Goal: Information Seeking & Learning: Find specific fact

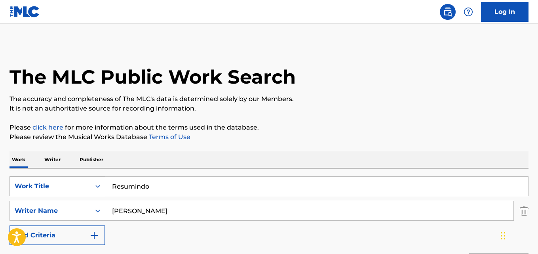
scroll to position [132, 0]
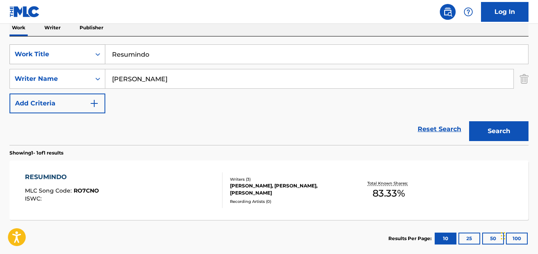
drag, startPoint x: 166, startPoint y: 53, endPoint x: 99, endPoint y: 55, distance: 66.9
click at [99, 55] on div "SearchWithCriteria7fc8411c-745d-4cf3-8267-2fb93d66bdf1 Work Title Resumindo" at bounding box center [268, 54] width 519 height 20
click at [99, 55] on icon "Search Form" at bounding box center [97, 54] width 5 height 3
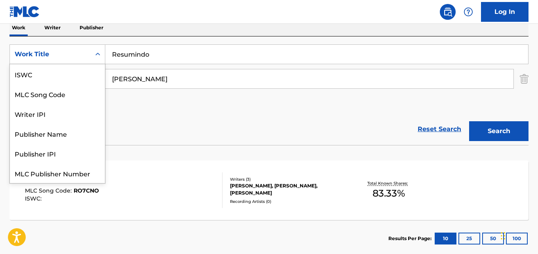
scroll to position [20, 0]
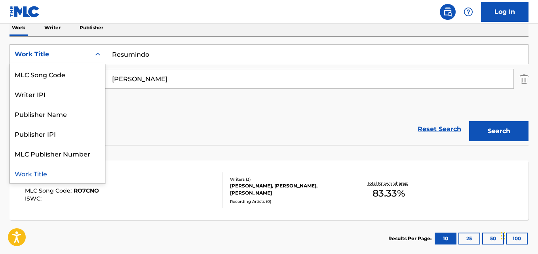
paste input "Search Form"
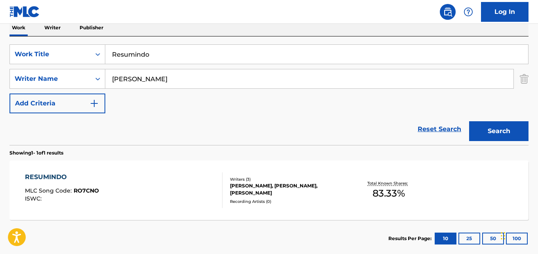
click at [154, 55] on input "Resumindo" at bounding box center [316, 54] width 423 height 19
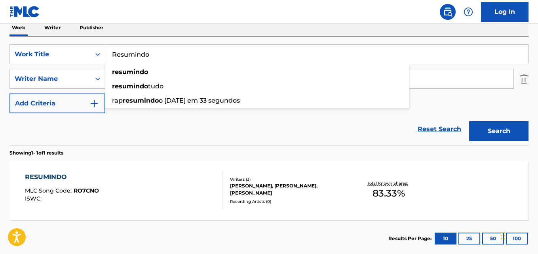
paste input "Still You Somehow"
type input "Still You Somehow"
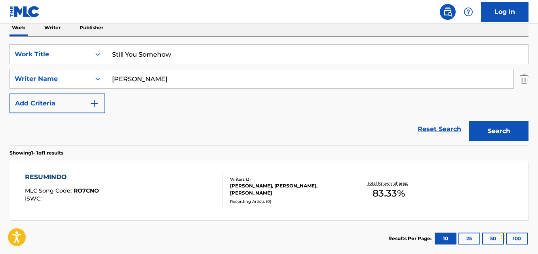
click at [153, 82] on input "Daniel Caon" at bounding box center [309, 78] width 408 height 19
paste input "Ian Pont, Bob Patmore"
click at [140, 79] on input "Ian Pont, Bob Patmore" at bounding box center [309, 78] width 408 height 19
type input "[PERSON_NAME]"
click at [469, 121] on button "Search" at bounding box center [498, 131] width 59 height 20
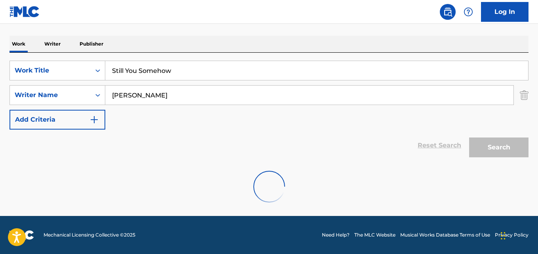
scroll to position [90, 0]
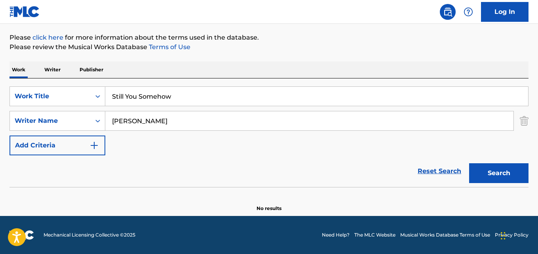
drag, startPoint x: 176, startPoint y: 95, endPoint x: 115, endPoint y: 97, distance: 61.4
click at [115, 97] on input "Still You Somehow" at bounding box center [316, 96] width 423 height 19
paste input "Enquanto Houver Razões"
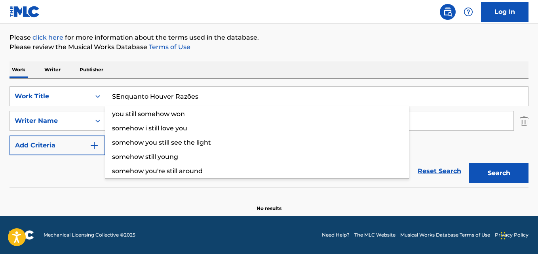
paste input "Search Form"
click at [188, 95] on input "Enquanto Houver Razões" at bounding box center [316, 96] width 423 height 19
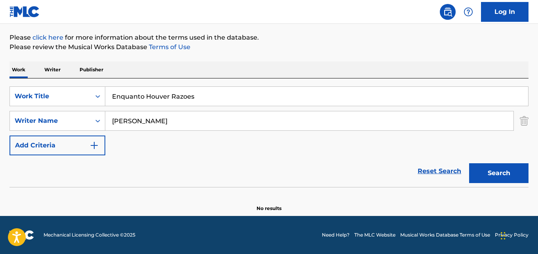
type input "Enquanto Houver Razoes"
drag, startPoint x: 156, startPoint y: 120, endPoint x: 76, endPoint y: 121, distance: 79.9
click at [83, 121] on div "SearchWithCriteria12a4ff79-8388-47a1-9617-ee36d19746fd Writer Name Ian Pont" at bounding box center [268, 121] width 519 height 20
paste input "Maurício Melo"
click at [133, 122] on input "Maurício Melo" at bounding box center [309, 120] width 408 height 19
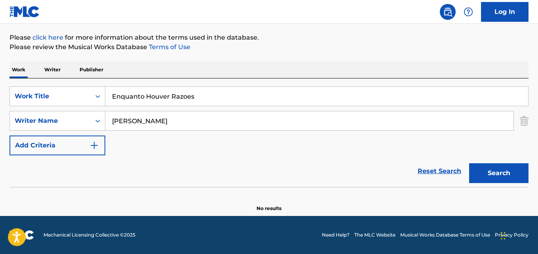
type input "Mauricio Melo"
click at [469, 163] on button "Search" at bounding box center [498, 173] width 59 height 20
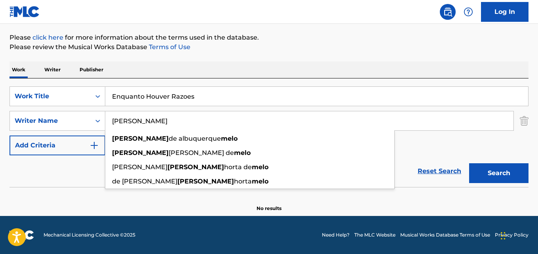
click at [178, 99] on input "Enquanto Houver Razoes" at bounding box center [316, 96] width 423 height 19
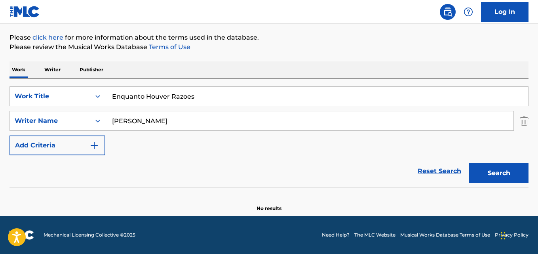
paste input "Sexta Feira"
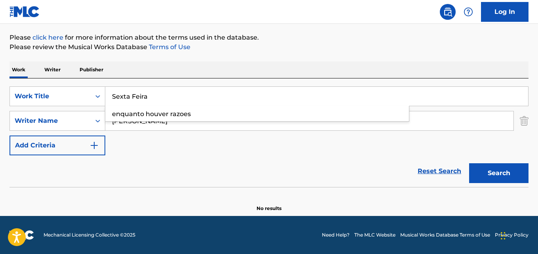
type input "Sexta Feira"
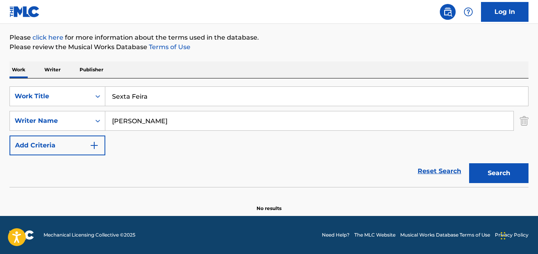
click at [134, 118] on input "Mauricio Melo" at bounding box center [309, 120] width 408 height 19
paste input "Euler Coelho, Fred Liel"
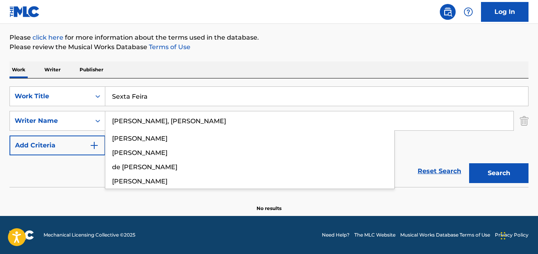
drag, startPoint x: 150, startPoint y: 119, endPoint x: 154, endPoint y: 125, distance: 7.1
click at [150, 120] on input "Euler Coelho, Fred Liel" at bounding box center [309, 120] width 408 height 19
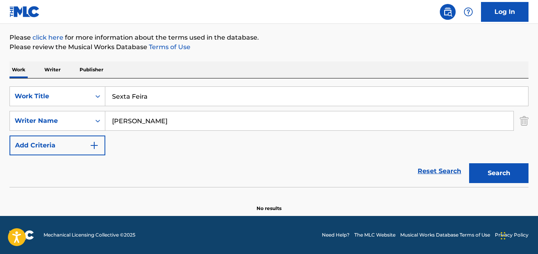
type input "Euler Coelho"
click at [469, 163] on button "Search" at bounding box center [498, 173] width 59 height 20
click at [144, 99] on input "Sexta Feira" at bounding box center [316, 96] width 423 height 19
paste input "ven Days"
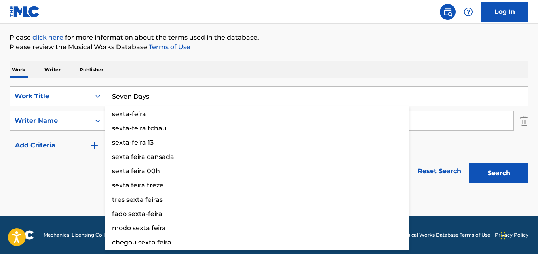
type input "Seven Days"
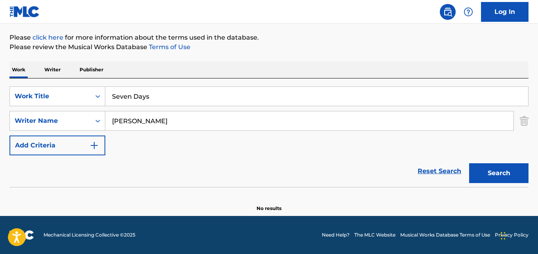
paste input "Bernward Ringe, Falk Stehr"
click at [469, 163] on button "Search" at bounding box center [498, 173] width 59 height 20
click at [164, 121] on input "Bernward Ringe, Falk Stehr" at bounding box center [309, 120] width 408 height 19
click at [469, 163] on button "Search" at bounding box center [498, 173] width 59 height 20
type input "Falk Stehr"
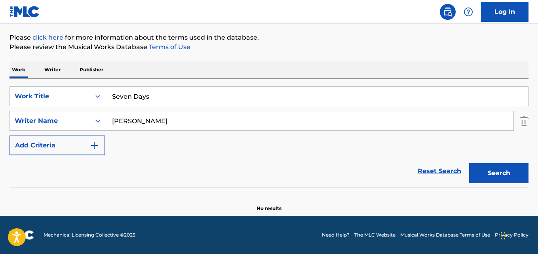
click at [469, 163] on button "Search" at bounding box center [498, 173] width 59 height 20
click at [127, 98] on input "Seven Days" at bounding box center [316, 96] width 423 height 19
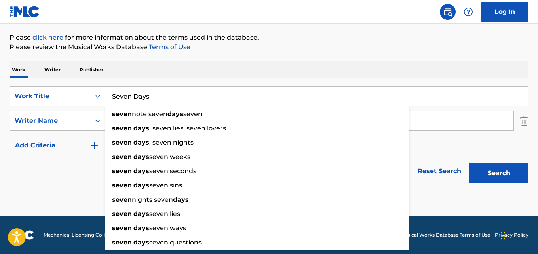
paste input "Má Influência"
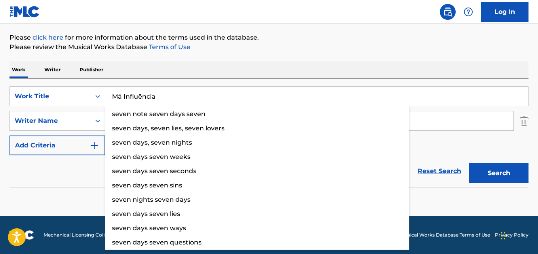
click at [121, 95] on input "Má Influência" at bounding box center [316, 96] width 423 height 19
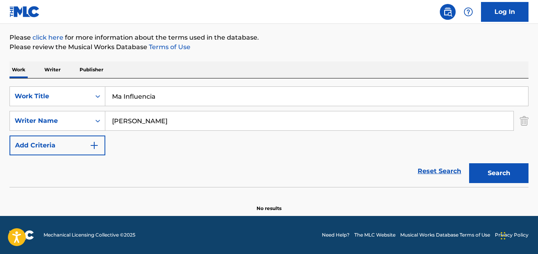
type input "Ma Influencia"
click at [138, 118] on input "Falk Stehr" at bounding box center [309, 120] width 408 height 19
paste input "Daniel Rangel, Rodrigo Costa, Thais Miziara, Ikaro Andrade, João Pedro"
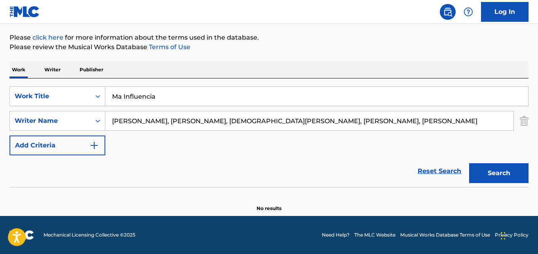
click at [154, 120] on input "Daniel Rangel, Rodrigo Costa, Thais Miziara, Ikaro Andrade, João Pedro" at bounding box center [309, 120] width 408 height 19
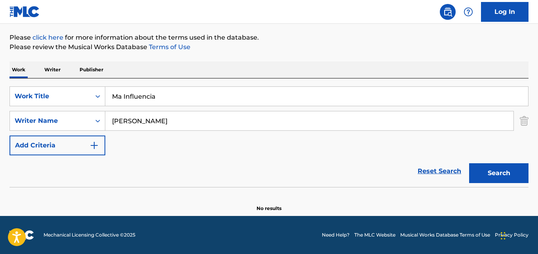
type input "Daniel Rangel"
click at [469, 163] on button "Search" at bounding box center [498, 173] width 59 height 20
click at [135, 99] on input "Ma Influencia" at bounding box center [316, 96] width 423 height 19
paste input "Golpe Fatal (Nothing's Gonna Change My Love For You)"
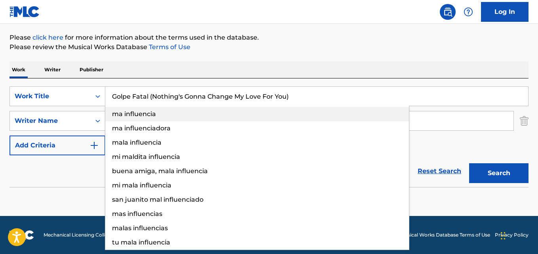
type input "Golpe Fatal (Nothing's Gonna Change My Love For You)"
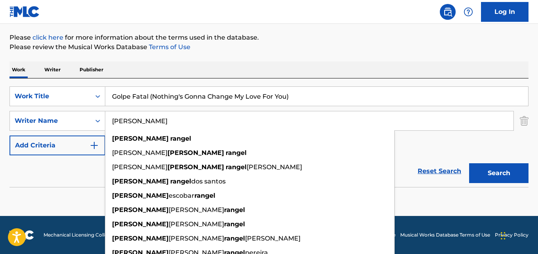
drag, startPoint x: 142, startPoint y: 123, endPoint x: 146, endPoint y: 131, distance: 8.8
click at [142, 123] on input "Daniel Rangel" at bounding box center [309, 120] width 408 height 19
paste input "Guilherme, Gerry Goffin, Michael Masser"
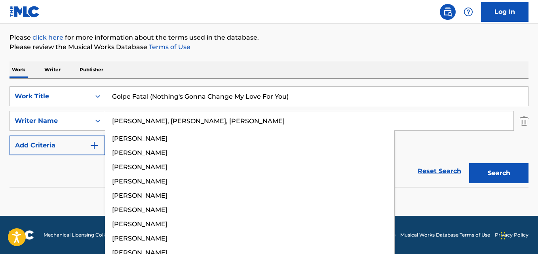
click at [147, 119] on input "Guilherme, Gerry Goffin, Michael Masser" at bounding box center [309, 120] width 408 height 19
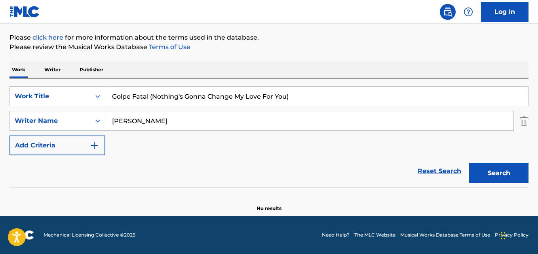
type input "Guilherme"
click at [469, 163] on button "Search" at bounding box center [498, 173] width 59 height 20
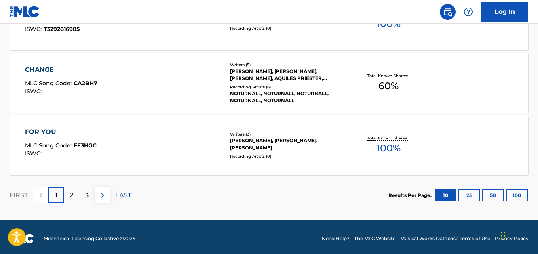
scroll to position [740, 0]
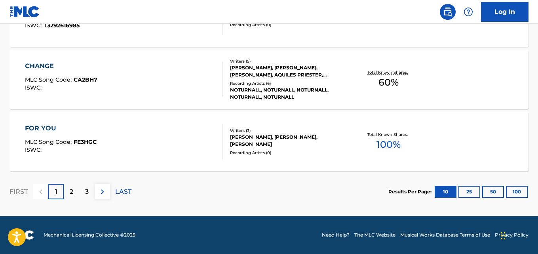
click at [512, 188] on button "100" at bounding box center [517, 192] width 22 height 12
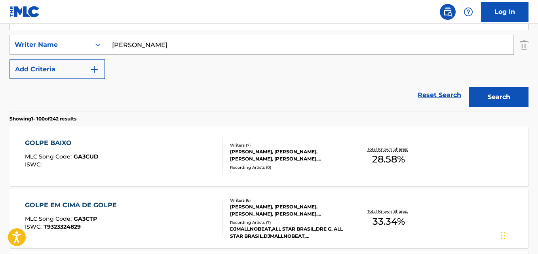
scroll to position [67, 0]
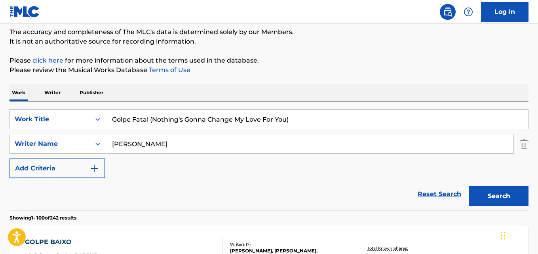
drag, startPoint x: 162, startPoint y: 117, endPoint x: 179, endPoint y: 116, distance: 17.1
click at [162, 118] on input "Golpe Fatal (Nothing's Gonna Change My Love For You)" at bounding box center [316, 119] width 423 height 19
paste input "Fruto"
type input "Fruto"
click at [144, 141] on input "Guilherme" at bounding box center [309, 143] width 408 height 19
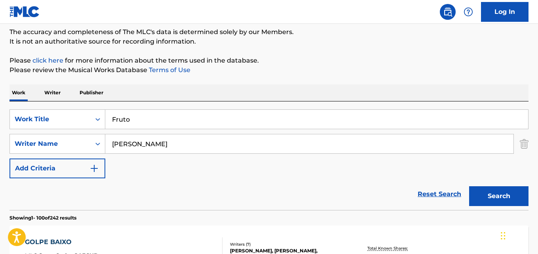
paste input "Pilar Moura"
type input "Pilar Moura"
click at [469, 186] on button "Search" at bounding box center [498, 196] width 59 height 20
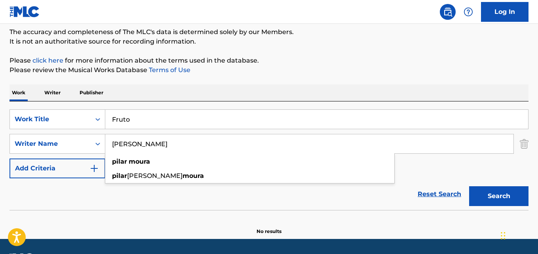
click at [148, 118] on input "Fruto" at bounding box center [316, 119] width 423 height 19
paste input "Conveniência"
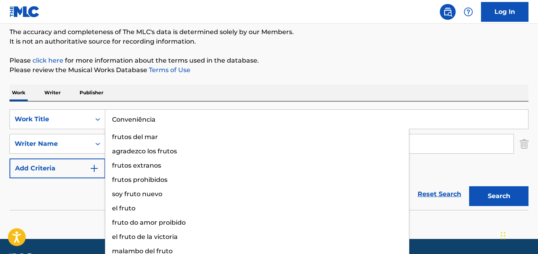
drag, startPoint x: 138, startPoint y: 119, endPoint x: 178, endPoint y: 137, distance: 43.4
click at [138, 119] on input "Conveniência" at bounding box center [316, 119] width 423 height 19
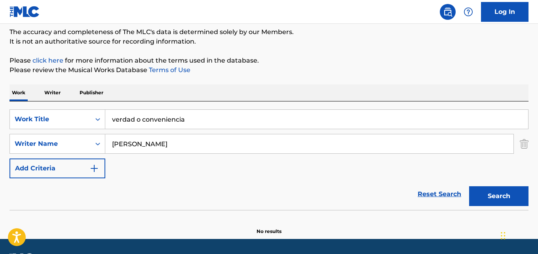
click at [141, 142] on input "Pilar Moura" at bounding box center [309, 143] width 408 height 19
click at [151, 120] on input "verdad o conveniencia" at bounding box center [316, 119] width 423 height 19
click at [128, 119] on input "verdad o conveniencia" at bounding box center [316, 119] width 423 height 19
paste input "Conveniê"
click at [142, 119] on input "Conveniência" at bounding box center [316, 119] width 423 height 19
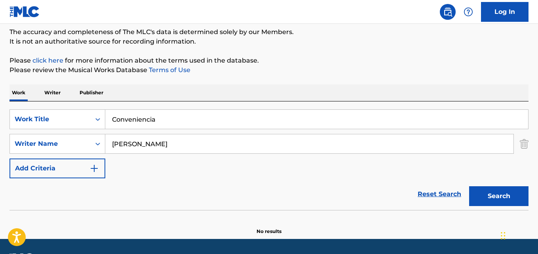
type input "Conveniencia"
paste input "Vinicius Peres, Diego Monteiro, Spartaco"
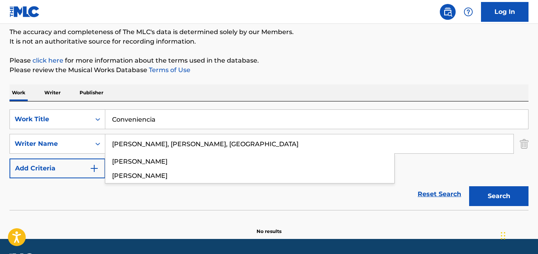
click at [155, 144] on input "Vinicius Peres, Diego Monteiro, Spartaco" at bounding box center [309, 143] width 408 height 19
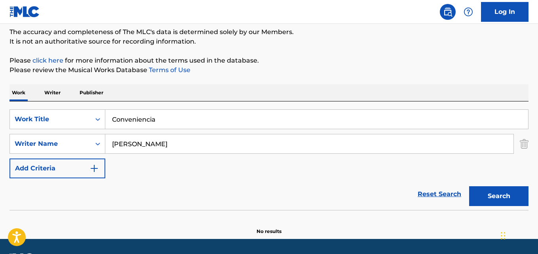
type input "Vinicius Peres"
click at [469, 186] on button "Search" at bounding box center [498, 196] width 59 height 20
click at [147, 120] on input "Conveniencia" at bounding box center [316, 119] width 423 height 19
paste input "Sexta Feir"
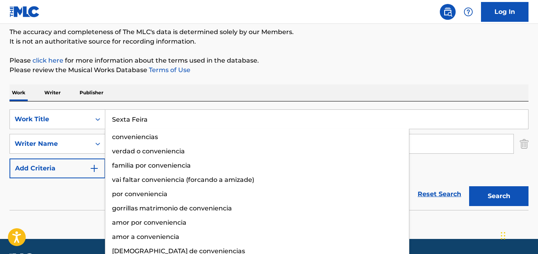
type input "Sexta Feira"
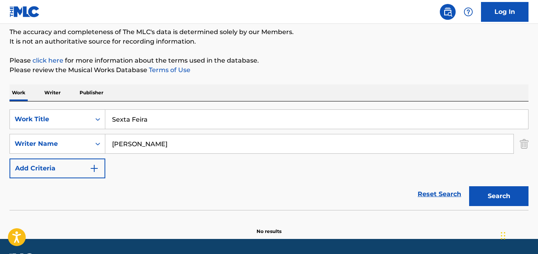
click at [135, 145] on input "Vinicius Peres" at bounding box center [309, 143] width 408 height 19
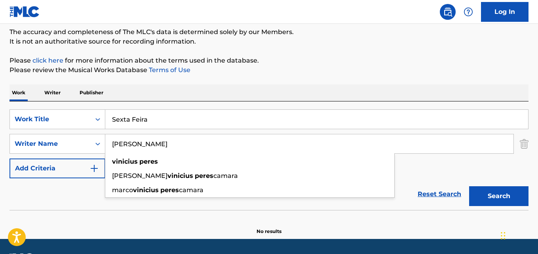
paste input "Euler Coelho, Fred Liel"
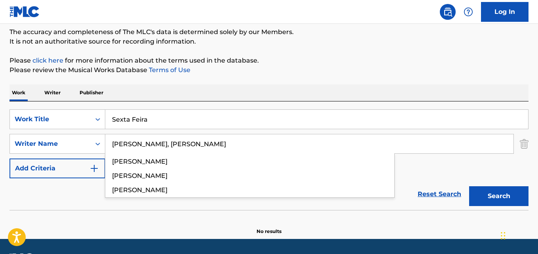
click at [150, 141] on input "Euler Coelho, Fred Liel" at bounding box center [309, 143] width 408 height 19
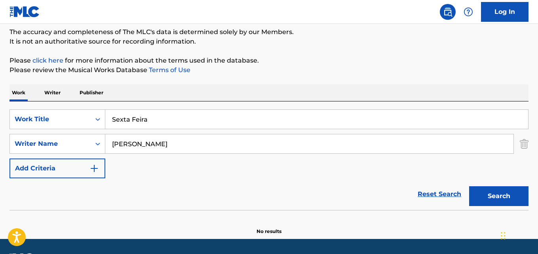
type input "Euler Coelho"
click at [469, 186] on button "Search" at bounding box center [498, 196] width 59 height 20
click at [127, 120] on input "Sexta Feira" at bounding box center [316, 119] width 423 height 19
paste input "Passos"
type input "Passos"
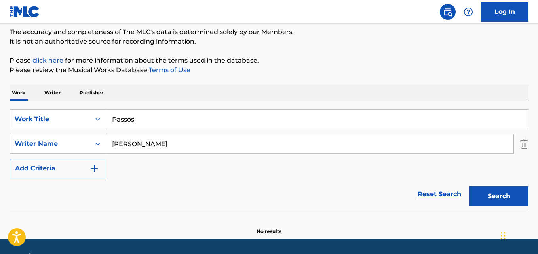
click at [122, 148] on input "Euler Coelho" at bounding box center [309, 143] width 408 height 19
paste input "Fred Liel,"
click at [137, 142] on input "Fred Liel, Euler Coelho" at bounding box center [309, 143] width 408 height 19
type input "Fred Liel"
click at [469, 186] on button "Search" at bounding box center [498, 196] width 59 height 20
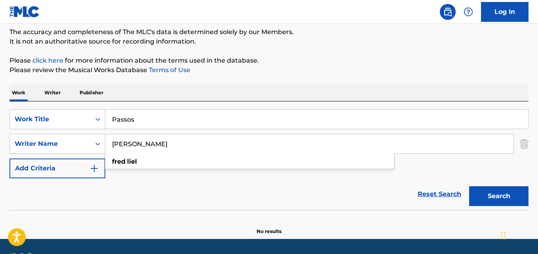
drag, startPoint x: 123, startPoint y: 119, endPoint x: 128, endPoint y: 120, distance: 5.2
click at [123, 119] on input "Passos" at bounding box center [316, 119] width 423 height 19
paste input "Rockin' At Midnight"
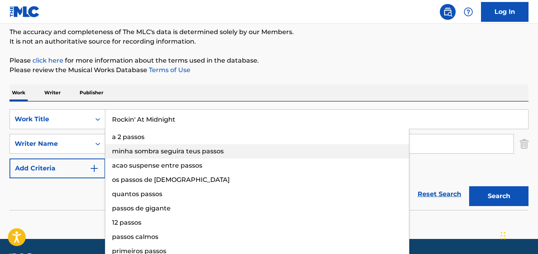
type input "Rockin' At Midnight"
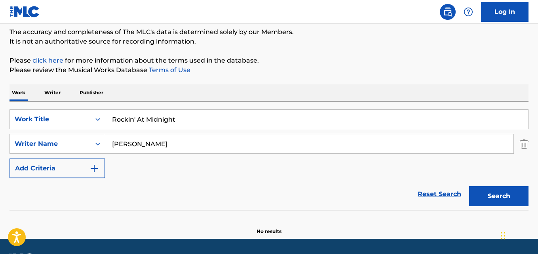
click at [133, 145] on input "Fred Liel" at bounding box center [309, 143] width 408 height 19
paste input "Roy Good Rockin' Brown"
type input "Roy Good Rockin' Brown"
click at [469, 186] on button "Search" at bounding box center [498, 196] width 59 height 20
click at [142, 117] on input "Rockin' At Midnight" at bounding box center [316, 119] width 423 height 19
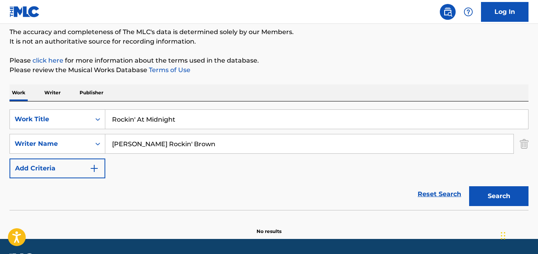
paste input "Line of Fire"
type input "Line of Fire"
click at [127, 144] on input "Roy Good Rockin' Brown" at bounding box center [309, 143] width 408 height 19
paste input "Ian Pont, Bob Patmore"
click at [141, 142] on input "Ian Pont, Bob Patmore" at bounding box center [309, 143] width 408 height 19
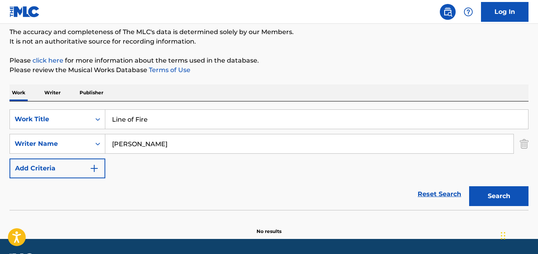
type input "[PERSON_NAME]"
click at [469, 186] on button "Search" at bounding box center [498, 196] width 59 height 20
click at [136, 118] on input "Line of Fire" at bounding box center [316, 119] width 423 height 19
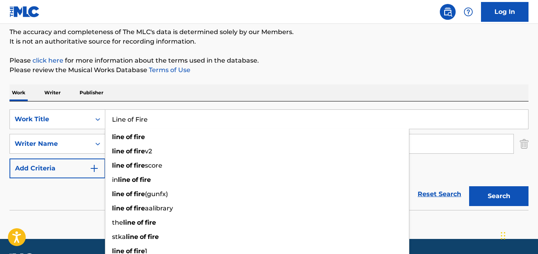
paste input "Golpe Fatal (Nothing's Gonna Change My Love For You)"
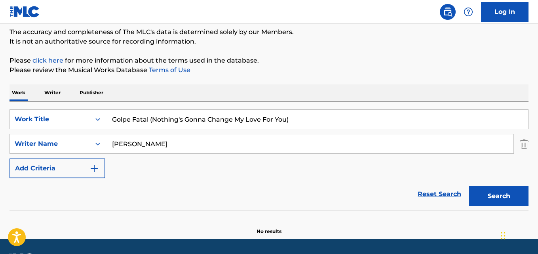
click at [116, 119] on input "Golpe Fatal (Nothing's Gonna Change My Love For You)" at bounding box center [316, 119] width 423 height 19
paste input "I Won't Let The Fire Burn"
type input "I Won't Let The Fire Burn"
click at [142, 143] on input "[PERSON_NAME]" at bounding box center [309, 143] width 408 height 19
paste input "Bernward Ringe"
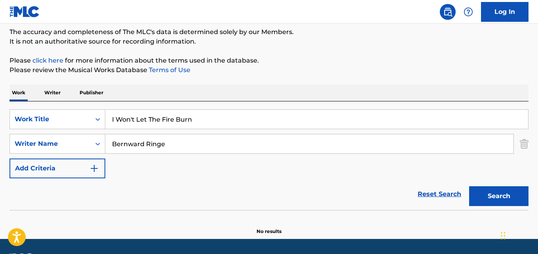
type input "Bernward Ringe"
click at [469, 186] on button "Search" at bounding box center [498, 196] width 59 height 20
click at [142, 125] on input "I Won't Let The Fire Burn" at bounding box center [316, 119] width 423 height 19
paste input "Teu Coração Ainda É Meu"
type input "Teu Coração Ainda É Meu"
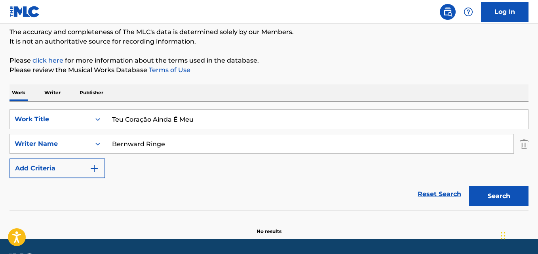
click at [143, 144] on input "Bernward Ringe" at bounding box center [309, 143] width 408 height 19
paste input "Leo Brigante, Nivardo Paz"
type input "Leo Brigante, Nivardo Paz"
click at [143, 120] on input "Teu Coração Ainda É Meu" at bounding box center [316, 119] width 423 height 19
click at [469, 186] on button "Search" at bounding box center [498, 196] width 59 height 20
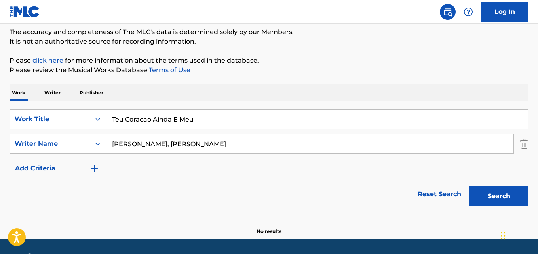
click at [140, 116] on input "Teu Coracao Ainda E Meu" at bounding box center [316, 119] width 423 height 19
paste input "n Thousand Spoons"
type input "Ten Thousand Spoons"
drag, startPoint x: 137, startPoint y: 144, endPoint x: 138, endPoint y: 148, distance: 4.1
click at [137, 145] on input "Leo Brigante, Nivardo Paz" at bounding box center [309, 143] width 408 height 19
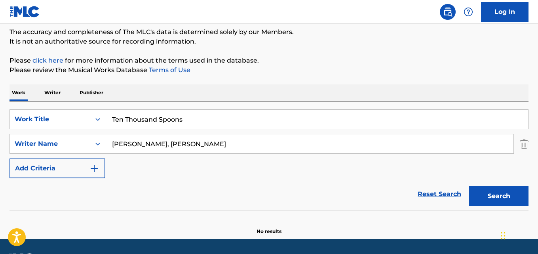
paste input "Falk Stehr, Bernward Ringe"
click at [141, 143] on input "Falk Stehr, Bernward Ringe" at bounding box center [309, 143] width 408 height 19
type input "Falk Stehr"
click at [469, 186] on button "Search" at bounding box center [498, 196] width 59 height 20
click at [131, 116] on input "Ten Thousand Spoons" at bounding box center [316, 119] width 423 height 19
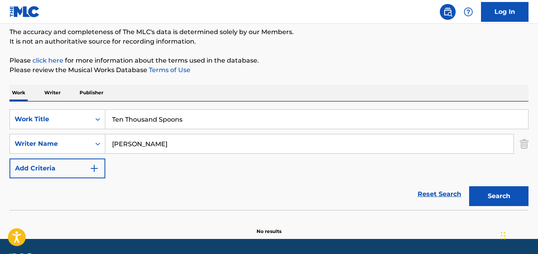
click at [131, 116] on input "Ten Thousand Spoons" at bounding box center [316, 119] width 423 height 19
paste input "Pátio do Posto"
click at [119, 120] on input "Pátio do Posto" at bounding box center [316, 119] width 423 height 19
type input "Patio do Posto"
click at [127, 144] on input "Falk Stehr" at bounding box center [309, 143] width 408 height 19
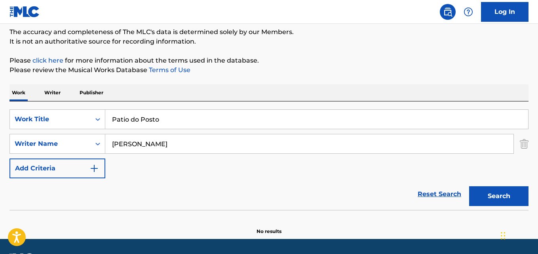
paste input "Clebinho"
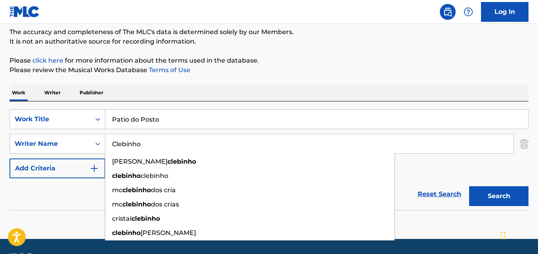
type input "Clebinho"
click at [469, 186] on button "Search" at bounding box center [498, 196] width 59 height 20
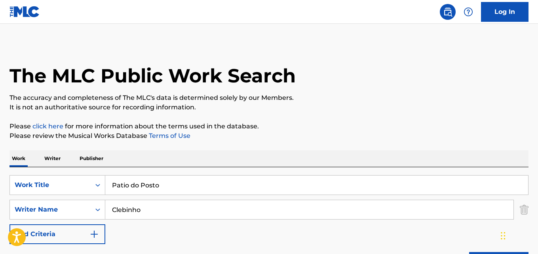
scroll to position [0, 0]
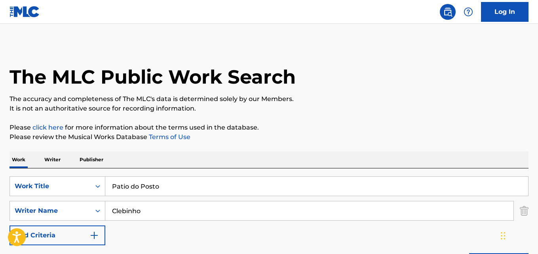
click at [152, 188] on input "Patio do Posto" at bounding box center [316, 185] width 423 height 19
paste input "nafrican Dub Pt.2"
type input "Panafrican Dub Pt.2"
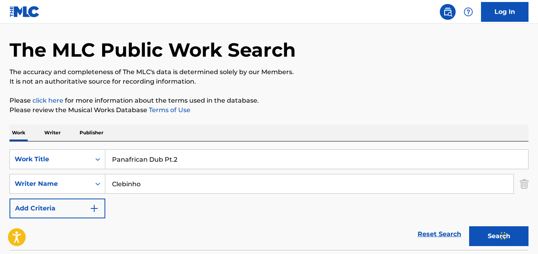
scroll to position [40, 0]
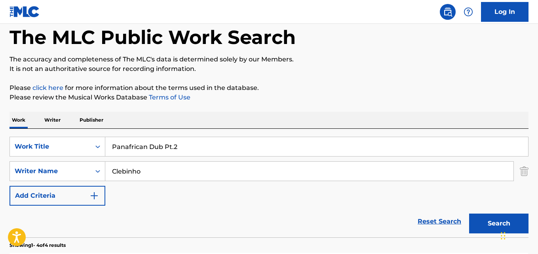
click at [139, 170] on input "Clebinho" at bounding box center [309, 170] width 408 height 19
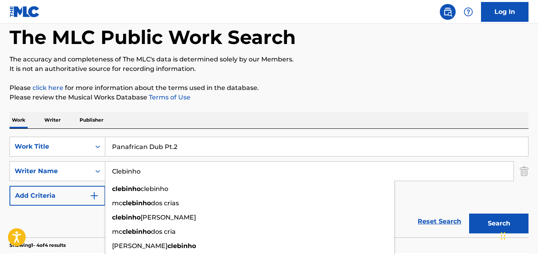
paste input "Silvan Strauss, Navardo Graham, Giuseppe Copolla, Umberto Ec"
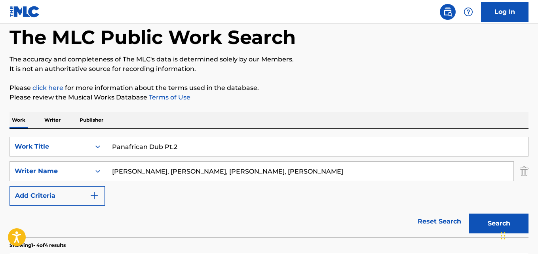
click at [156, 172] on input "Silvan Strauss, Navardo Graham, Giuseppe Copolla, Umberto Echo" at bounding box center [309, 170] width 408 height 19
type input "Silvan Strauss"
click at [469, 213] on button "Search" at bounding box center [498, 223] width 59 height 20
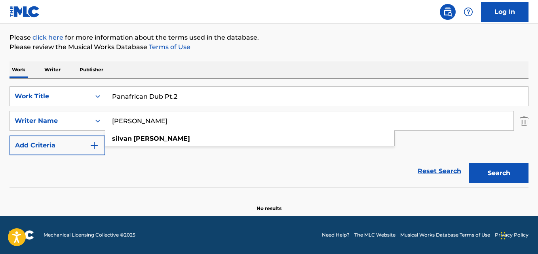
scroll to position [90, 0]
click at [132, 91] on input "Panafrican Dub Pt.2" at bounding box center [316, 96] width 423 height 19
paste input "Somebody's Knockin'"
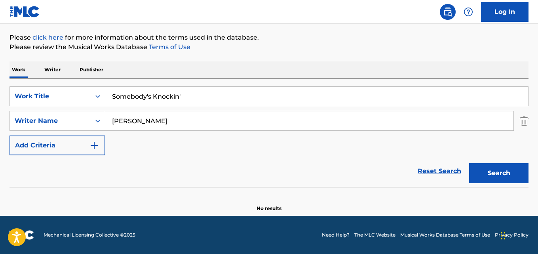
type input "Somebody's Knockin'"
click at [119, 124] on input "Silvan Strauss" at bounding box center [309, 120] width 408 height 19
paste input "J.J. Cale"
type input "J.J. Cale"
click at [469, 163] on button "Search" at bounding box center [498, 173] width 59 height 20
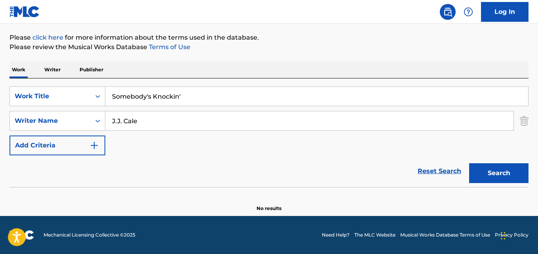
click at [154, 100] on input "Somebody's Knockin'" at bounding box center [316, 96] width 423 height 19
paste input "INGULAR"
type input "SINGULAR"
click at [126, 121] on input "J.J. Cale" at bounding box center [309, 120] width 408 height 19
paste input "Mauricio Melo"
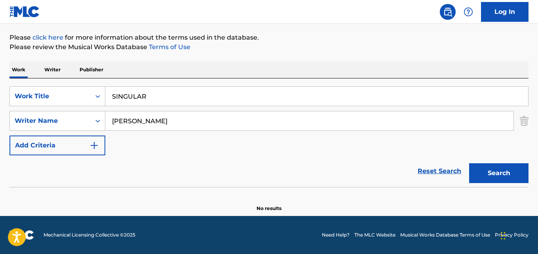
type input "Mauricio Melo"
click at [469, 163] on button "Search" at bounding box center [498, 173] width 59 height 20
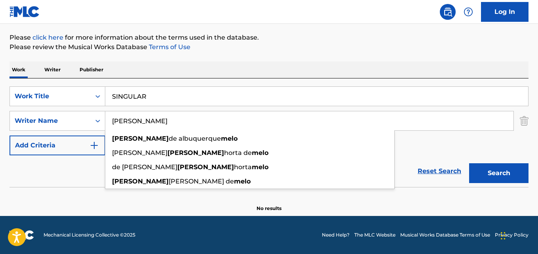
click at [145, 99] on input "SINGULAR" at bounding box center [316, 96] width 423 height 19
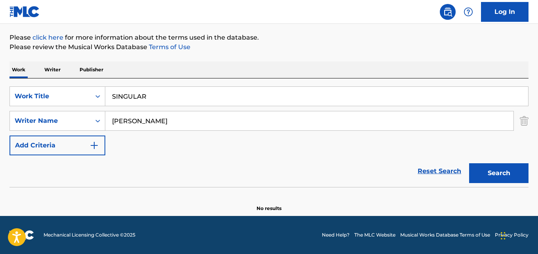
paste input "Kuningatar ja sammakko"
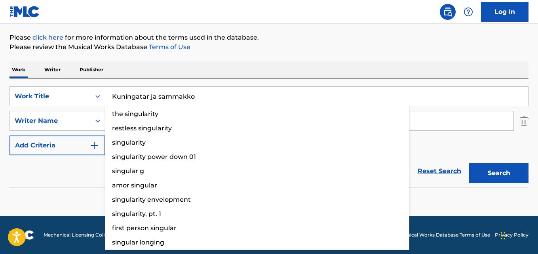
type input "Kuningatar ja sammakko"
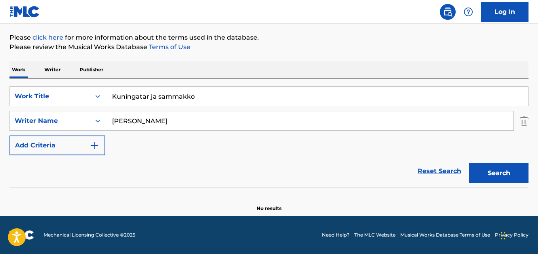
click at [136, 123] on input "Mauricio Melo" at bounding box center [309, 120] width 408 height 19
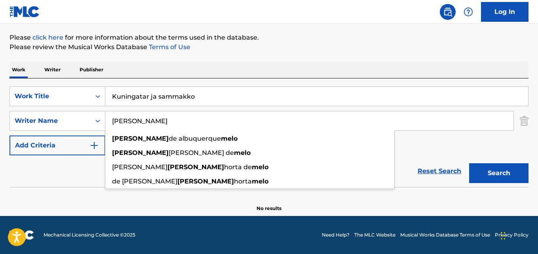
paste input "Jukka Hakamaa"
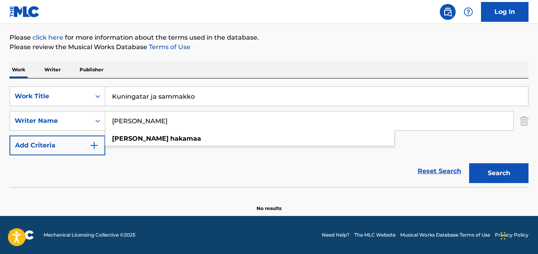
type input "Jukka Hakamaa"
click at [469, 163] on button "Search" at bounding box center [498, 173] width 59 height 20
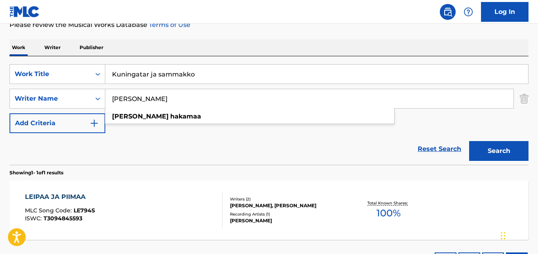
scroll to position [58, 0]
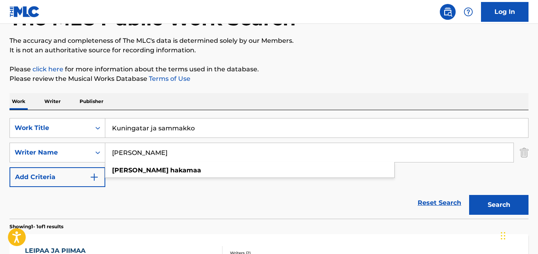
click at [157, 131] on input "Kuningatar ja sammakko" at bounding box center [316, 127] width 423 height 19
paste input "Mente"
type input "Mente"
click at [139, 155] on input "Jukka Hakamaa" at bounding box center [309, 152] width 408 height 19
paste input "nior Silva, Diego Silveira, Anajuh, Matheus Cott"
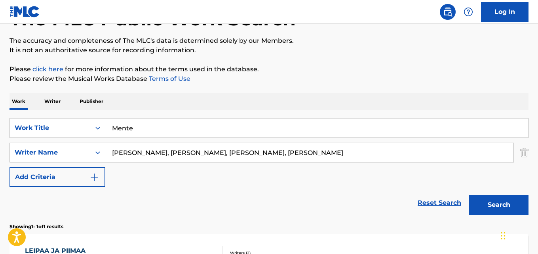
click at [149, 151] on input "Junior Silva, Diego Silveira, Anajuh, Matheus Cott" at bounding box center [309, 152] width 408 height 19
type input "Junior Silva"
click at [469, 195] on button "Search" at bounding box center [498, 205] width 59 height 20
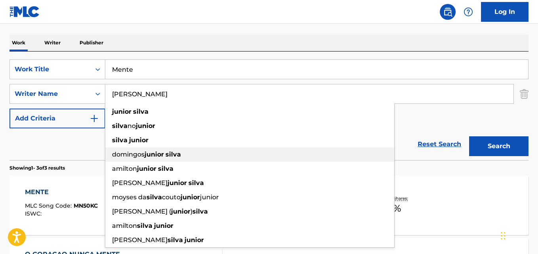
scroll to position [137, 0]
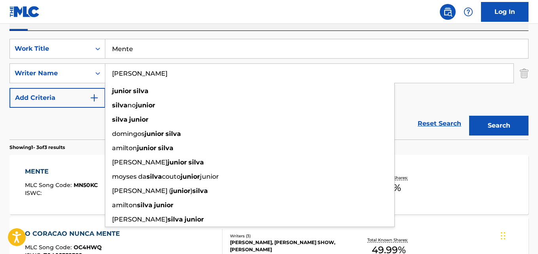
click at [72, 119] on div "Reset Search Search" at bounding box center [268, 124] width 519 height 32
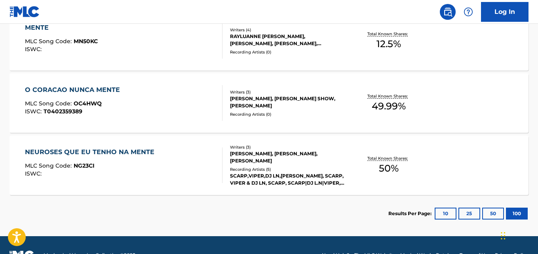
scroll to position [256, 0]
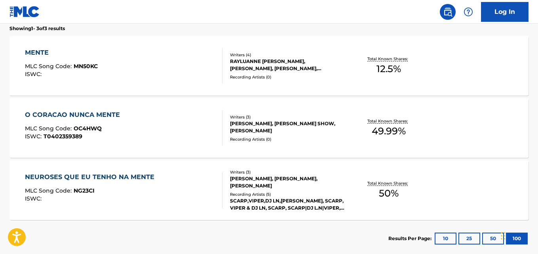
click at [182, 66] on div "MENTE MLC Song Code : MN50KC ISWC :" at bounding box center [123, 66] width 197 height 36
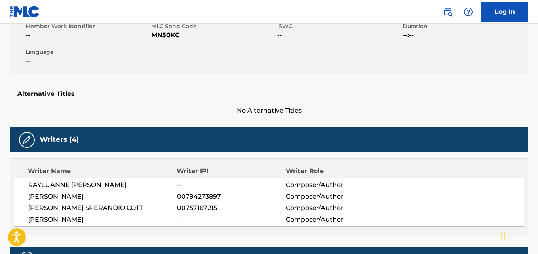
scroll to position [79, 0]
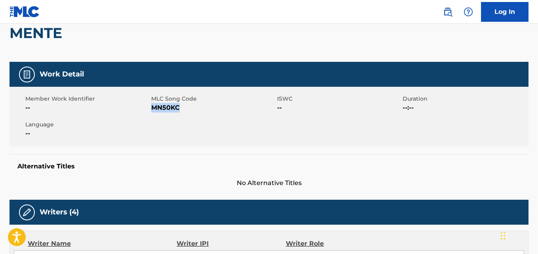
drag, startPoint x: 178, startPoint y: 107, endPoint x: 152, endPoint y: 110, distance: 26.3
click at [152, 110] on span "MN50KC" at bounding box center [213, 107] width 124 height 9
copy span "MN50KC"
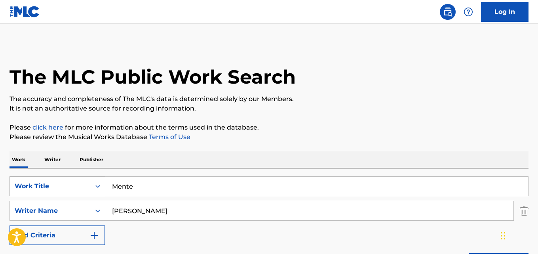
drag, startPoint x: 143, startPoint y: 186, endPoint x: 80, endPoint y: 184, distance: 63.3
click at [80, 184] on div "SearchWithCriteria7fc8411c-745d-4cf3-8267-2fb93d66bdf1 Work Title Mente" at bounding box center [268, 186] width 519 height 20
paste input "Resumindo"
type input "Resumindo"
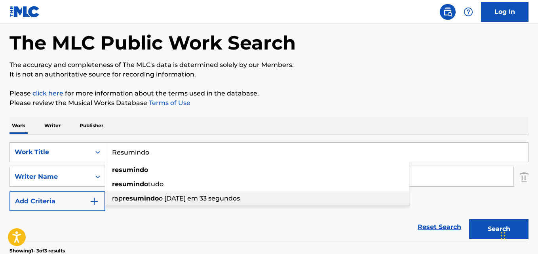
scroll to position [79, 0]
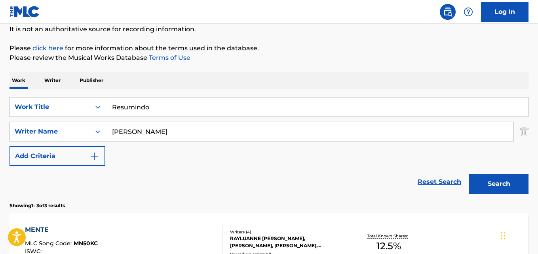
click at [137, 133] on input "Junior Silva" at bounding box center [309, 131] width 408 height 19
paste input "Bruno Cesar, Daniel Caon, Elan Rubio"
click at [153, 131] on input "Bruno Cesar, Daniel Caon, Elan Rubio" at bounding box center [309, 131] width 408 height 19
type input "Bruno Cesar"
click at [469, 174] on button "Search" at bounding box center [498, 184] width 59 height 20
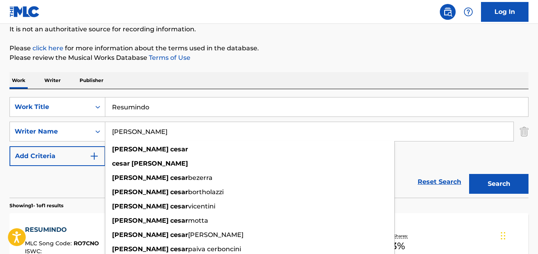
click at [71, 180] on div "Reset Search Search" at bounding box center [268, 182] width 519 height 32
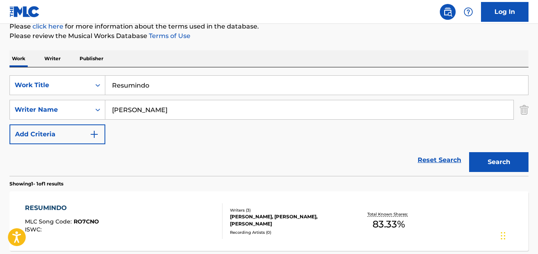
scroll to position [119, 0]
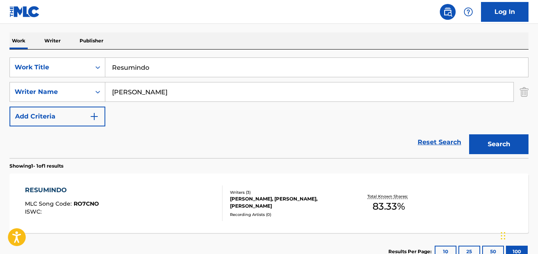
click at [105, 190] on div "RESUMINDO MLC Song Code : RO7CNO ISWC :" at bounding box center [123, 203] width 197 height 36
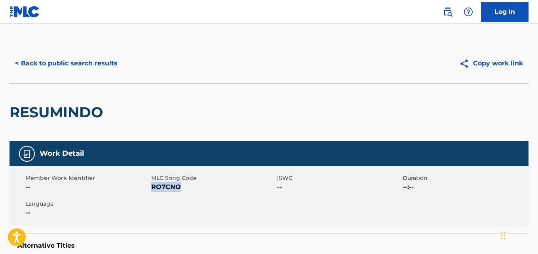
drag, startPoint x: 184, startPoint y: 187, endPoint x: 151, endPoint y: 190, distance: 33.7
click at [151, 190] on span "RO7CNO" at bounding box center [213, 186] width 124 height 9
copy span "RO7CNO"
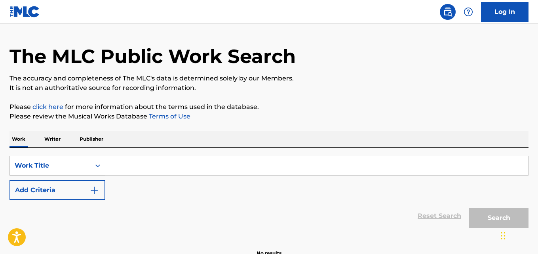
scroll to position [40, 0]
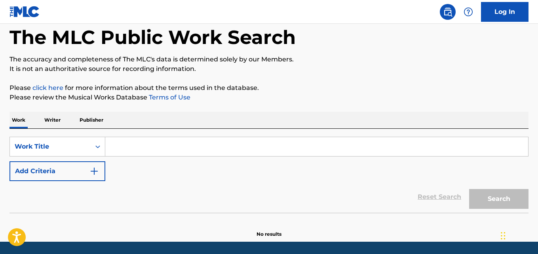
click at [97, 174] on img "Search Form" at bounding box center [93, 170] width 9 height 9
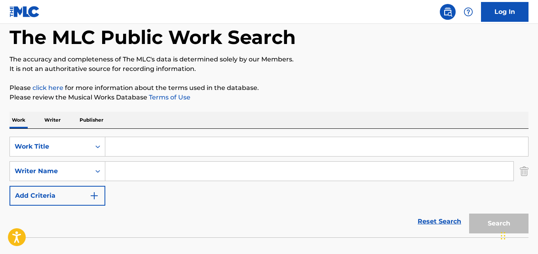
click at [129, 140] on input "Search Form" at bounding box center [316, 146] width 423 height 19
paste input "Seu Polícia"
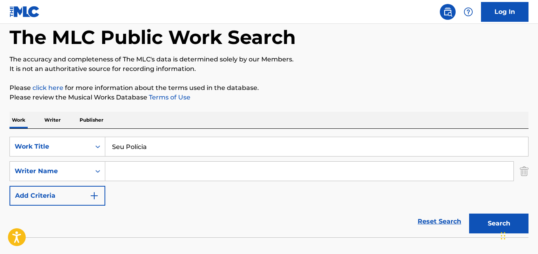
type input "Seu Polícia"
drag, startPoint x: 136, startPoint y: 163, endPoint x: 147, endPoint y: 166, distance: 11.4
click at [136, 164] on input "Search Form" at bounding box center [309, 170] width 408 height 19
paste input "Junior Angelim"
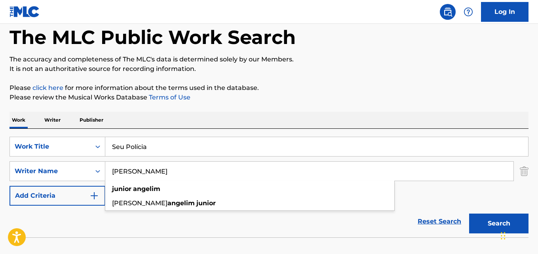
type input "Junior Angelim"
click at [141, 144] on input "Seu Polícia" at bounding box center [316, 146] width 423 height 19
click at [469, 213] on button "Search" at bounding box center [498, 223] width 59 height 20
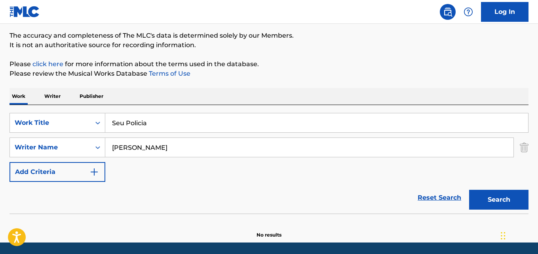
scroll to position [90, 0]
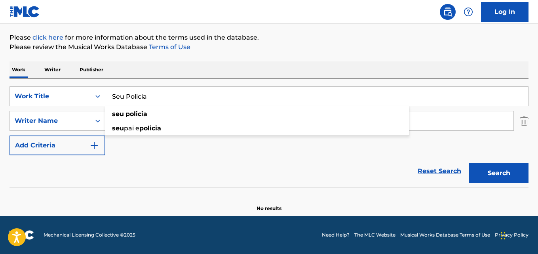
drag, startPoint x: 153, startPoint y: 97, endPoint x: 126, endPoint y: 95, distance: 27.0
click at [138, 95] on input "Seu Policia" at bounding box center [316, 96] width 423 height 19
click at [133, 95] on input "Seu Policia" at bounding box center [316, 96] width 423 height 19
click at [130, 95] on input "Seu Policia" at bounding box center [316, 96] width 423 height 19
paste input "Väistäjä"
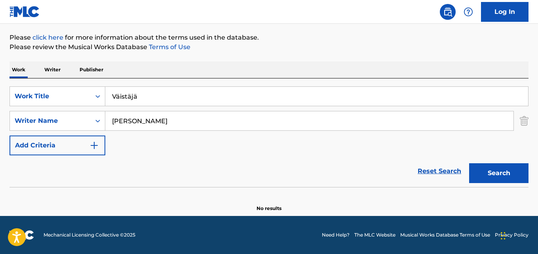
click at [119, 97] on input "Väistäjä" at bounding box center [316, 96] width 423 height 19
type input "Vaistaja"
click at [143, 120] on input "Junior Angelim" at bounding box center [309, 120] width 408 height 19
paste input "Kim Blomberg"
type input "Kim Blomberg"
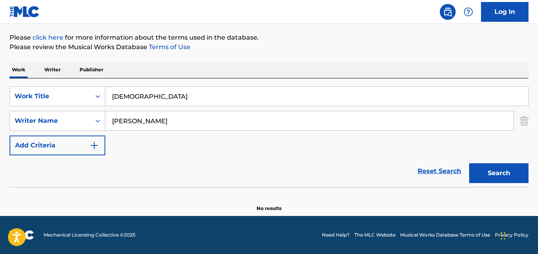
click at [469, 163] on button "Search" at bounding box center [498, 173] width 59 height 20
click at [141, 99] on input "Vaistaja" at bounding box center [316, 96] width 423 height 19
paste input "Nocaute"
type input "Nocaute"
click at [143, 123] on input "Kim Blomberg" at bounding box center [309, 120] width 408 height 19
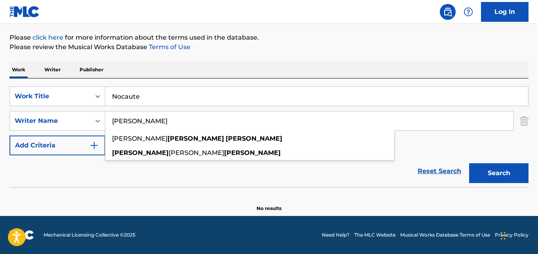
paste input "Samuel Deolli, André Voz"
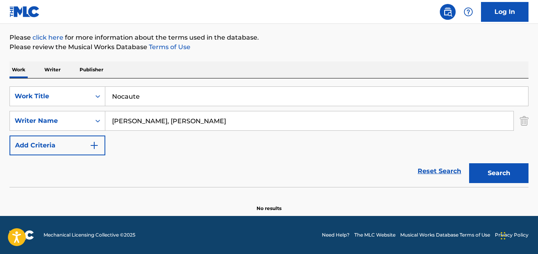
click at [157, 120] on input "Samuel Deolli, André Voz" at bounding box center [309, 120] width 408 height 19
type input "Samuel Deolli"
click at [469, 163] on button "Search" at bounding box center [498, 173] width 59 height 20
click at [143, 97] on input "Nocaute" at bounding box center [316, 96] width 423 height 19
paste input "Amigo Taxista"
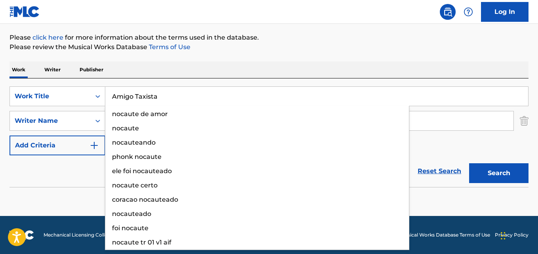
type input "Amigo Taxista"
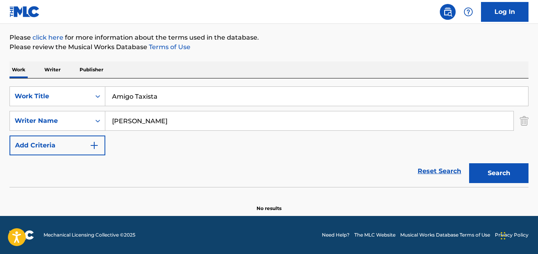
click at [153, 121] on input "Samuel Deolli" at bounding box center [309, 120] width 408 height 19
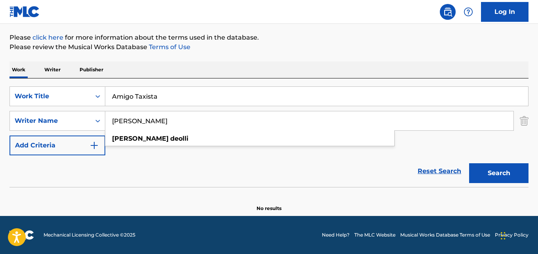
paste input "Junior Angelim"
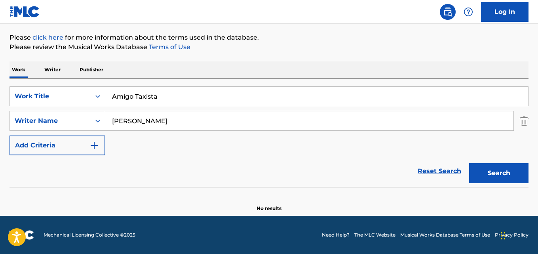
type input "Junior Angelim"
click at [469, 163] on button "Search" at bounding box center [498, 173] width 59 height 20
click at [145, 94] on input "Amigo Taxista" at bounding box center [316, 96] width 423 height 19
paste input "SINGULAR"
type input "SINGULAR"
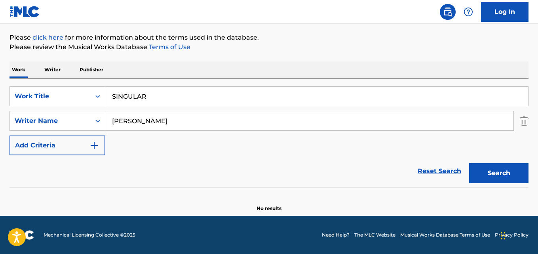
click at [142, 123] on input "Junior Angelim" at bounding box center [309, 120] width 408 height 19
paste input "Mauricio Melo"
type input "Mauricio Melo"
click at [469, 163] on button "Search" at bounding box center [498, 173] width 59 height 20
click at [156, 93] on input "SINGULAR" at bounding box center [316, 96] width 423 height 19
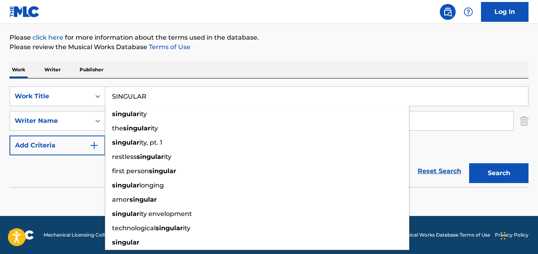
paste input "Bad Sign"
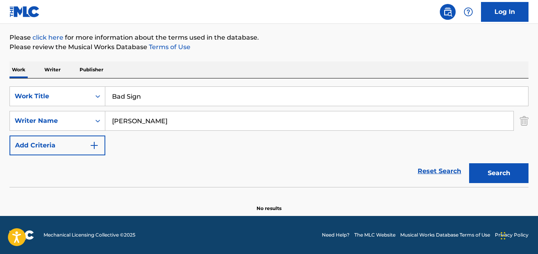
type input "Bad Sign"
click at [161, 125] on input "Mauricio Melo" at bounding box center [309, 120] width 408 height 19
paste input "Bernward Ringe"
type input "Bernward Ringe"
click at [469, 163] on button "Search" at bounding box center [498, 173] width 59 height 20
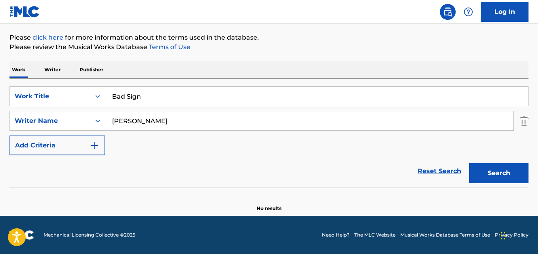
click at [149, 99] on input "Bad Sign" at bounding box center [316, 96] width 423 height 19
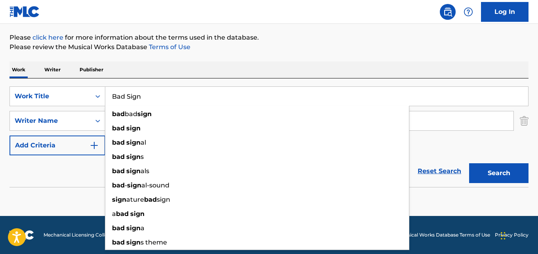
paste input "Lucky Show"
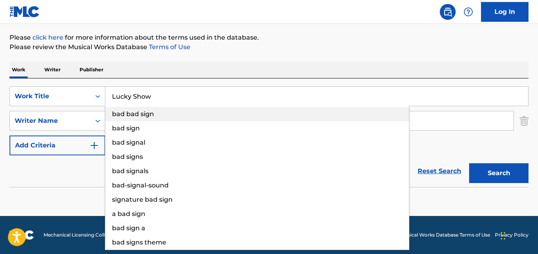
type input "Lucky Show"
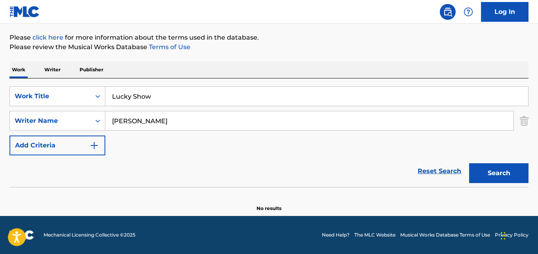
click at [145, 125] on input "Bernward Ringe" at bounding box center [309, 120] width 408 height 19
paste input "Lukas Bent"
type input "Lukas Bente"
click at [469, 163] on button "Search" at bounding box center [498, 173] width 59 height 20
click at [140, 94] on input "Lucky Show" at bounding box center [316, 96] width 423 height 19
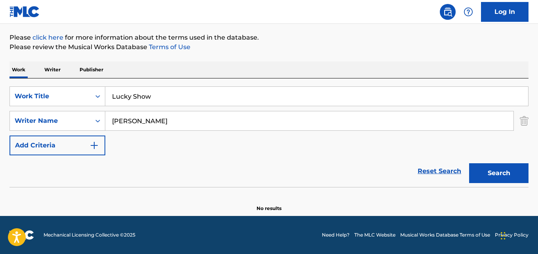
paste input "Seu Astral"
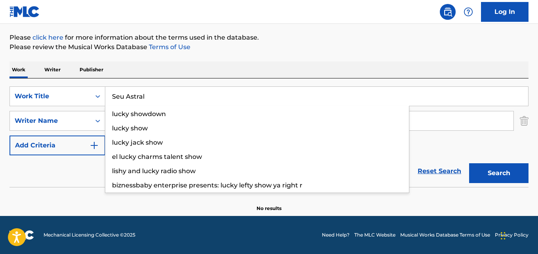
type input "Seu Astral"
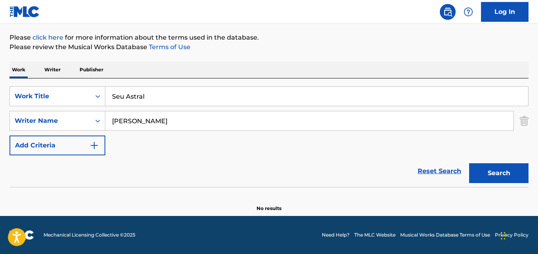
click at [138, 119] on input "Lukas Bente" at bounding box center [309, 120] width 408 height 19
paste input "Diego Damasceno"
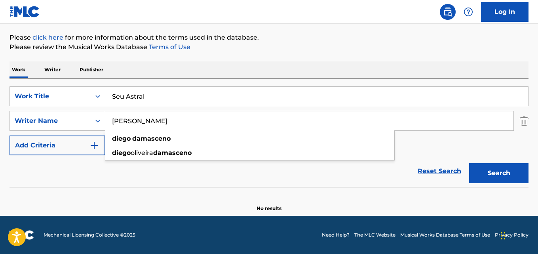
type input "Diego Damasceno"
click at [469, 163] on button "Search" at bounding box center [498, 173] width 59 height 20
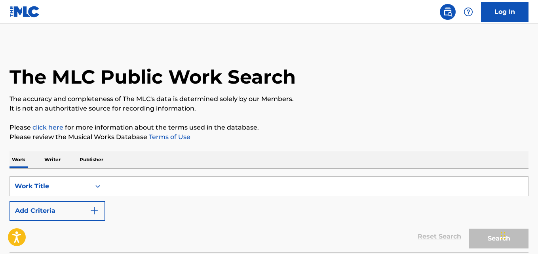
click at [89, 211] on button "Add Criteria" at bounding box center [57, 211] width 96 height 20
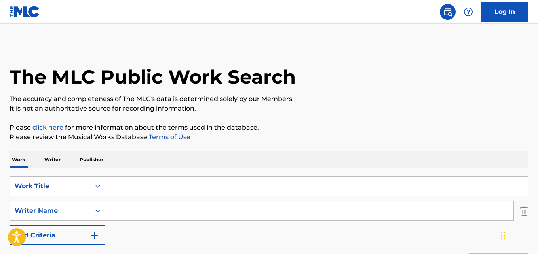
click at [149, 191] on input "Search Form" at bounding box center [316, 185] width 423 height 19
click at [132, 187] on input "Search Form" at bounding box center [316, 185] width 423 height 19
paste input "Má Influência"
click at [119, 186] on input "Má Influência" at bounding box center [316, 185] width 423 height 19
type input "Ma Influencia"
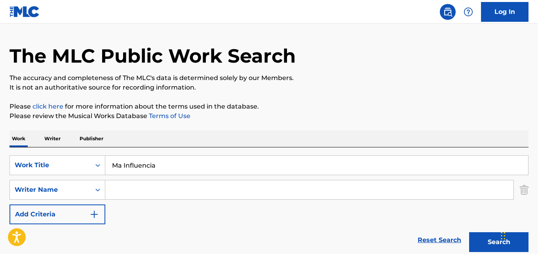
scroll to position [40, 0]
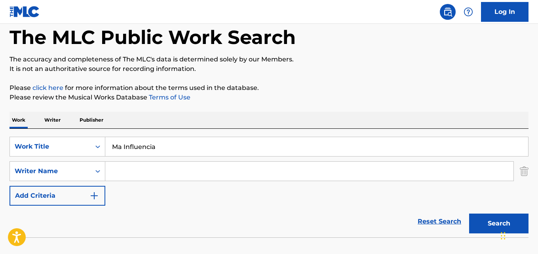
click at [133, 174] on input "Search Form" at bounding box center [309, 170] width 408 height 19
paste input "Rodrigo Costa, Thais Miziara, Daniel Rangel, Ikaro Andrade, João Pedro"
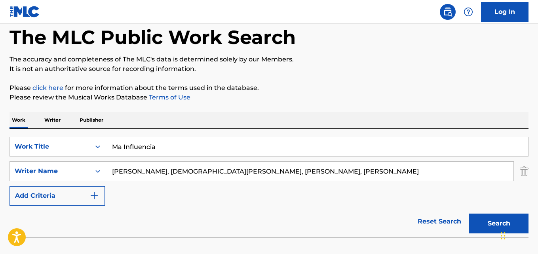
click at [156, 171] on input "Rodrigo Costa, Thais Miziara, Daniel Rangel, Ikaro Andrade, João Pedro" at bounding box center [309, 170] width 408 height 19
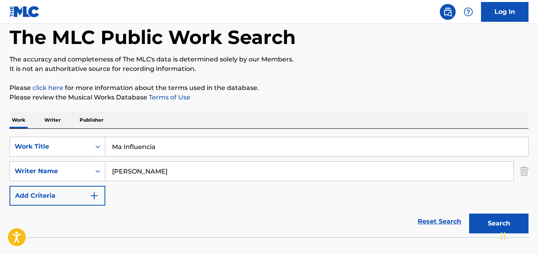
type input "Rodrigo Costa"
click at [469, 213] on button "Search" at bounding box center [498, 223] width 59 height 20
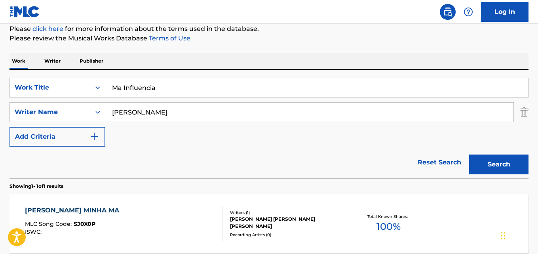
scroll to position [98, 0]
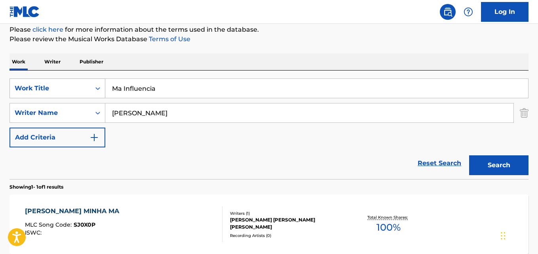
drag, startPoint x: 163, startPoint y: 90, endPoint x: 101, endPoint y: 87, distance: 62.6
click at [101, 87] on div "SearchWithCriteria5a603041-74ea-4dd3-a12d-8ae0a802665c Work Title Ma Influencia" at bounding box center [268, 88] width 519 height 20
paste input "Il senso delle cose"
type input "Il senso delle cose"
click at [148, 113] on input "Rodrigo Costa" at bounding box center [309, 112] width 408 height 19
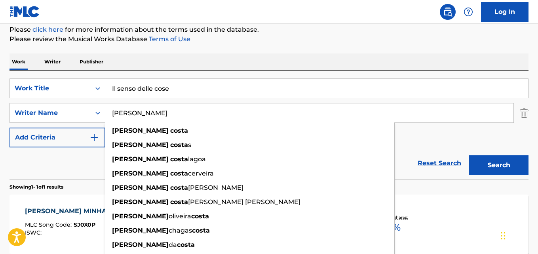
paste input "Daniele Landi, Massimiliano Fraticelli, Matteo Buonaiuti"
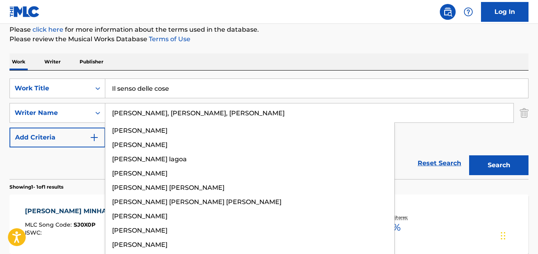
click at [157, 112] on input "Daniele Landi, Massimiliano Fraticelli, Matteo Buonaiuti" at bounding box center [309, 112] width 408 height 19
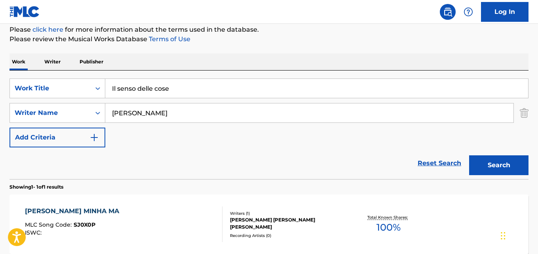
type input "Daniele Landi"
click at [469, 155] on button "Search" at bounding box center [498, 165] width 59 height 20
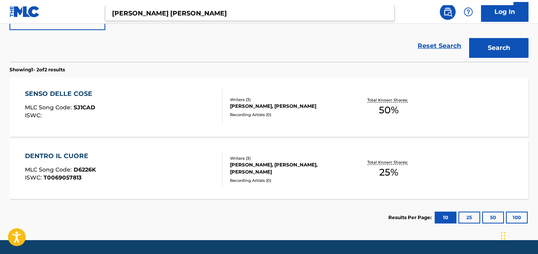
scroll to position [216, 0]
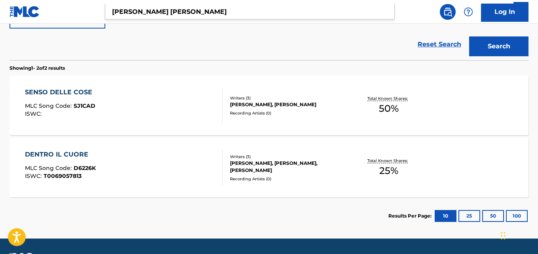
click at [129, 96] on div "SENSO DELLE COSE MLC Song Code : SJ1CAD ISWC :" at bounding box center [123, 105] width 197 height 36
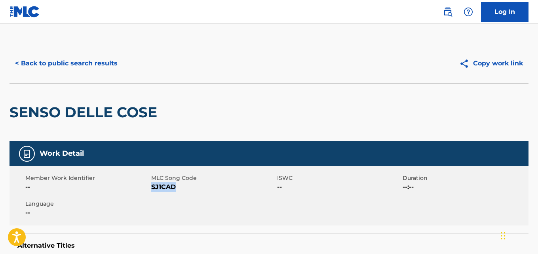
drag, startPoint x: 152, startPoint y: 188, endPoint x: 186, endPoint y: 190, distance: 34.1
click at [186, 190] on span "SJ1CAD" at bounding box center [213, 186] width 124 height 9
copy span "SJ1CAD"
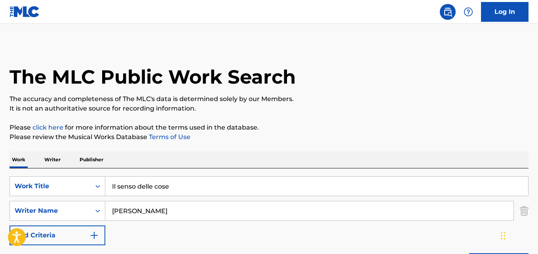
click at [168, 190] on input "Il senso delle cose" at bounding box center [316, 185] width 423 height 19
paste input "Putaria"
type input "Putaria"
drag, startPoint x: 149, startPoint y: 211, endPoint x: 168, endPoint y: 208, distance: 19.3
click at [149, 211] on input "Daniele Landi" at bounding box center [309, 210] width 408 height 19
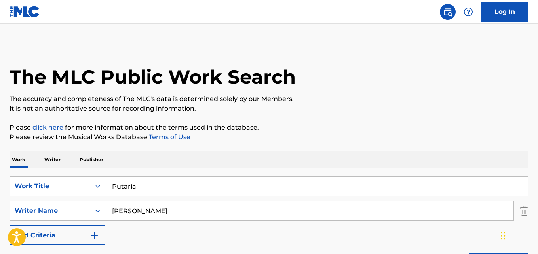
paste input "Tucho, Mc Vitinho Avassalador"
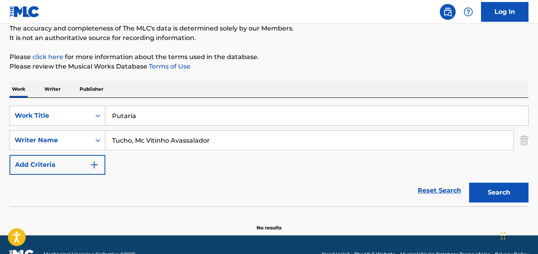
scroll to position [79, 0]
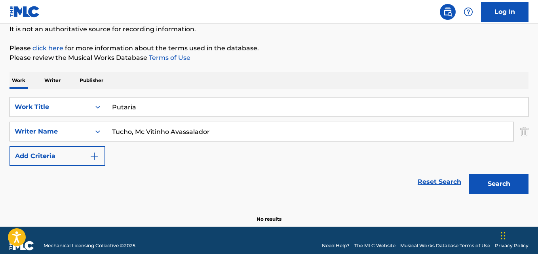
click at [133, 133] on input "Tucho, Mc Vitinho Avassalador" at bounding box center [309, 131] width 408 height 19
type input "Tucho"
click at [469, 174] on button "Search" at bounding box center [498, 184] width 59 height 20
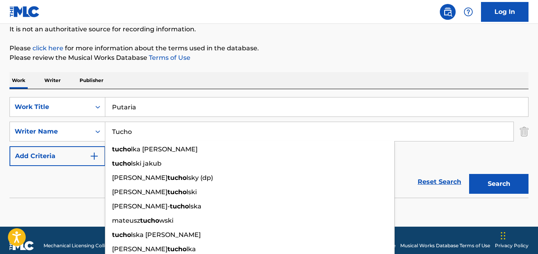
click at [55, 185] on div "Reset Search Search" at bounding box center [268, 182] width 519 height 32
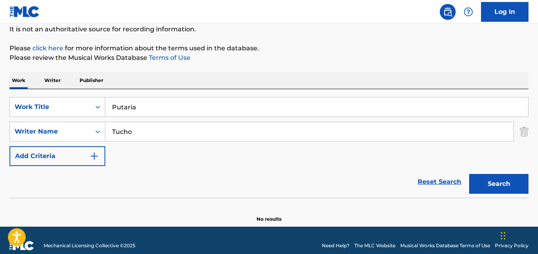
click at [140, 109] on input "Putaria" at bounding box center [316, 106] width 423 height 19
paste input "O Holy Night"
type input "O Holy Night"
click at [135, 131] on input "Tucho" at bounding box center [309, 131] width 408 height 19
paste input "Franz Gruber, Joseph Mohr"
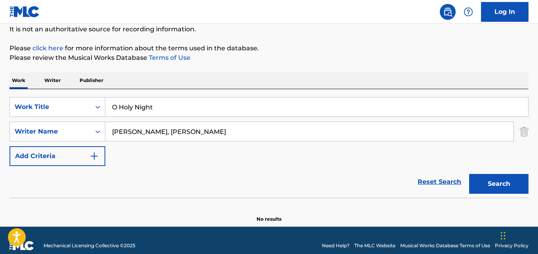
click at [153, 129] on input "Franz Gruber, Joseph Mohr" at bounding box center [309, 131] width 408 height 19
type input "Franz Gruber"
click at [469, 174] on button "Search" at bounding box center [498, 184] width 59 height 20
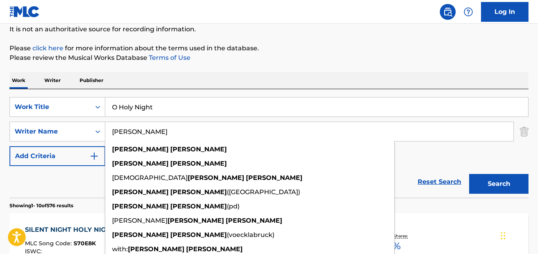
click at [83, 177] on div "Reset Search Search" at bounding box center [268, 182] width 519 height 32
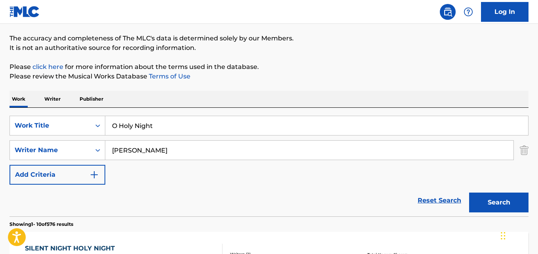
scroll to position [40, 0]
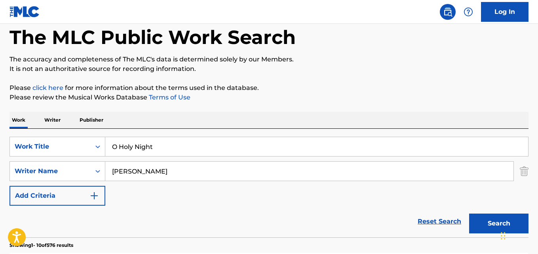
click at [160, 152] on input "O Holy Night" at bounding box center [316, 146] width 423 height 19
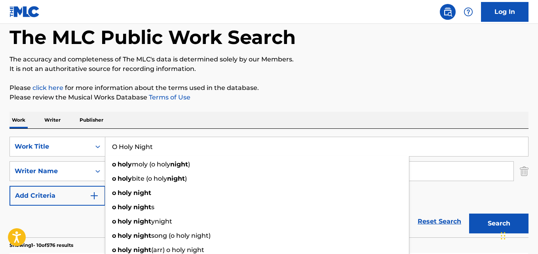
paste input "Resumindo"
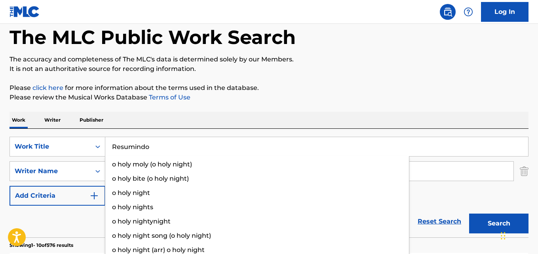
type input "Resumindo"
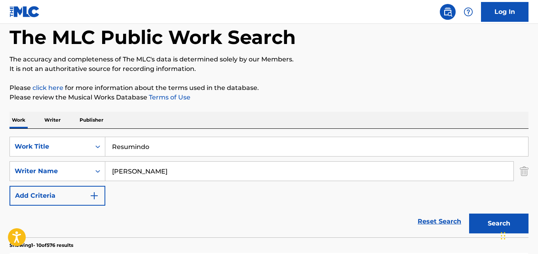
click at [134, 166] on input "Franz Gruber" at bounding box center [309, 170] width 408 height 19
paste input "Elan Rubio, Daniel Caon, Bruno Cesa"
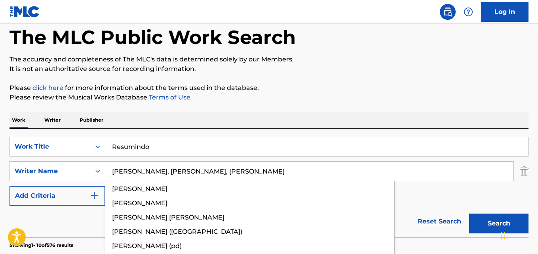
click at [146, 169] on input "Elan Rubio, Daniel Caon, Bruno Cesar" at bounding box center [309, 170] width 408 height 19
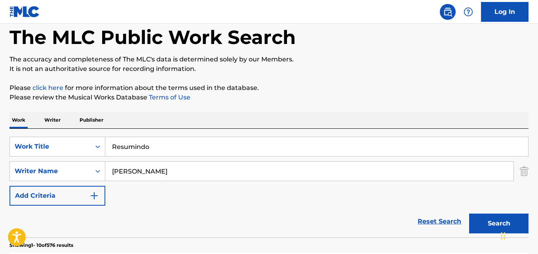
type input "Elan Rubio"
click at [469, 213] on button "Search" at bounding box center [498, 223] width 59 height 20
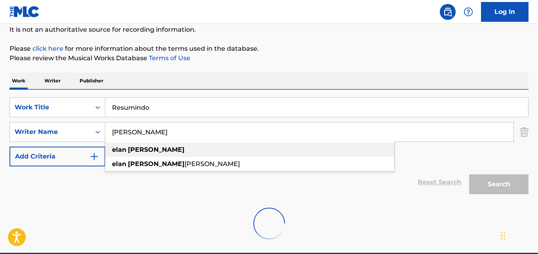
scroll to position [116, 0]
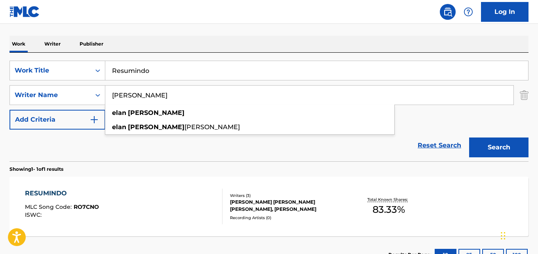
click at [180, 148] on div "Reset Search Search" at bounding box center [268, 145] width 519 height 32
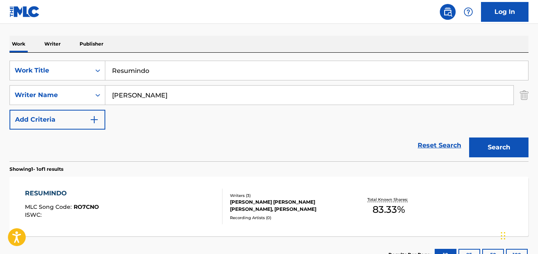
click at [158, 72] on input "Resumindo" at bounding box center [316, 70] width 423 height 19
paste input "O Que É Que Tem"
click at [136, 69] on input "O Que É Que Tem" at bounding box center [316, 70] width 423 height 19
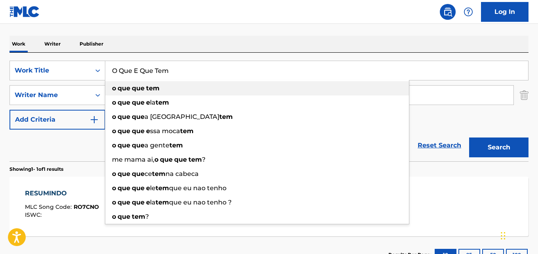
type input "O Que E Que Tem"
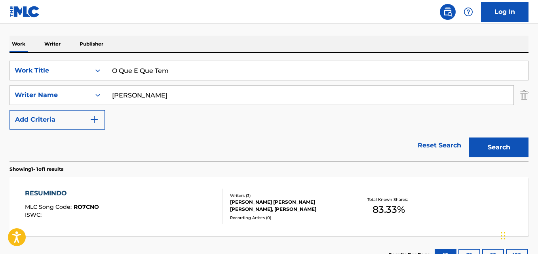
click at [139, 94] on input "Elan Rubio" at bounding box center [309, 94] width 408 height 19
paste input "Jorge"
click at [173, 100] on input "jorge mur longan" at bounding box center [309, 94] width 408 height 19
drag, startPoint x: 173, startPoint y: 100, endPoint x: 91, endPoint y: 92, distance: 82.3
click at [91, 92] on div "SearchWithCriteriadc0e3096-db08-4526-a285-2ce5d98d7d1f Writer Name jorge mur lo…" at bounding box center [268, 95] width 519 height 20
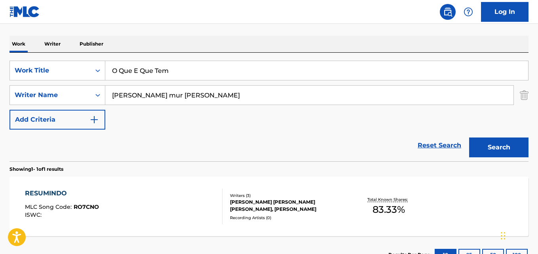
paste input "Jorge"
type input "Jorge"
click at [469, 137] on button "Search" at bounding box center [498, 147] width 59 height 20
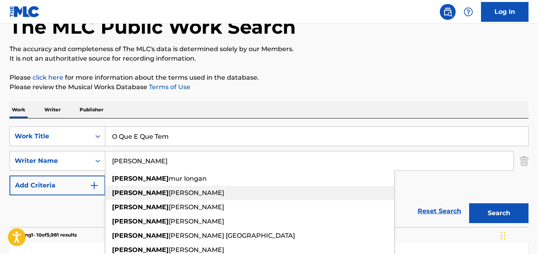
scroll to position [0, 0]
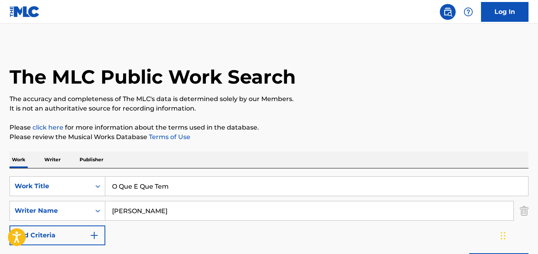
click at [150, 190] on input "O Que E Que Tem" at bounding box center [316, 185] width 423 height 19
paste input "Panafrican Dub Pt.1"
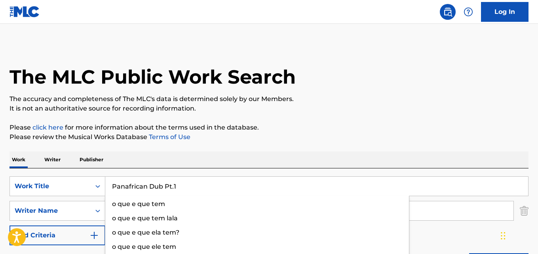
type input "Panafrican Dub Pt.1"
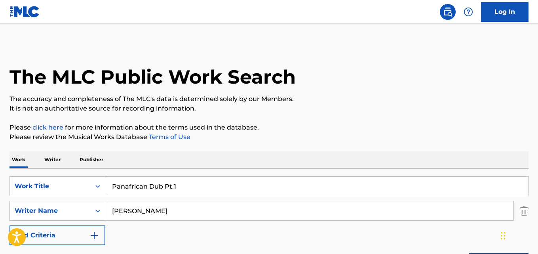
drag, startPoint x: 142, startPoint y: 209, endPoint x: 98, endPoint y: 211, distance: 44.7
click at [108, 210] on input "Jorge" at bounding box center [309, 210] width 408 height 19
click at [101, 211] on div "Writer Name" at bounding box center [57, 211] width 96 height 20
click at [98, 211] on icon "Search Form" at bounding box center [98, 211] width 8 height 8
click at [131, 215] on input "Jorge" at bounding box center [309, 210] width 408 height 19
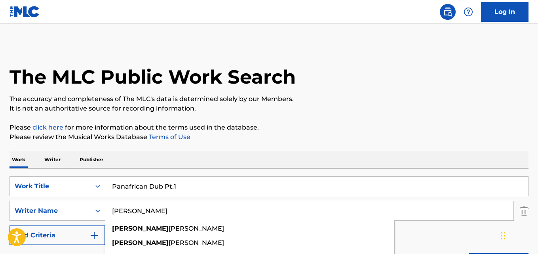
paste input "Frank Schellenberger, Umberto Echo, Navardo Graham, Giuseppe Copolla"
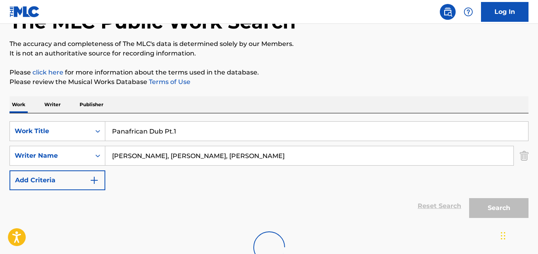
scroll to position [90, 0]
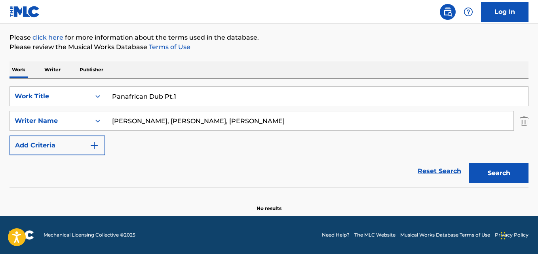
click at [180, 120] on input "Frank Schellenberger, Umberto Echo, Navardo Graham, Giuseppe Copolla" at bounding box center [309, 120] width 408 height 19
type input "Frank Schellenberger"
click at [469, 163] on button "Search" at bounding box center [498, 173] width 59 height 20
click at [196, 101] on input "Panafrican Dub Pt.1" at bounding box center [316, 96] width 423 height 19
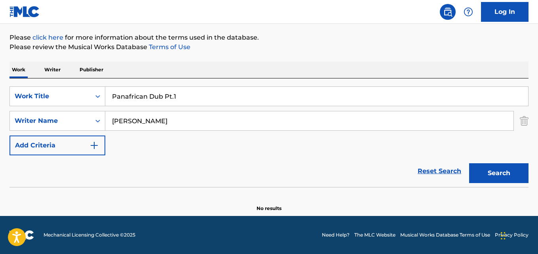
paste input "Você Mudou"
click at [125, 99] on input "Você Mudou" at bounding box center [316, 96] width 423 height 19
type input "Voce Mudou"
click at [145, 122] on input "Frank Schellenberger" at bounding box center [309, 120] width 408 height 19
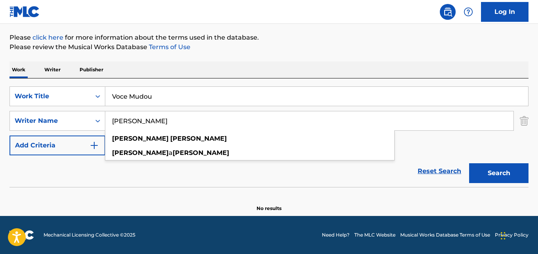
paste input "Boiadeiro, Sandro Lemes"
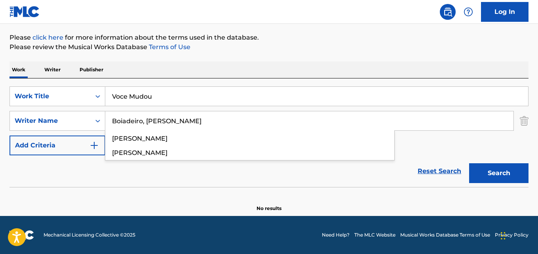
click at [144, 121] on input "Boiadeiro, Sandro Lemes" at bounding box center [309, 120] width 408 height 19
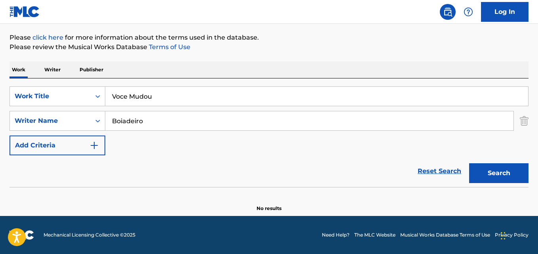
type input "Boiadeiro"
click at [469, 163] on button "Search" at bounding box center [498, 173] width 59 height 20
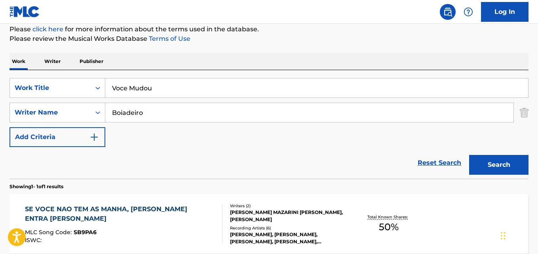
scroll to position [98, 0]
click at [153, 91] on input "Voce Mudou" at bounding box center [316, 88] width 423 height 19
paste input "Seu Astral"
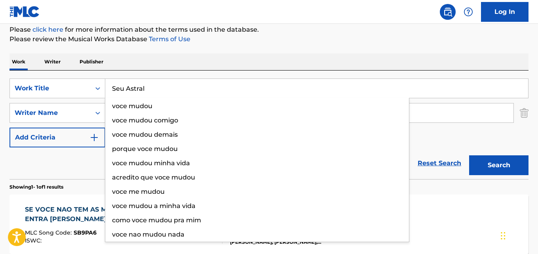
type input "Seu Astral"
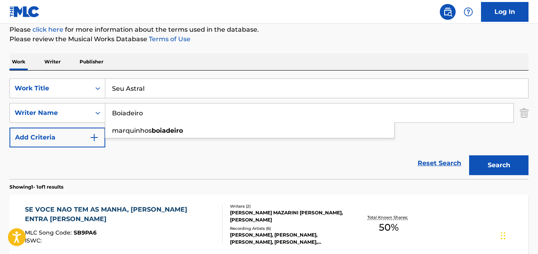
click at [142, 112] on input "Boiadeiro" at bounding box center [309, 112] width 408 height 19
paste input "Diego Damascen"
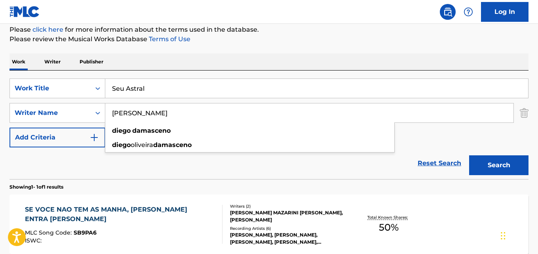
type input "Diego Damasceno"
click at [469, 155] on button "Search" at bounding box center [498, 165] width 59 height 20
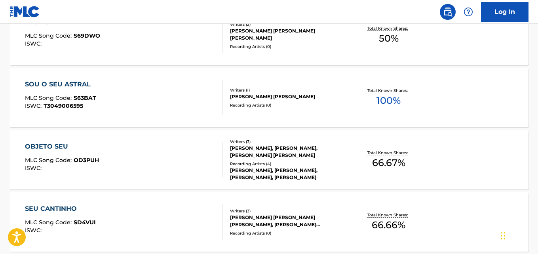
scroll to position [335, 0]
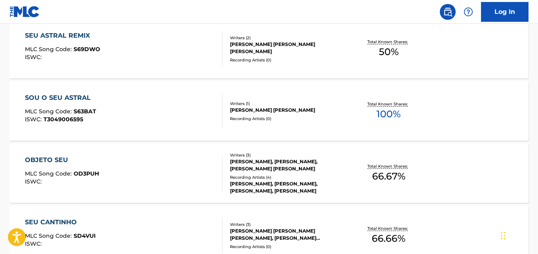
click at [103, 107] on div "SOU O SEU ASTRAL MLC Song Code : S63BAT ISWC : T3049006595" at bounding box center [123, 111] width 197 height 36
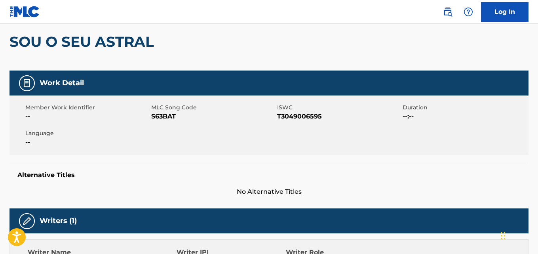
scroll to position [79, 0]
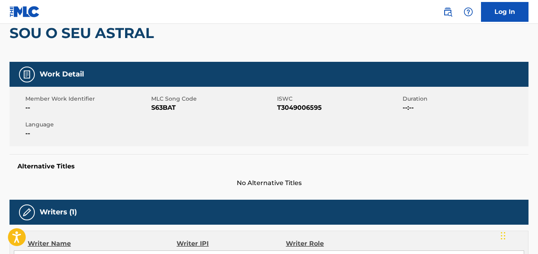
click at [170, 106] on span "S63BAT" at bounding box center [213, 107] width 124 height 9
drag, startPoint x: 148, startPoint y: 110, endPoint x: 157, endPoint y: 107, distance: 9.5
click at [157, 107] on span "S63BAT" at bounding box center [213, 107] width 124 height 9
click at [176, 110] on span "S63BAT" at bounding box center [213, 107] width 124 height 9
drag, startPoint x: 176, startPoint y: 108, endPoint x: 164, endPoint y: 110, distance: 11.5
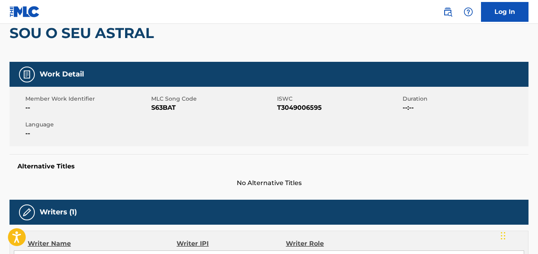
click at [169, 109] on span "S63BAT" at bounding box center [213, 107] width 124 height 9
click at [191, 133] on div "Member Work Identifier -- MLC Song Code S63BAT ISWC T3049006595 Duration --:-- …" at bounding box center [268, 116] width 519 height 59
drag, startPoint x: 153, startPoint y: 108, endPoint x: 176, endPoint y: 108, distance: 23.7
click at [176, 108] on span "S63BAT" at bounding box center [213, 107] width 124 height 9
copy span "S63BAT"
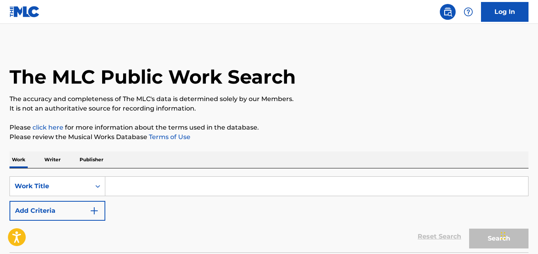
click at [95, 208] on img "Search Form" at bounding box center [93, 210] width 9 height 9
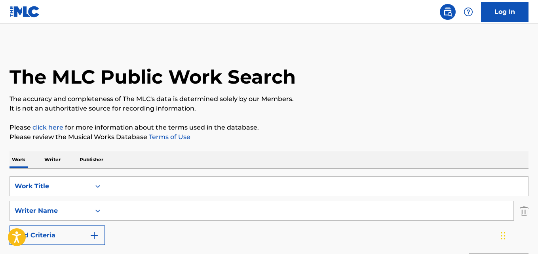
click at [125, 182] on input "Search Form" at bounding box center [316, 185] width 423 height 19
paste input "Still I Stay"
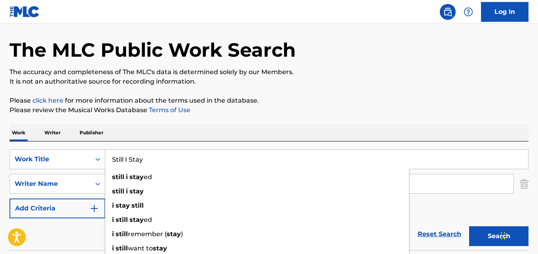
scroll to position [40, 0]
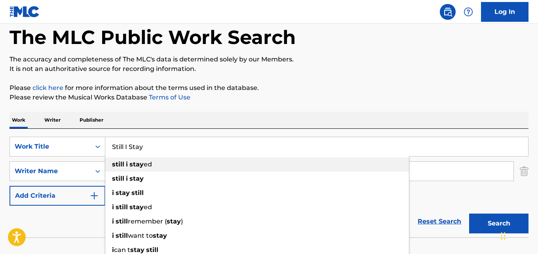
click at [135, 168] on div "still i stay ed" at bounding box center [256, 164] width 303 height 14
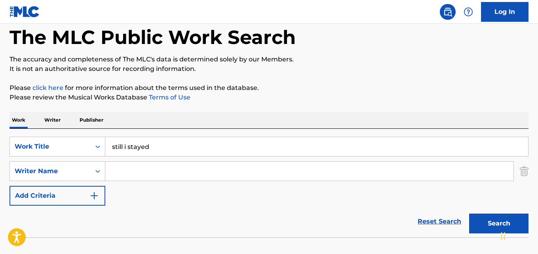
click at [138, 152] on input "still i stayed" at bounding box center [316, 146] width 423 height 19
paste input "Still I Stay"
type input "Still I Stay"
click at [135, 173] on input "Search Form" at bounding box center [309, 170] width 408 height 19
paste input "[PERSON_NAME], [PERSON_NAME], [PERSON_NAME]"
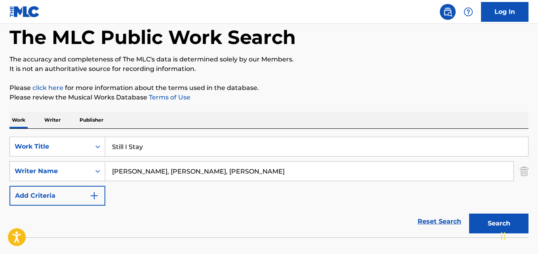
click at [140, 174] on input "[PERSON_NAME], [PERSON_NAME], [PERSON_NAME]" at bounding box center [309, 170] width 408 height 19
type input "[PERSON_NAME]"
click at [469, 213] on button "Search" at bounding box center [498, 223] width 59 height 20
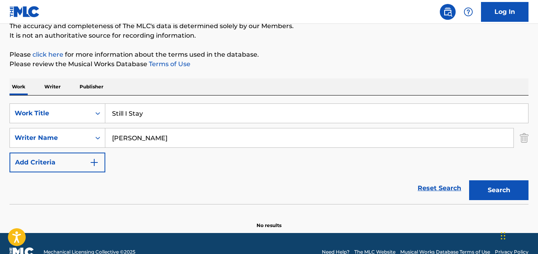
scroll to position [90, 0]
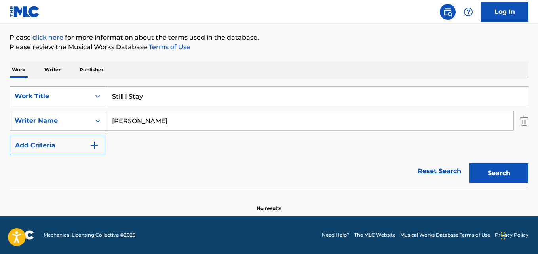
drag, startPoint x: 127, startPoint y: 98, endPoint x: 88, endPoint y: 100, distance: 38.4
click at [87, 100] on div "SearchWithCriteriaaf59c858-9840-4ddc-a77e-7ab5fbca8d47 Work Title Still I Stay" at bounding box center [268, 96] width 519 height 20
paste input "Verbenita"
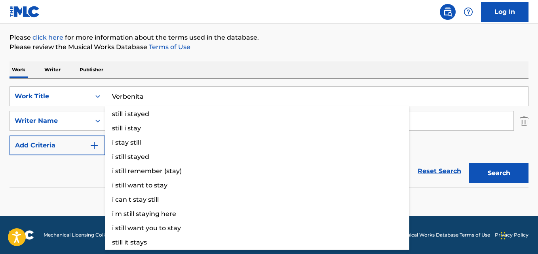
type input "Verbenita"
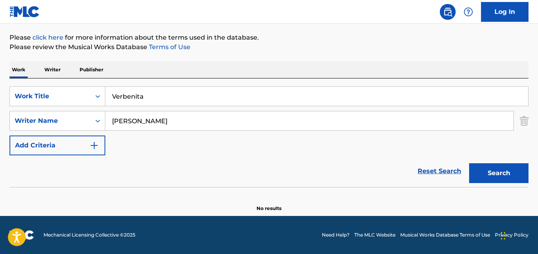
click at [154, 126] on input "[PERSON_NAME]" at bounding box center [309, 120] width 408 height 19
paste input "[PERSON_NAME]"
type input "[PERSON_NAME]"
click at [469, 163] on button "Search" at bounding box center [498, 173] width 59 height 20
click at [149, 101] on input "Verbenita" at bounding box center [316, 96] width 423 height 19
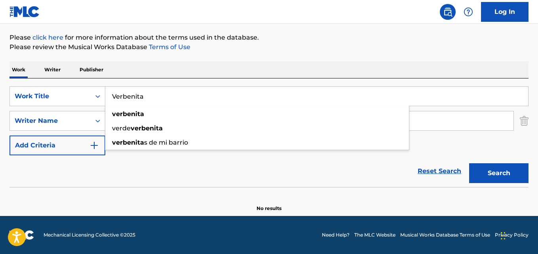
paste input "KGL's"
type input "KGL's"
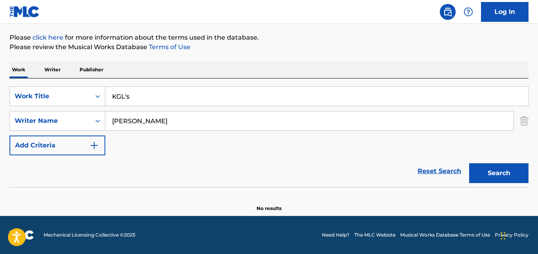
click at [150, 123] on input "[PERSON_NAME]" at bounding box center [309, 120] width 408 height 19
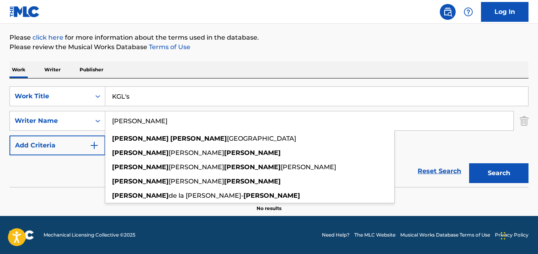
paste input "[PERSON_NAME], [PERSON_NAME], Dallass, Fornalinha, BK"
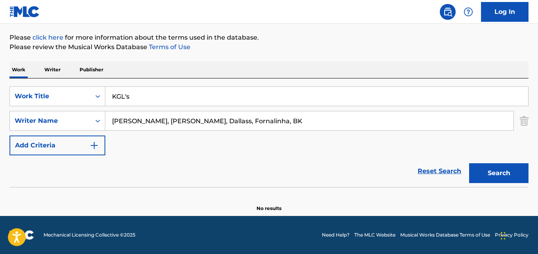
click at [145, 119] on input "[PERSON_NAME], [PERSON_NAME], Dallass, Fornalinha, BK" at bounding box center [309, 120] width 408 height 19
type input "Traka"
click at [469, 163] on button "Search" at bounding box center [498, 173] width 59 height 20
click at [135, 93] on input "KGL's" at bounding box center [316, 96] width 423 height 19
paste input "Grama Verde"
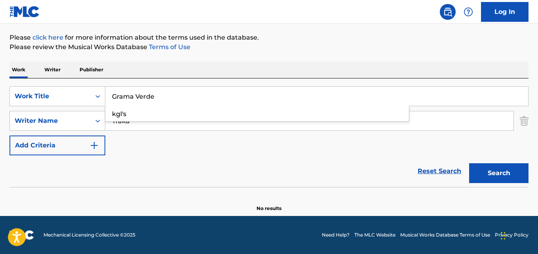
type input "Grama Verde"
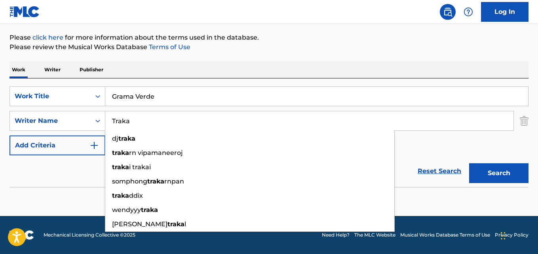
click at [127, 122] on input "Traka" at bounding box center [309, 120] width 408 height 19
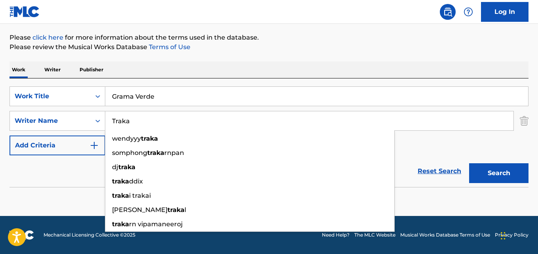
paste input "Prod.MTS, [PERSON_NAME]"
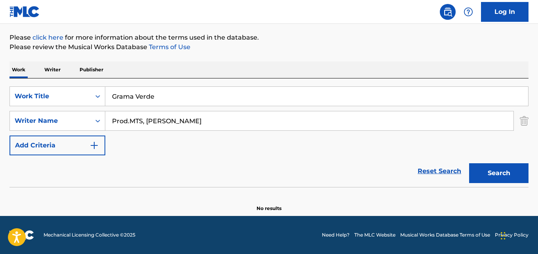
click at [469, 163] on button "Search" at bounding box center [498, 173] width 59 height 20
click at [143, 120] on input "Prod.MTS, [PERSON_NAME]" at bounding box center [309, 120] width 408 height 19
type input "[PERSON_NAME]"
click at [469, 163] on button "Search" at bounding box center [498, 173] width 59 height 20
click at [127, 101] on input "Grama Verde" at bounding box center [316, 96] width 423 height 19
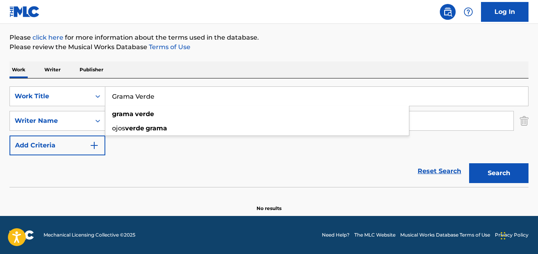
paste input "Canto Alto"
type input "Canto Alto"
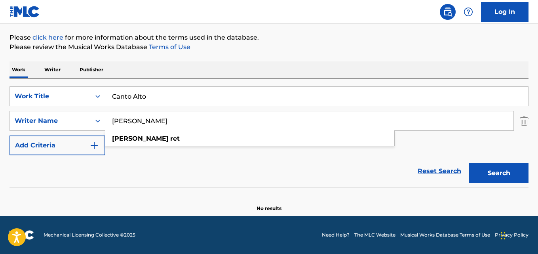
click at [127, 121] on input "[PERSON_NAME]" at bounding box center [309, 120] width 408 height 19
paste input ", Mãolee, [PERSON_NAME]"
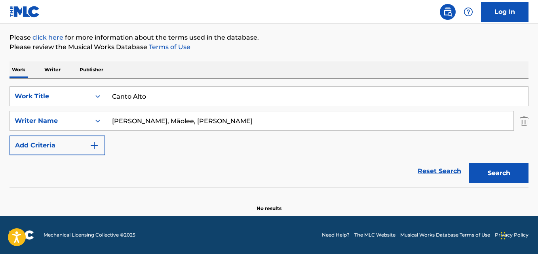
click at [139, 119] on input "[PERSON_NAME], Mãolee, [PERSON_NAME]" at bounding box center [309, 120] width 408 height 19
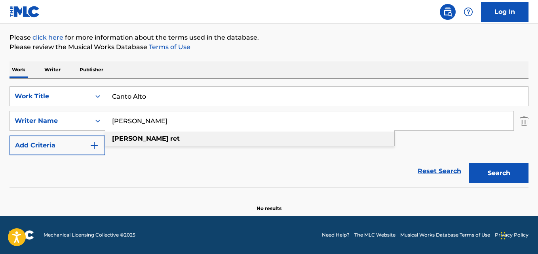
type input "[PERSON_NAME]"
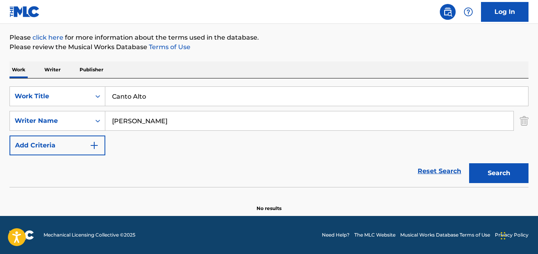
click at [152, 99] on input "Canto Alto" at bounding box center [316, 96] width 423 height 19
paste input "Find Me"
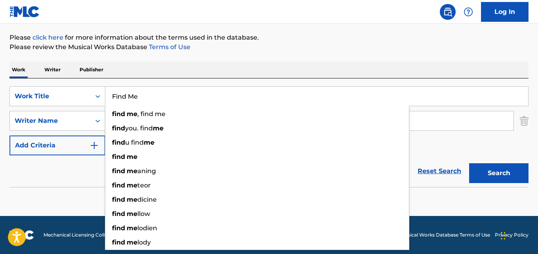
type input "Find Me"
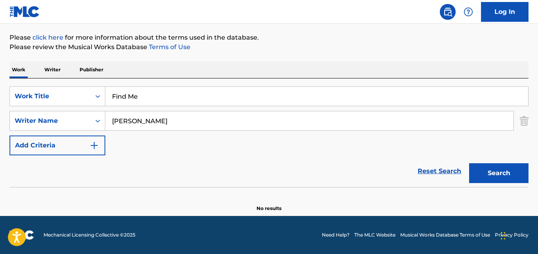
paste input "[PERSON_NAME], [PERSON_NAME]"
click at [169, 119] on input "[PERSON_NAME], [PERSON_NAME]" at bounding box center [309, 120] width 408 height 19
type input "[PERSON_NAME]"
click at [469, 163] on button "Search" at bounding box center [498, 173] width 59 height 20
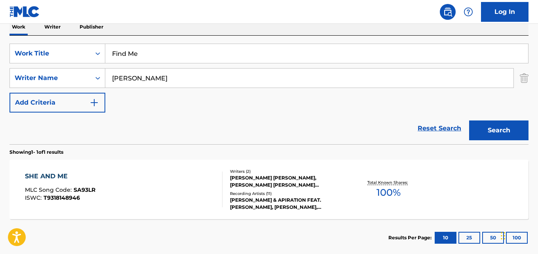
scroll to position [98, 0]
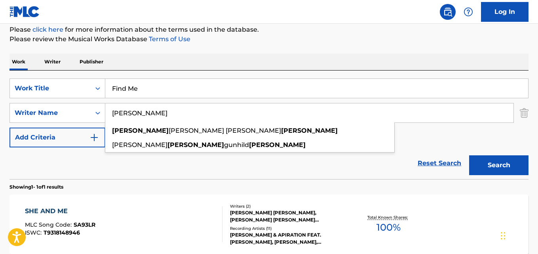
click at [152, 88] on input "Find Me" at bounding box center [316, 88] width 423 height 19
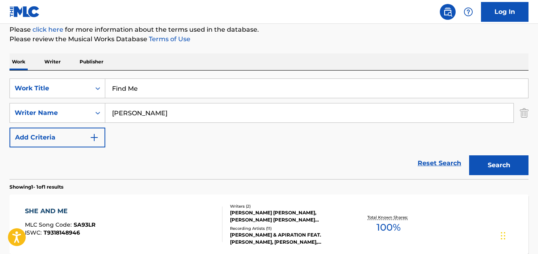
paste input "The Windmills Of Your Mind"
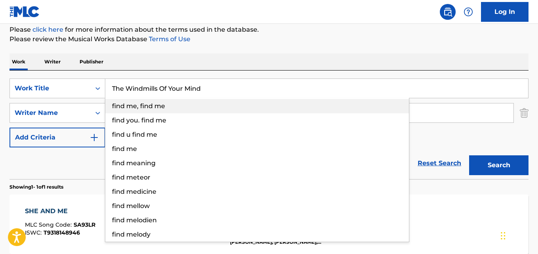
type input "The Windmills Of Your Mind"
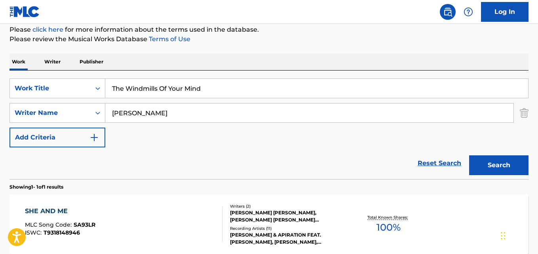
click at [168, 115] on input "[PERSON_NAME]" at bounding box center [309, 112] width 408 height 19
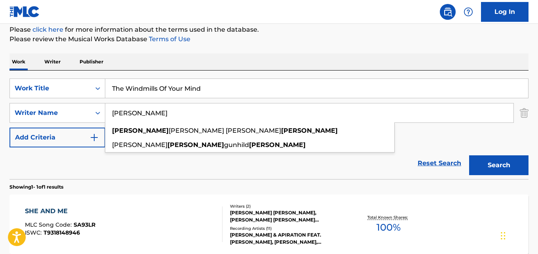
paste input "[PERSON_NAME], [PERSON_NAME], [PERSON_NAME]"
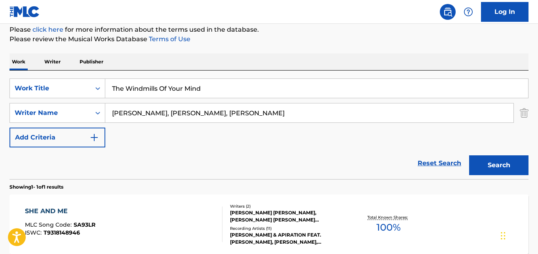
click at [469, 155] on button "Search" at bounding box center [498, 165] width 59 height 20
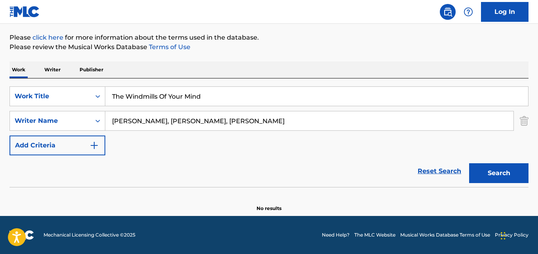
scroll to position [90, 0]
click at [167, 121] on input "[PERSON_NAME], [PERSON_NAME], [PERSON_NAME]" at bounding box center [309, 120] width 408 height 19
type input "[PERSON_NAME]"
click at [469, 163] on button "Search" at bounding box center [498, 173] width 59 height 20
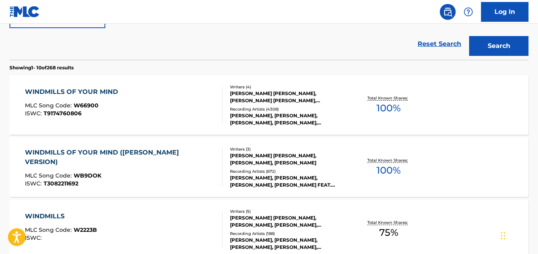
scroll to position [216, 0]
click at [144, 93] on div "WINDMILLS OF YOUR MIND MLC Song Code : W66900 ISWC : T9174760806" at bounding box center [123, 105] width 197 height 36
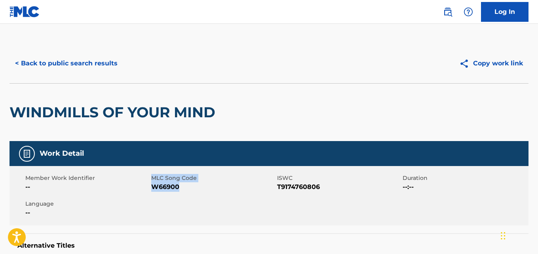
drag, startPoint x: 179, startPoint y: 186, endPoint x: 149, endPoint y: 191, distance: 30.1
click at [149, 191] on div "Member Work Identifier -- MLC Song Code W66900 ISWC T9174760806 Duration --:-- …" at bounding box center [268, 195] width 519 height 59
click at [151, 188] on span "W66900" at bounding box center [213, 186] width 124 height 9
drag, startPoint x: 151, startPoint y: 188, endPoint x: 177, endPoint y: 188, distance: 26.1
click at [177, 188] on span "W66900" at bounding box center [213, 186] width 124 height 9
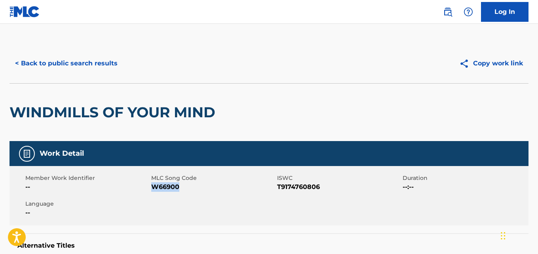
copy span "W66900"
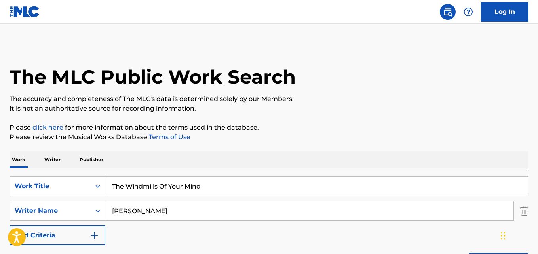
click at [168, 178] on input "The Windmills Of Your Mind" at bounding box center [316, 185] width 423 height 19
paste input "As Long As He Needs Me"
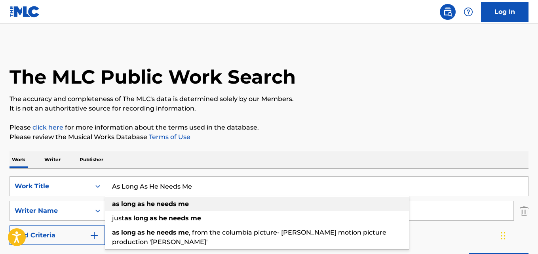
click at [157, 201] on strong "needs" at bounding box center [166, 204] width 20 height 8
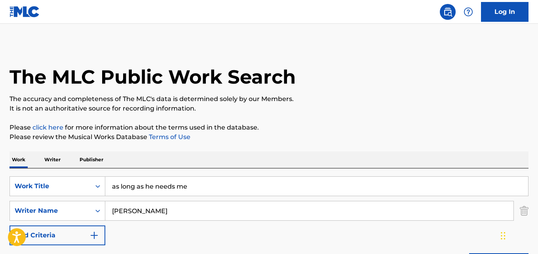
drag, startPoint x: 152, startPoint y: 184, endPoint x: 159, endPoint y: 184, distance: 7.1
click at [152, 185] on input "as long as he needs me" at bounding box center [316, 185] width 423 height 19
paste input "As Long As He Needs M"
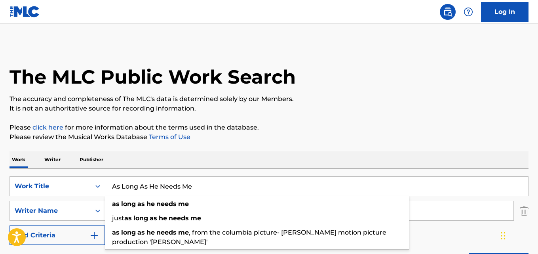
type input "As Long As He Needs Me"
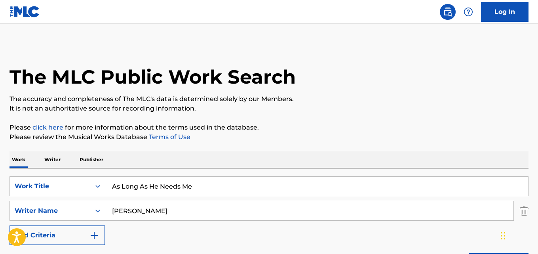
click at [149, 210] on input "[PERSON_NAME]" at bounding box center [309, 210] width 408 height 19
paste input "[PERSON_NAME]"
type input "[PERSON_NAME]"
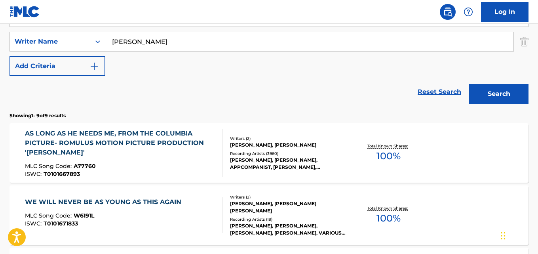
scroll to position [155, 0]
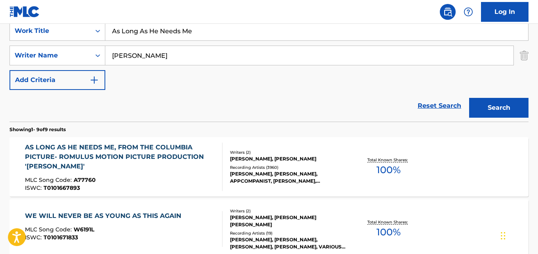
click at [161, 163] on div "AS LONG AS HE NEEDS ME, FROM THE COLUMBIA PICTURE- ROMULUS MOTION PICTURE PRODU…" at bounding box center [120, 156] width 190 height 28
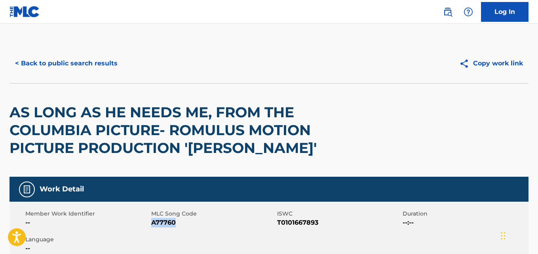
drag, startPoint x: 151, startPoint y: 223, endPoint x: 182, endPoint y: 222, distance: 30.9
click at [182, 222] on span "A77760" at bounding box center [213, 222] width 124 height 9
copy span "A77760"
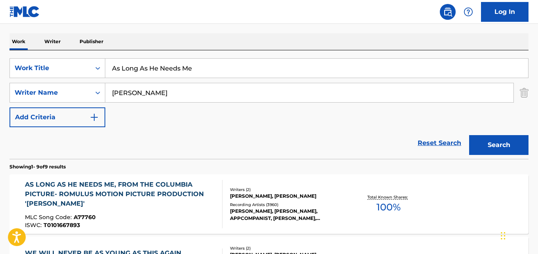
scroll to position [76, 0]
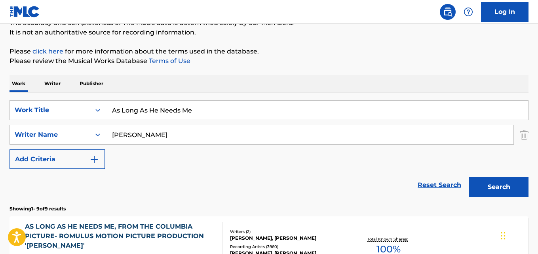
click at [152, 110] on input "As Long As He Needs Me" at bounding box center [316, 110] width 423 height 19
paste input "There's A Man In My Lif"
type input "There's A Man In My Life"
click at [149, 133] on input "[PERSON_NAME]" at bounding box center [309, 134] width 408 height 19
paste input "[PERSON_NAME]"
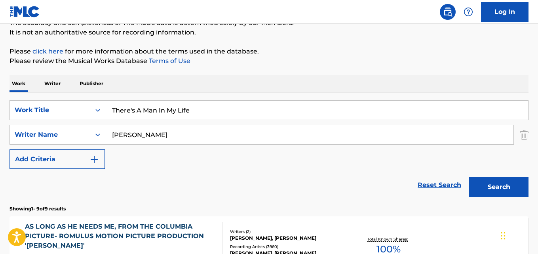
type input "[PERSON_NAME]"
click at [469, 177] on button "Search" at bounding box center [498, 187] width 59 height 20
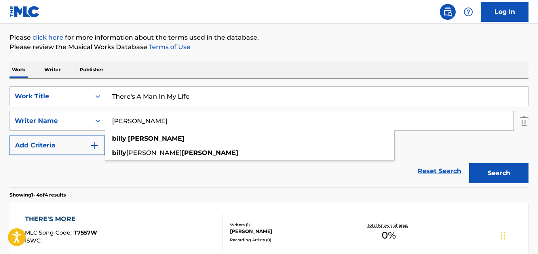
scroll to position [7, 0]
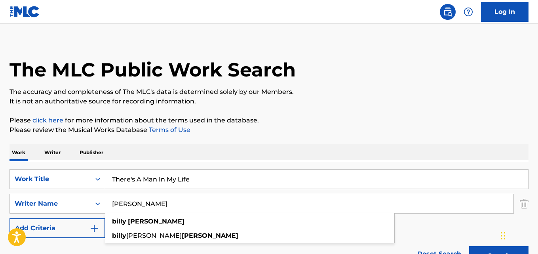
click at [146, 185] on input "There's A Man In My Life" at bounding box center [316, 178] width 423 height 19
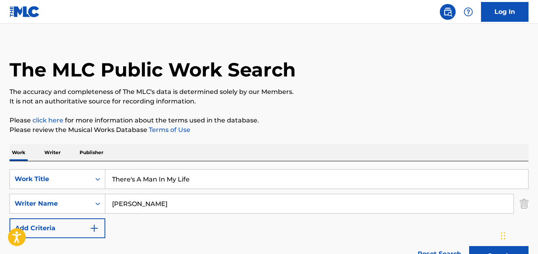
paste input "oo Soon"
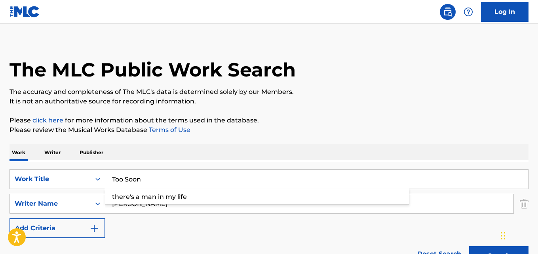
type input "Too Soon"
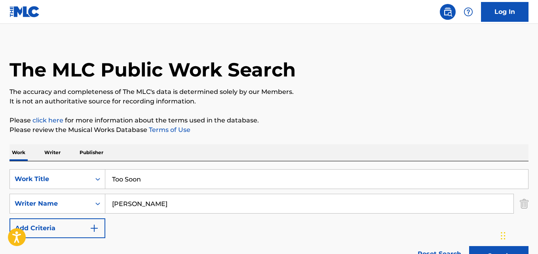
click at [142, 206] on input "[PERSON_NAME]" at bounding box center [309, 203] width 408 height 19
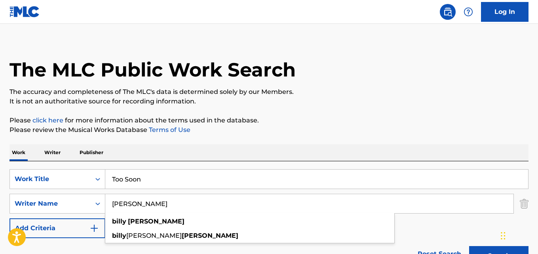
paste input "[PERSON_NAME]"
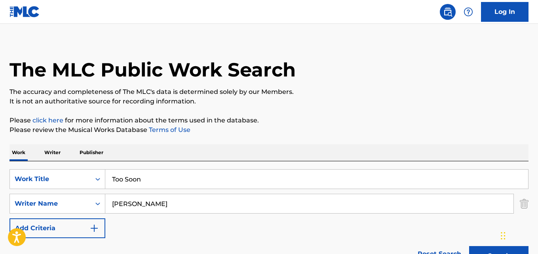
type input "[PERSON_NAME]"
click at [469, 246] on button "Search" at bounding box center [498, 256] width 59 height 20
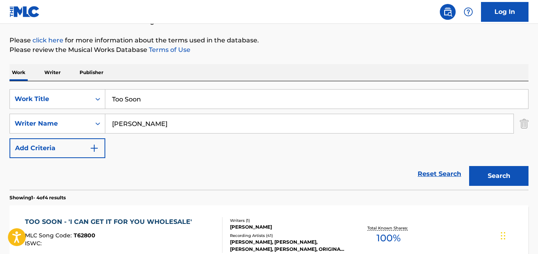
scroll to position [86, 0]
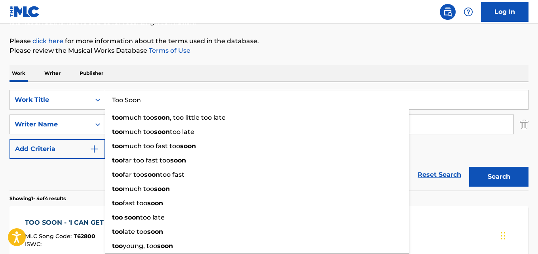
click at [156, 101] on input "Too Soon" at bounding box center [316, 99] width 423 height 19
paste input "If I Should Lose You"
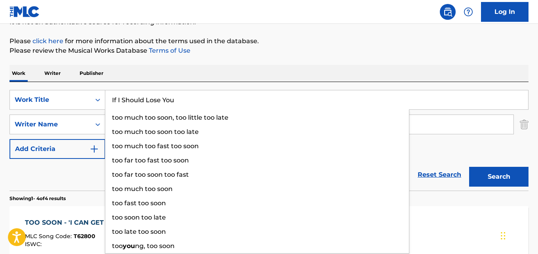
type input "If I Should Lose You"
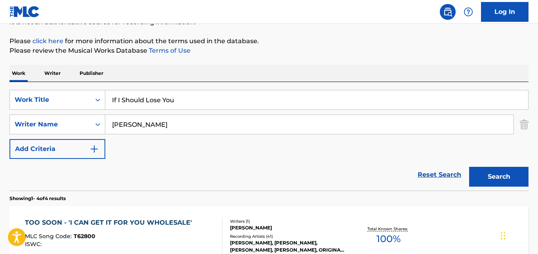
click at [133, 122] on input "[PERSON_NAME]" at bounding box center [309, 124] width 408 height 19
paste input "[PERSON_NAME], [PERSON_NAME], [PERSON_NAME]"
click at [138, 123] on input "[PERSON_NAME], [PERSON_NAME], [PERSON_NAME]" at bounding box center [309, 124] width 408 height 19
type input "[PERSON_NAME]"
click at [469, 167] on button "Search" at bounding box center [498, 177] width 59 height 20
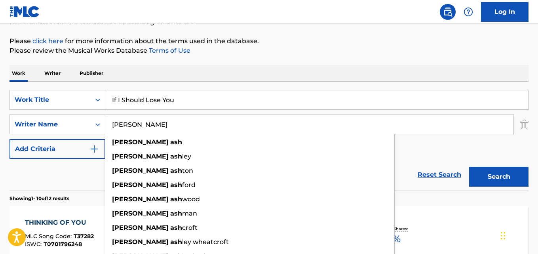
click at [82, 173] on div "Reset Search Search" at bounding box center [268, 175] width 519 height 32
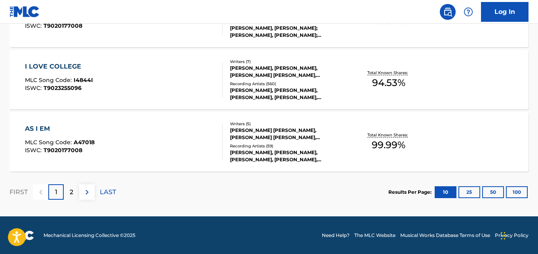
scroll to position [740, 0]
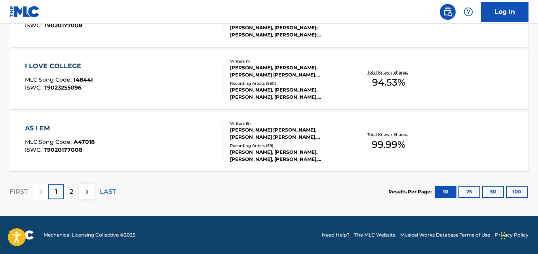
click at [514, 189] on button "100" at bounding box center [517, 192] width 22 height 12
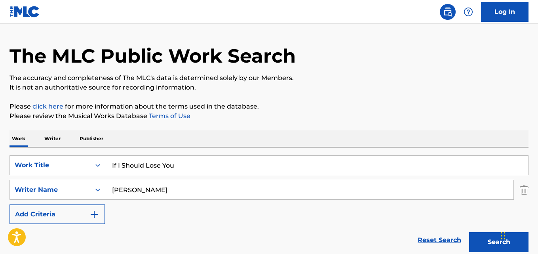
scroll to position [0, 0]
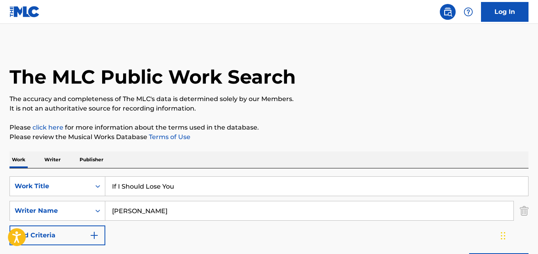
click at [180, 187] on input "If I Should Lose You" at bounding box center [316, 185] width 423 height 19
paste input "Broken Doll"
type input "Broken Doll"
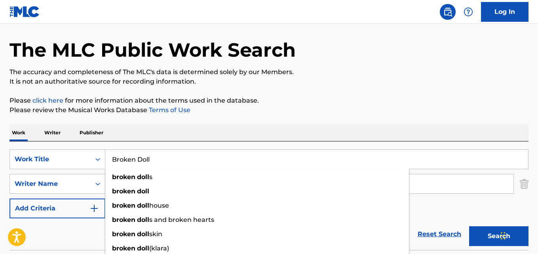
scroll to position [79, 0]
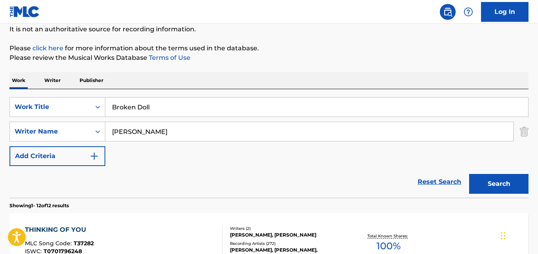
click at [137, 132] on input "[PERSON_NAME]" at bounding box center [309, 131] width 408 height 19
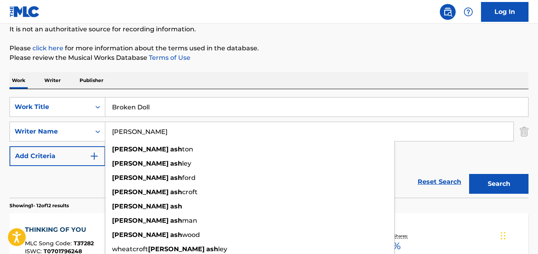
paste input "[PERSON_NAME], [PERSON_NAME]"
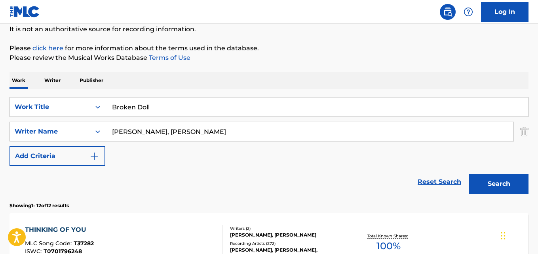
click at [144, 130] on input "[PERSON_NAME], [PERSON_NAME]" at bounding box center [309, 131] width 408 height 19
type input "[PERSON_NAME]"
click at [469, 174] on button "Search" at bounding box center [498, 184] width 59 height 20
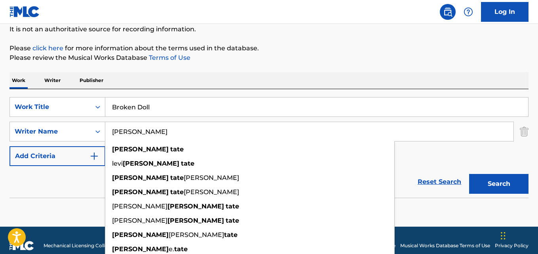
click at [97, 173] on div "Reset Search Search" at bounding box center [268, 182] width 519 height 32
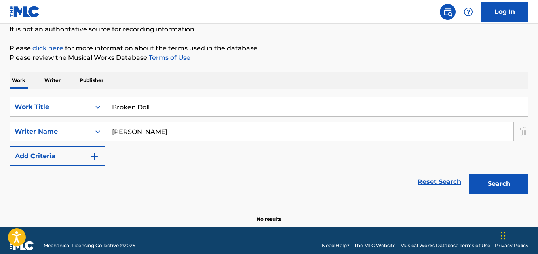
click at [141, 107] on input "Broken Doll" at bounding box center [316, 106] width 423 height 19
paste input "Why Was I Born"
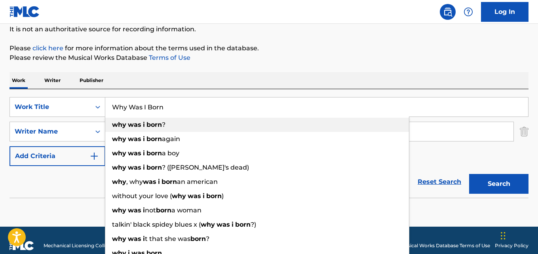
click at [132, 128] on div "why was i born ?" at bounding box center [256, 125] width 303 height 14
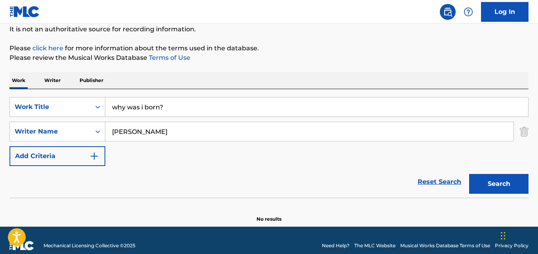
click at [142, 104] on input "why was i born?" at bounding box center [316, 106] width 423 height 19
paste input "Why Was I Born"
type input "Why Was I Born"
click at [137, 126] on input "[PERSON_NAME]" at bounding box center [309, 131] width 408 height 19
paste input "[PERSON_NAME], [PERSON_NAME]"
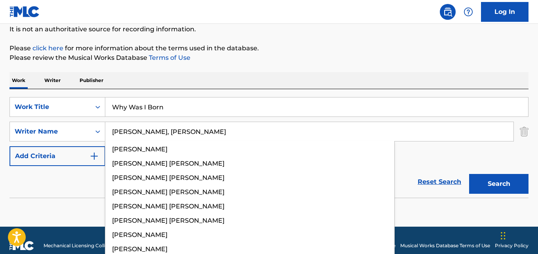
click at [151, 130] on input "[PERSON_NAME], [PERSON_NAME]" at bounding box center [309, 131] width 408 height 19
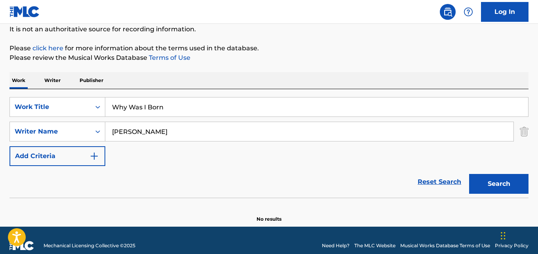
type input "[PERSON_NAME]"
click at [469, 174] on button "Search" at bounding box center [498, 184] width 59 height 20
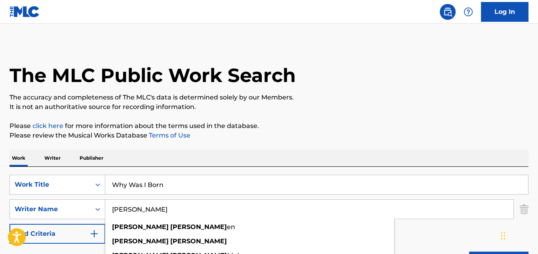
scroll to position [0, 0]
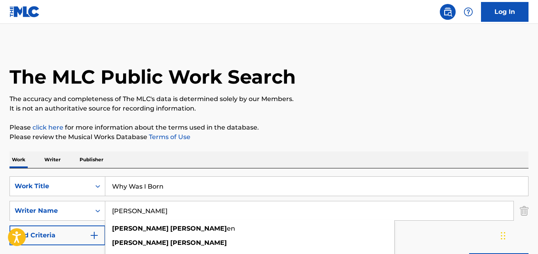
click at [156, 188] on input "Why Was I Born" at bounding box center [316, 185] width 423 height 19
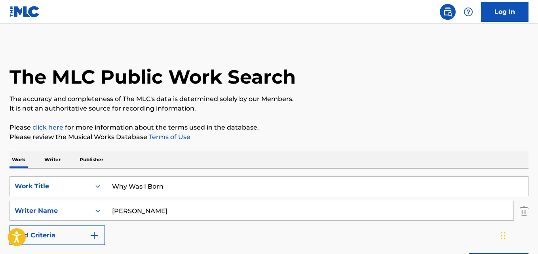
paste input "All It Would Take Is A Phonecall"
type input "All It Would Take Is A Phonecall"
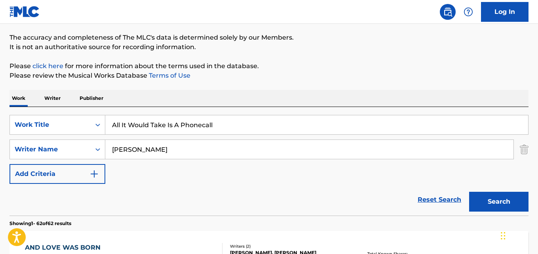
scroll to position [119, 0]
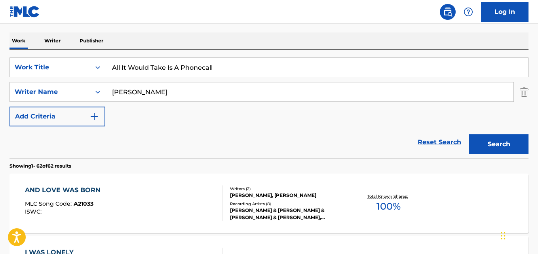
click at [128, 93] on input "[PERSON_NAME]" at bounding box center [309, 91] width 408 height 19
paste input "[PERSON_NAME]"
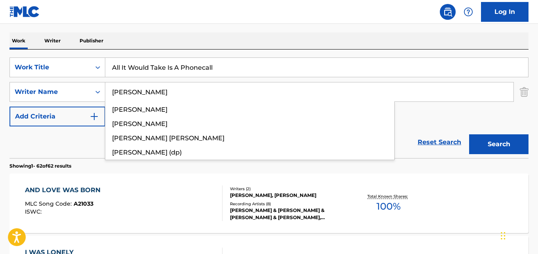
click at [123, 93] on input "[PERSON_NAME]" at bounding box center [309, 91] width 408 height 19
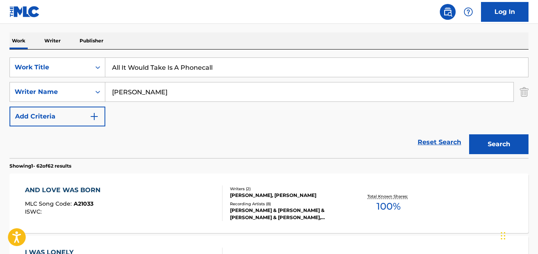
click at [133, 95] on input "[PERSON_NAME]" at bounding box center [309, 91] width 408 height 19
paste input "[PERSON_NAME]"
click at [121, 92] on input "[PERSON_NAME]" at bounding box center [309, 91] width 408 height 19
type input "[PERSON_NAME]"
click at [469, 134] on button "Search" at bounding box center [498, 144] width 59 height 20
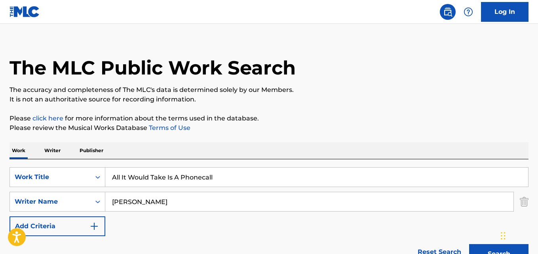
scroll to position [0, 0]
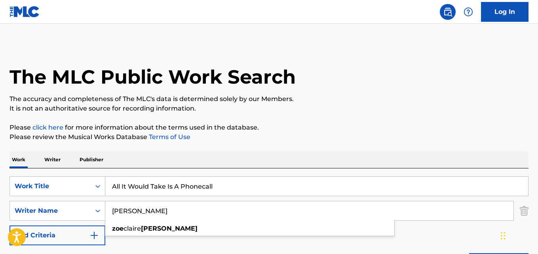
click at [154, 188] on input "All It Would Take Is A Phonecall" at bounding box center [316, 185] width 423 height 19
paste input "Baile de Rua"
type input "Baile de Rua"
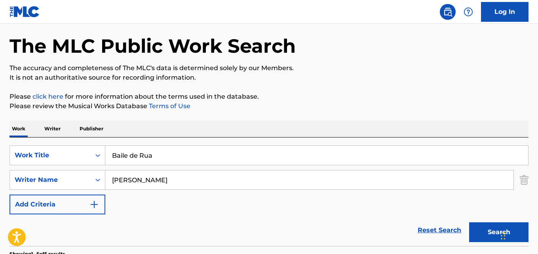
scroll to position [40, 0]
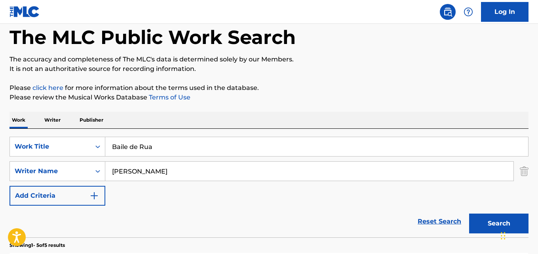
click at [140, 172] on input "[PERSON_NAME]" at bounding box center [309, 170] width 408 height 19
paste input "MC [PERSON_NAME]"
type input "MC [PERSON_NAME]"
click at [469, 213] on button "Search" at bounding box center [498, 223] width 59 height 20
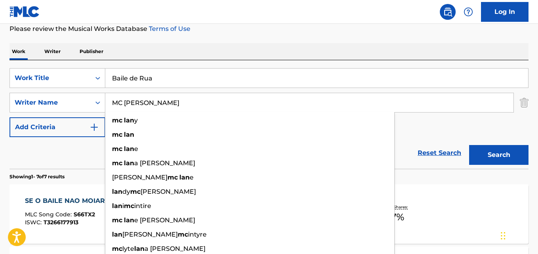
scroll to position [35, 0]
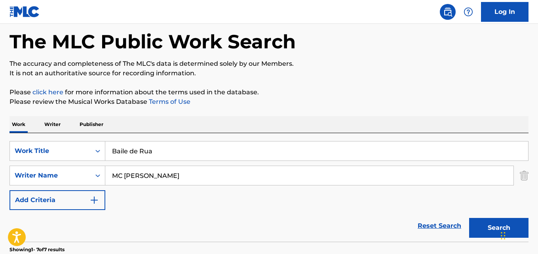
click at [143, 151] on input "Baile de Rua" at bounding box center [316, 150] width 423 height 19
paste input "Dentro do Voyage"
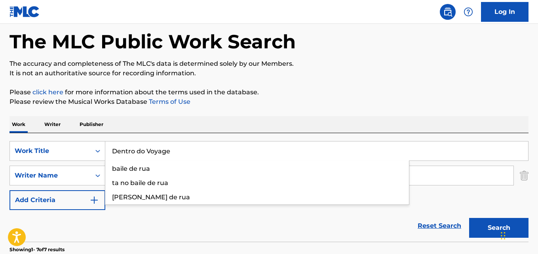
click at [469, 218] on button "Search" at bounding box center [498, 228] width 59 height 20
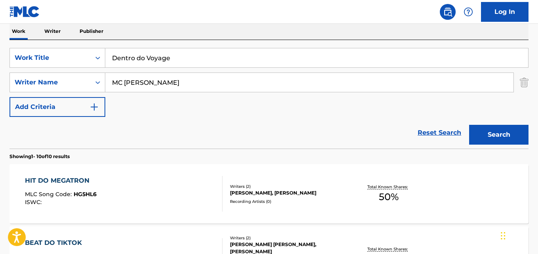
scroll to position [114, 0]
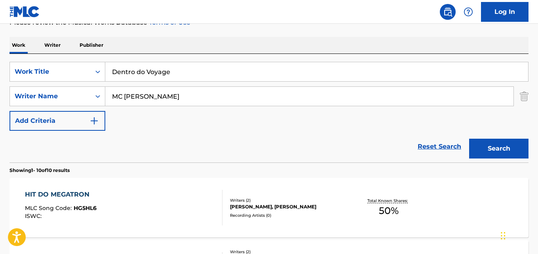
click at [159, 78] on input "Dentro do Voyage" at bounding box center [316, 71] width 423 height 19
paste input "Bundita"
click at [469, 138] on button "Search" at bounding box center [498, 148] width 59 height 20
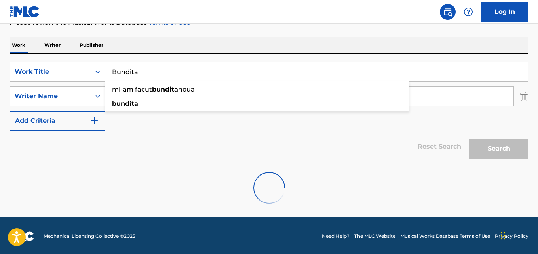
scroll to position [90, 0]
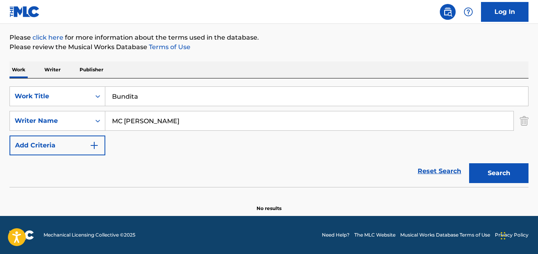
click at [137, 95] on input "Bundita" at bounding box center [316, 96] width 423 height 19
paste input "Arebund"
click at [469, 163] on button "Search" at bounding box center [498, 173] width 59 height 20
click at [154, 99] on input "Arebunda" at bounding box center [316, 96] width 423 height 19
paste input "24 horas de sexo"
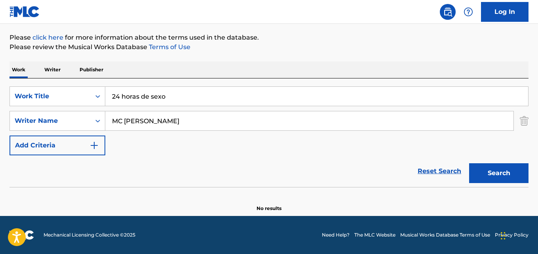
click at [469, 163] on button "Search" at bounding box center [498, 173] width 59 height 20
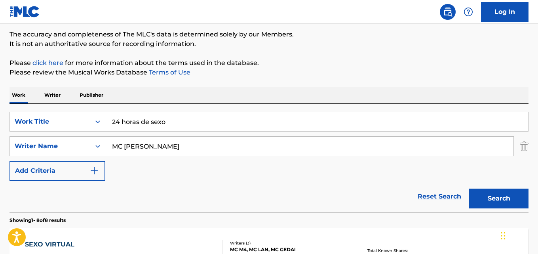
scroll to position [50, 0]
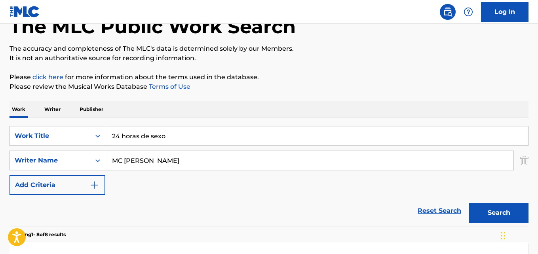
click at [133, 139] on input "24 horas de sexo" at bounding box center [316, 135] width 423 height 19
paste input "Desculpa"
click at [469, 203] on button "Search" at bounding box center [498, 213] width 59 height 20
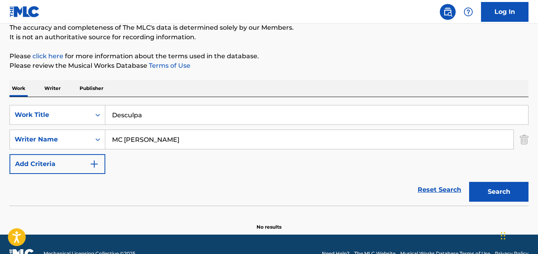
scroll to position [90, 0]
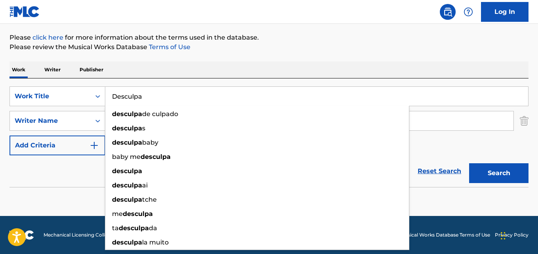
click at [142, 99] on input "Desculpa" at bounding box center [316, 96] width 423 height 19
paste input "Com a Peça na Mão"
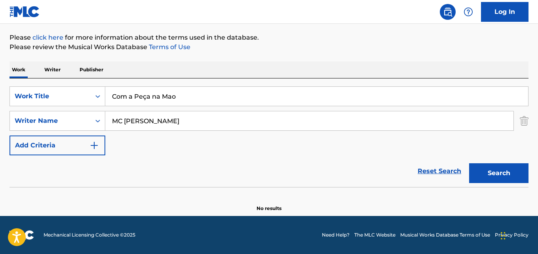
click at [469, 163] on button "Search" at bounding box center [498, 173] width 59 height 20
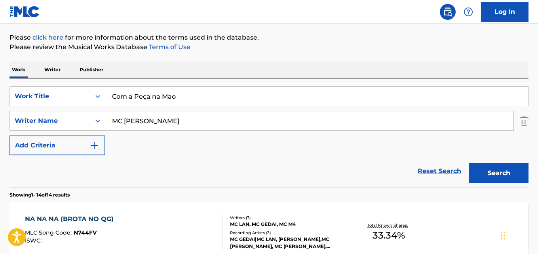
click at [137, 99] on input "Com a Peça na Mao" at bounding box center [316, 96] width 423 height 19
paste input "huva"
type input "Chuva"
click at [131, 119] on input "MC [PERSON_NAME]" at bounding box center [309, 120] width 408 height 19
paste input "Preta Ary"
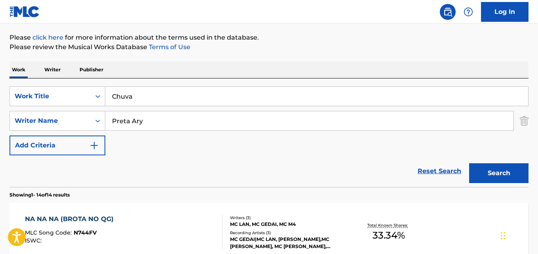
type input "Preta Ary"
click at [469, 163] on button "Search" at bounding box center [498, 173] width 59 height 20
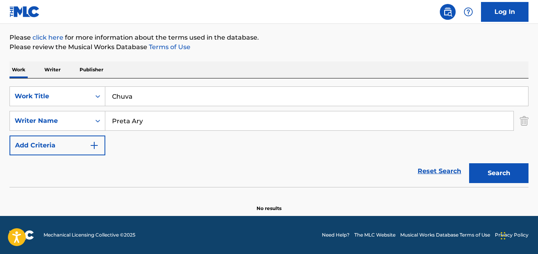
click at [136, 88] on input "Chuva" at bounding box center [316, 96] width 423 height 19
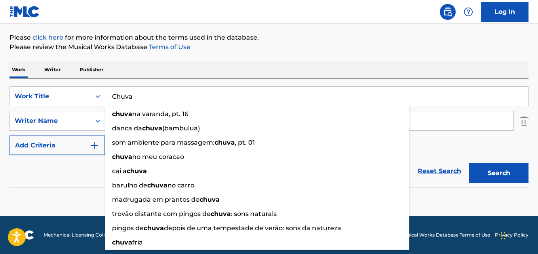
paste input "Passa Ontem"
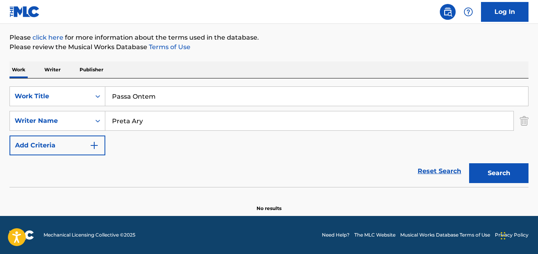
click at [469, 163] on button "Search" at bounding box center [498, 173] width 59 height 20
click at [127, 96] on input "Passa Ontem" at bounding box center [316, 96] width 423 height 19
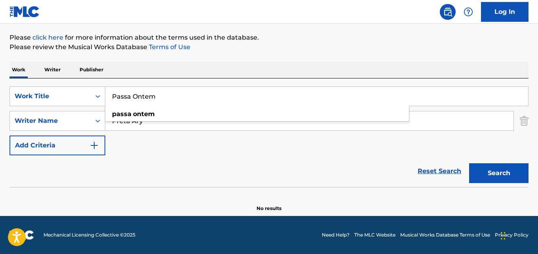
paste input "Afasta 2.0"
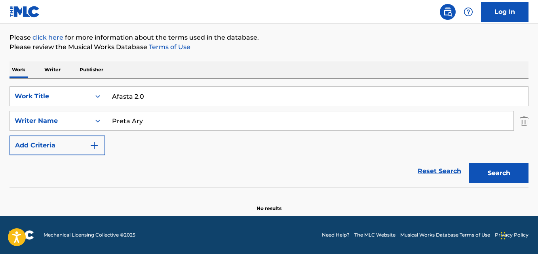
type input "Afasta 2.0"
click at [139, 122] on input "Preta Ary" at bounding box center [309, 120] width 408 height 19
paste input "Meire D' Origem, [PERSON_NAME],"
click at [165, 123] on input "Meire D' Origem, [PERSON_NAME], [PERSON_NAME]" at bounding box center [309, 120] width 408 height 19
type input "Meire D' Origem"
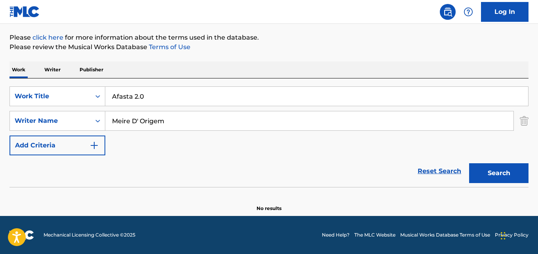
click at [469, 163] on button "Search" at bounding box center [498, 173] width 59 height 20
click at [119, 96] on input "Afasta 2.0" at bounding box center [316, 96] width 423 height 19
paste input "Preto"
type input "Preto"
click at [129, 122] on input "Meire D' Origem" at bounding box center [309, 120] width 408 height 19
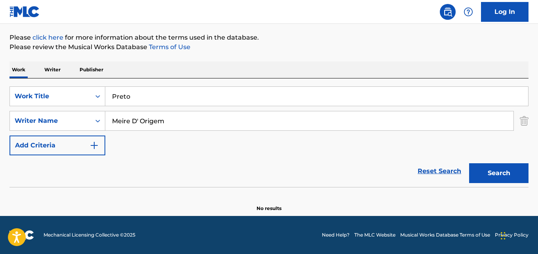
paste input "Preta Ary"
type input "Preta Ary"
click at [469, 163] on button "Search" at bounding box center [498, 173] width 59 height 20
click at [145, 97] on input "Preto" at bounding box center [316, 96] width 423 height 19
paste input "Blagajska"
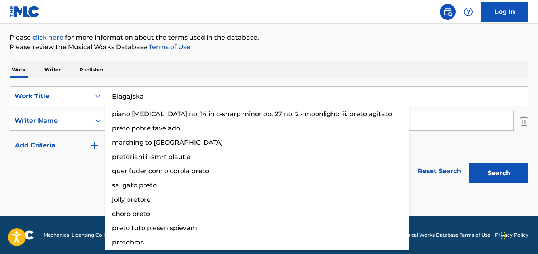
type input "Blagajska"
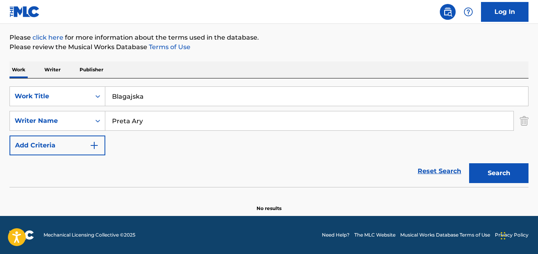
click at [132, 122] on input "Preta Ary" at bounding box center [309, 120] width 408 height 19
paste input "[PERSON_NAME]"
click at [122, 120] on input "[PERSON_NAME]" at bounding box center [309, 120] width 408 height 19
type input "[PERSON_NAME]"
click at [469, 163] on button "Search" at bounding box center [498, 173] width 59 height 20
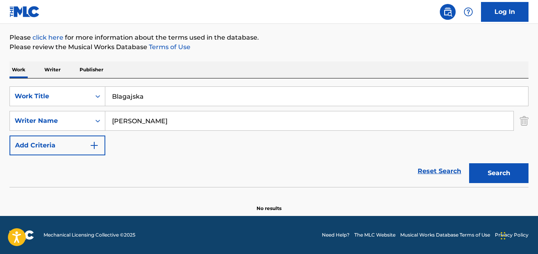
click at [138, 93] on input "Blagajska" at bounding box center [316, 96] width 423 height 19
paste input "Tudo o Que Eu Queri"
type input "Tudo o Que Eu Queria"
drag, startPoint x: 148, startPoint y: 119, endPoint x: 165, endPoint y: 118, distance: 16.7
click at [150, 119] on input "[PERSON_NAME]" at bounding box center [309, 120] width 408 height 19
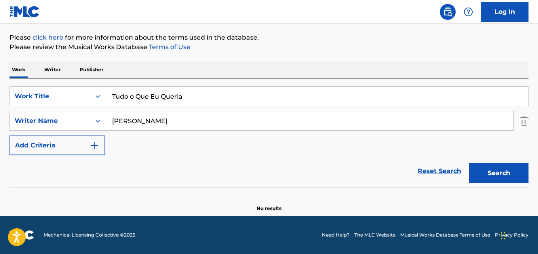
paste input "Preta Ary"
type input "Preta Ary"
click at [469, 163] on button "Search" at bounding box center [498, 173] width 59 height 20
click at [140, 95] on input "Tudo o Que Eu Queria" at bounding box center [316, 96] width 423 height 19
paste input "You Can't Lose A Broken Heart"
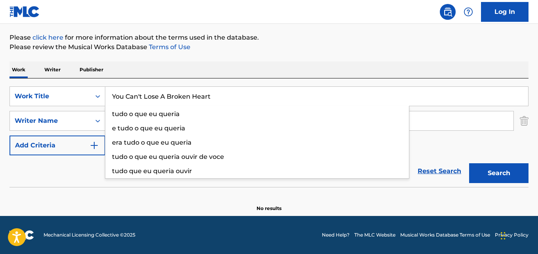
type input "You Can't Lose A Broken Heart"
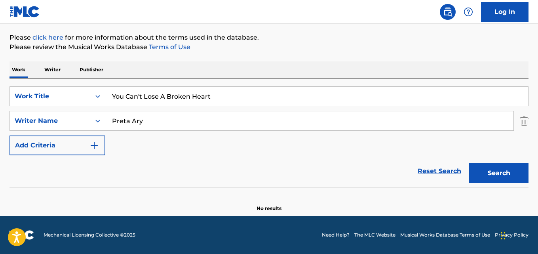
click at [144, 117] on input "Preta Ary" at bounding box center [309, 120] width 408 height 19
paste input "[PERSON_NAME]"
type input "[PERSON_NAME]"
click at [469, 163] on button "Search" at bounding box center [498, 173] width 59 height 20
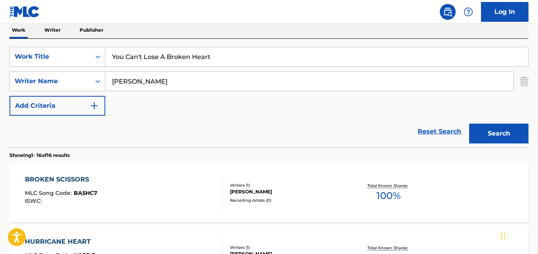
scroll to position [11, 0]
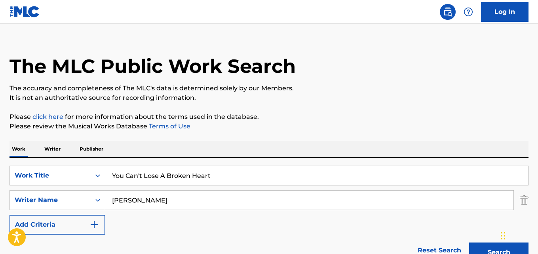
click at [146, 175] on input "You Can't Lose A Broken Heart" at bounding box center [316, 175] width 423 height 19
paste input "Eu Não Quero Que Tu Me Ame"
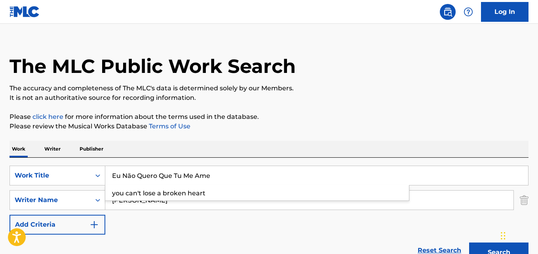
click at [131, 171] on input "Eu Não Quero Que Tu Me Ame" at bounding box center [316, 175] width 423 height 19
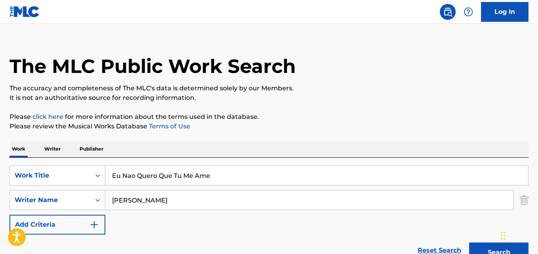
type input "Eu Nao Quero Que Tu Me Ame"
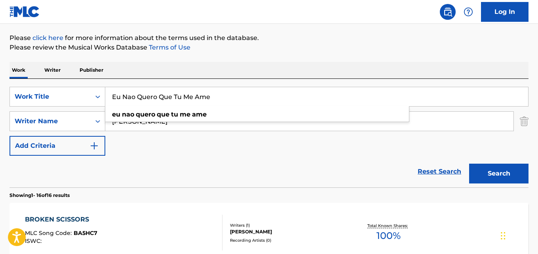
scroll to position [90, 0]
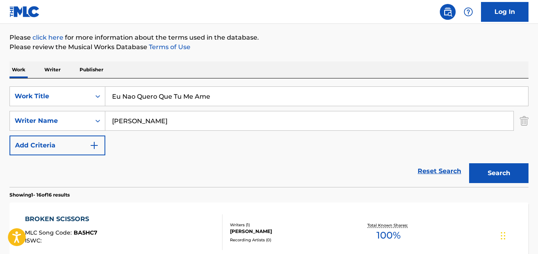
click at [138, 120] on input "[PERSON_NAME]" at bounding box center [309, 120] width 408 height 19
paste input "Eu Não Quero Que Tu Me Ame"
type input "Eu Não Quero Que Tu Me Ame"
drag, startPoint x: 121, startPoint y: 102, endPoint x: 135, endPoint y: 101, distance: 13.9
click at [122, 102] on input "Eu Nao Quero Que Tu Me Ame" at bounding box center [316, 96] width 423 height 19
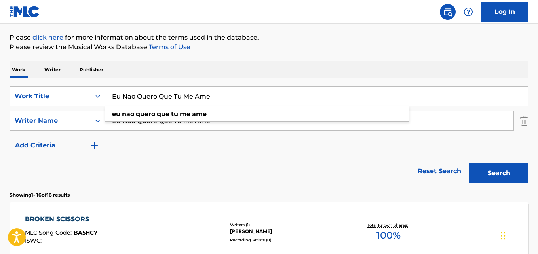
paste input "[PERSON_NAME] da putaria"
type input "Escola da putaria"
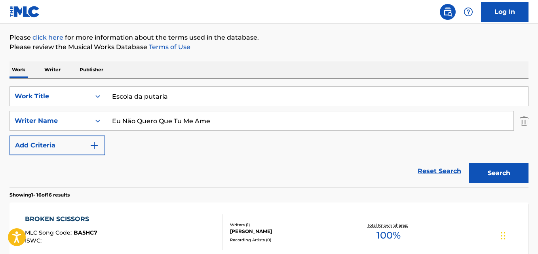
click at [145, 121] on input "Eu Não Quero Que Tu Me Ame" at bounding box center [309, 120] width 408 height 19
paste input "MC [PERSON_NAME]"
type input "MC [PERSON_NAME]"
click at [469, 163] on button "Search" at bounding box center [498, 173] width 59 height 20
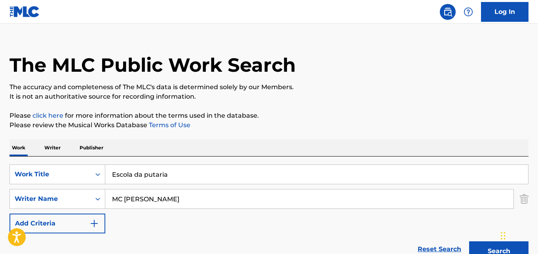
scroll to position [0, 0]
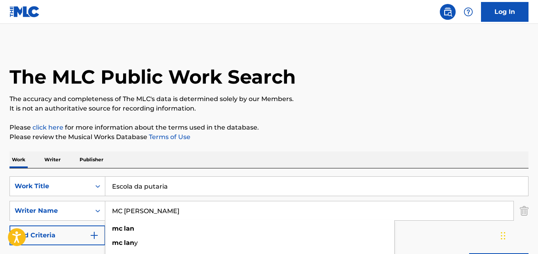
click at [152, 186] on input "Escola da putaria" at bounding box center [316, 185] width 423 height 19
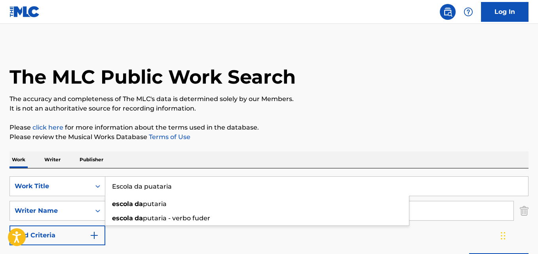
paste input "É Foda"
type input "Escola da puaÉ Fodataria"
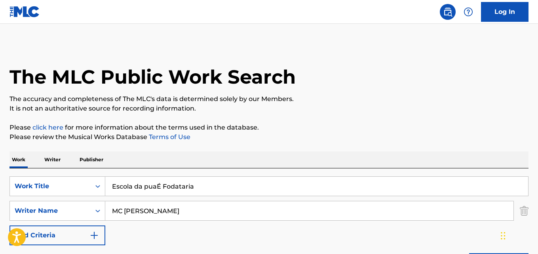
click at [156, 187] on input "Escola da puaÉ Fodataria" at bounding box center [316, 185] width 423 height 19
paste input "É Foda"
click at [113, 188] on input "É Foda" at bounding box center [316, 185] width 423 height 19
click at [114, 187] on input "É Foda" at bounding box center [316, 185] width 423 height 19
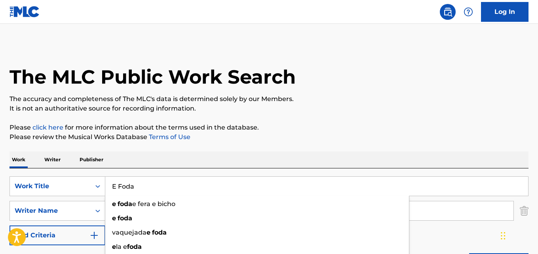
click at [145, 188] on input "E Foda" at bounding box center [316, 185] width 423 height 19
paste input "In Dreams"
type input "In Dreams"
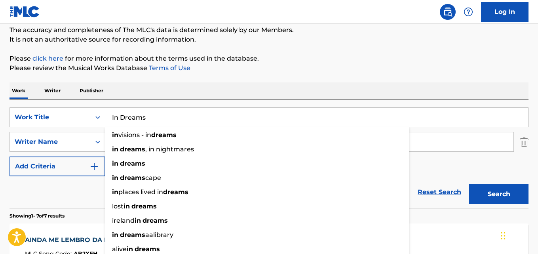
scroll to position [79, 0]
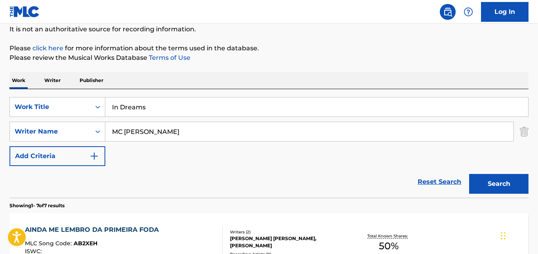
click at [135, 131] on input "MC [PERSON_NAME]" at bounding box center [309, 131] width 408 height 19
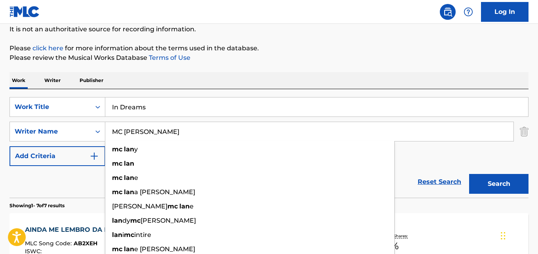
paste input "[PERSON_NAME]"
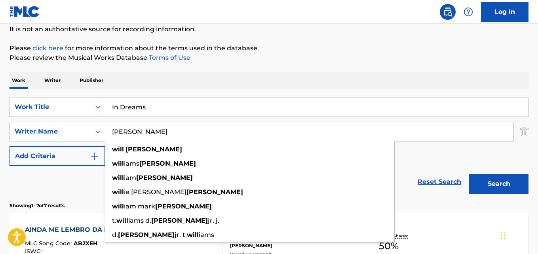
type input "[PERSON_NAME]"
click at [469, 174] on button "Search" at bounding box center [498, 184] width 59 height 20
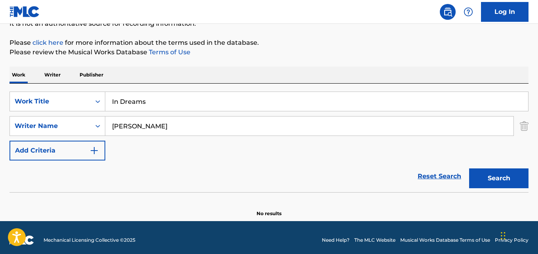
scroll to position [90, 0]
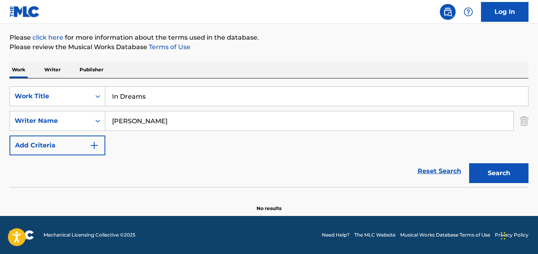
click at [126, 101] on input "In Dreams" at bounding box center [316, 96] width 423 height 19
paste input "go get that blade"
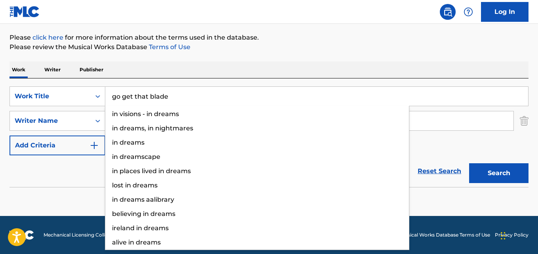
type input "go get that blade"
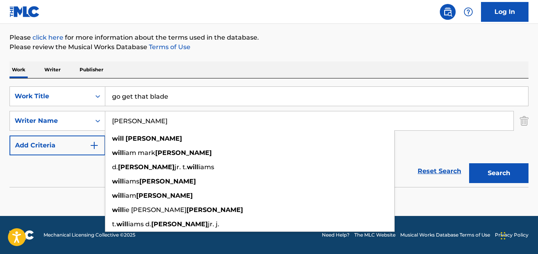
click at [138, 119] on input "[PERSON_NAME]" at bounding box center [309, 120] width 408 height 19
paste input "Cillian [PERSON_NAME], [PERSON_NAME], [PERSON_NAME], [PERSON_NAME], [PERSON_NAM…"
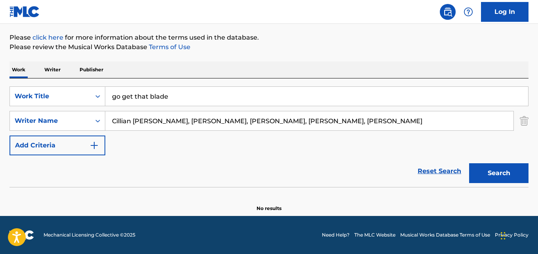
click at [177, 120] on input "Cillian [PERSON_NAME], [PERSON_NAME], [PERSON_NAME], [PERSON_NAME], [PERSON_NAM…" at bounding box center [309, 120] width 408 height 19
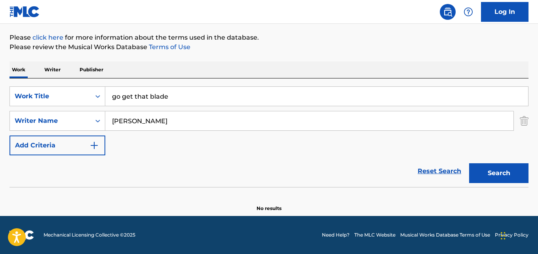
type input "[PERSON_NAME]"
click at [469, 163] on button "Search" at bounding box center [498, 173] width 59 height 20
click at [130, 87] on input "go get that blade" at bounding box center [316, 96] width 423 height 19
paste input "A Jogada É Outra"
click at [146, 96] on input "A Jogada É Outra" at bounding box center [316, 96] width 423 height 19
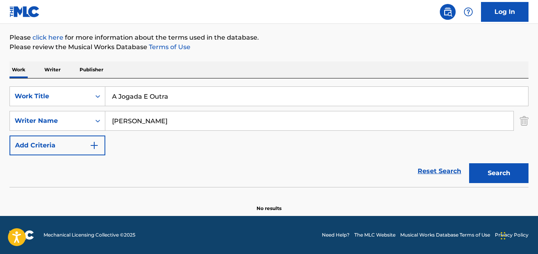
type input "A Jogada E Outra"
click at [131, 123] on input "[PERSON_NAME]" at bounding box center [309, 120] width 408 height 19
paste input "[PERSON_NAME], Zé do Norte"
click at [171, 121] on input "[PERSON_NAME], Zé do Norte" at bounding box center [309, 120] width 408 height 19
click at [469, 163] on button "Search" at bounding box center [498, 173] width 59 height 20
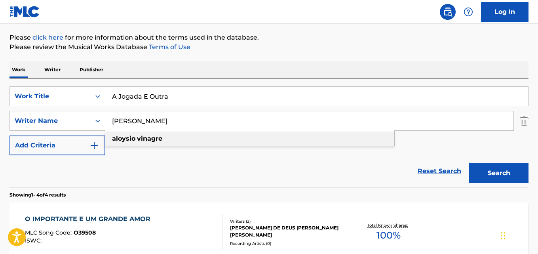
type input "[PERSON_NAME]"
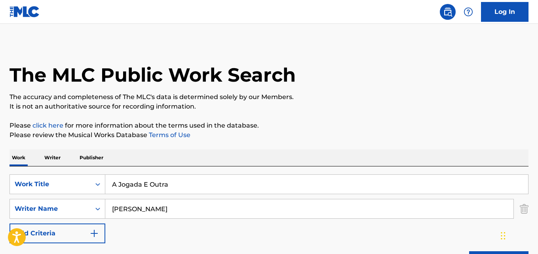
scroll to position [0, 0]
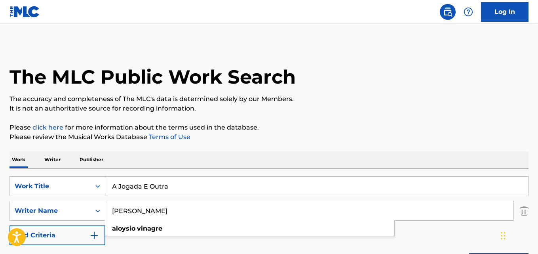
click at [147, 187] on input "A Jogada E Outra" at bounding box center [316, 185] width 423 height 19
paste input "Take Me Back To [GEOGRAPHIC_DATA]"
type input "Take Me Back To [GEOGRAPHIC_DATA]"
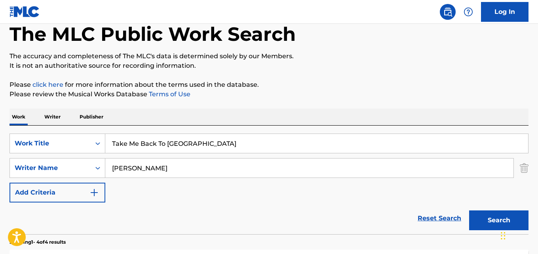
scroll to position [79, 0]
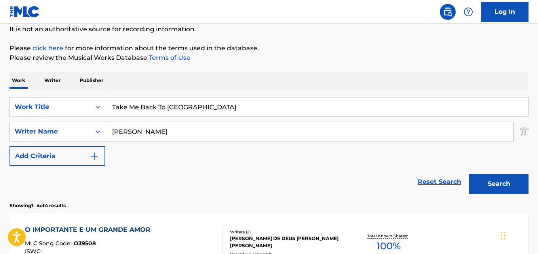
click at [133, 133] on input "[PERSON_NAME]" at bounding box center [309, 131] width 408 height 19
paste input "[PERSON_NAME]"
type input "[PERSON_NAME]"
click at [186, 106] on input "Take Me Back To [GEOGRAPHIC_DATA]" at bounding box center [316, 106] width 423 height 19
click at [469, 174] on button "Search" at bounding box center [498, 184] width 59 height 20
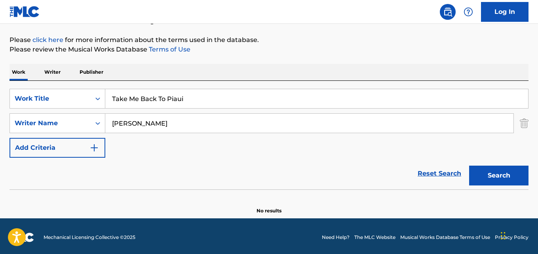
scroll to position [90, 0]
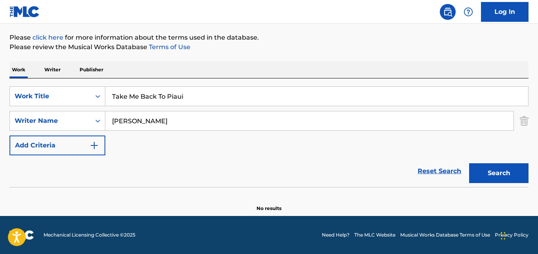
click at [133, 101] on input "Take Me Back To Piaui" at bounding box center [316, 96] width 423 height 19
paste input "Ive [PERSON_NAME] (feat. [PERSON_NAME])"
type input "Ive [PERSON_NAME] (feat. [PERSON_NAME])"
click at [138, 122] on input "[PERSON_NAME]" at bounding box center [309, 120] width 408 height 19
paste input "orge [PERSON_NAME]"
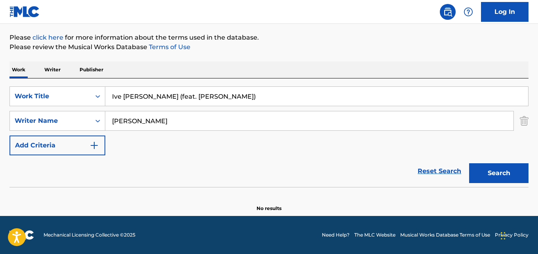
type input "[PERSON_NAME]"
click at [469, 163] on button "Search" at bounding box center [498, 173] width 59 height 20
drag, startPoint x: 127, startPoint y: 100, endPoint x: 134, endPoint y: 102, distance: 7.0
click at [127, 100] on input "Ive [PERSON_NAME] (feat. [PERSON_NAME])" at bounding box center [316, 96] width 423 height 19
paste input "Feitiço da [GEOGRAPHIC_DATA]"
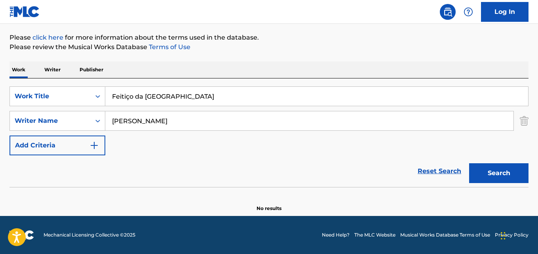
click at [131, 97] on input "Feitiço da [GEOGRAPHIC_DATA]" at bounding box center [316, 96] width 423 height 19
type input "[DEMOGRAPHIC_DATA] da Bahia"
click at [127, 119] on input "[PERSON_NAME]" at bounding box center [309, 120] width 408 height 19
paste input "[PERSON_NAME]"
type input "[PERSON_NAME]"
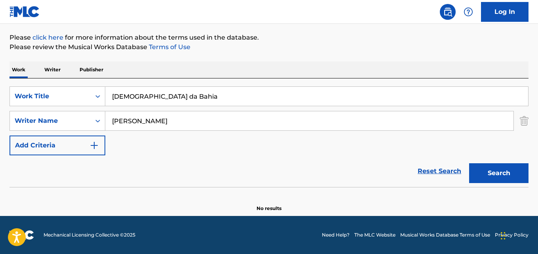
click at [469, 163] on button "Search" at bounding box center [498, 173] width 59 height 20
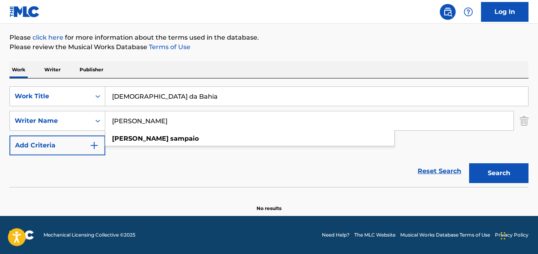
click at [134, 94] on input "[DEMOGRAPHIC_DATA] da Bahia" at bounding box center [316, 96] width 423 height 19
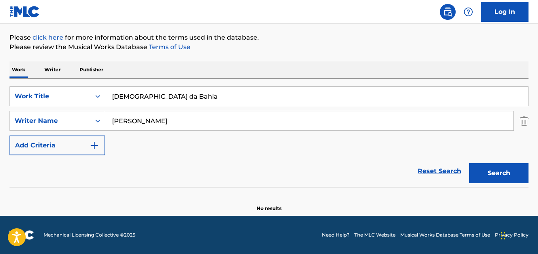
paste input "Exu"
type input "Exu"
click at [133, 119] on input "[PERSON_NAME]" at bounding box center [309, 120] width 408 height 19
paste input "[PERSON_NAME], Berimbau"
click at [158, 123] on input "[PERSON_NAME], Berimbau" at bounding box center [309, 120] width 408 height 19
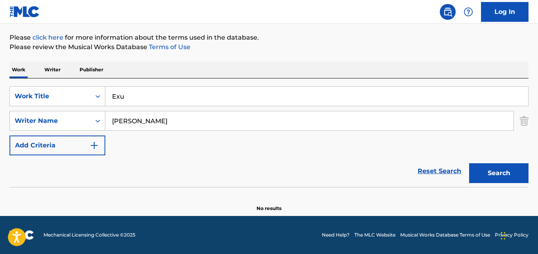
type input "[PERSON_NAME]"
click at [469, 163] on button "Search" at bounding box center [498, 173] width 59 height 20
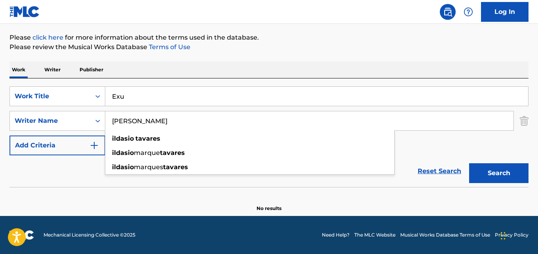
click at [53, 165] on div "Reset Search Search" at bounding box center [268, 171] width 519 height 32
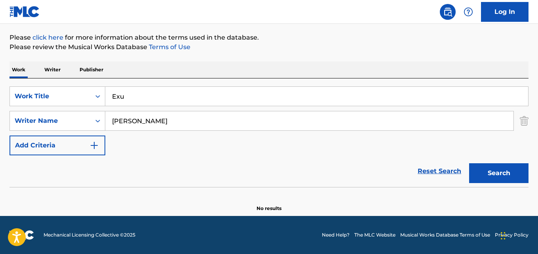
click at [127, 89] on input "Exu" at bounding box center [316, 96] width 423 height 19
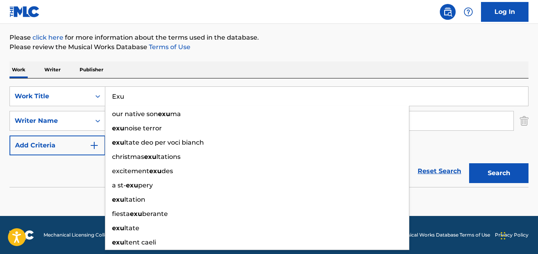
paste input "Swing de [GEOGRAPHIC_DATA]"
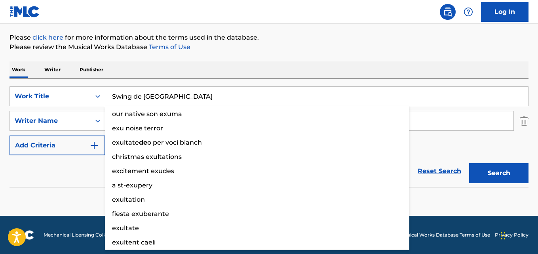
type input "Swing de [GEOGRAPHIC_DATA]"
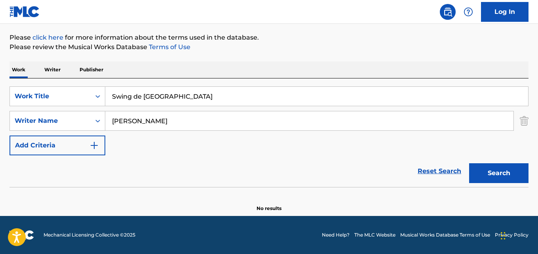
click at [139, 127] on input "[PERSON_NAME]" at bounding box center [309, 120] width 408 height 19
paste input "[PERSON_NAME], [PERSON_NAME] [PERSON_NAME], [PERSON_NAME]"
click at [138, 119] on input "[PERSON_NAME], [PERSON_NAME] [PERSON_NAME], [PERSON_NAME]" at bounding box center [309, 120] width 408 height 19
type input "[PERSON_NAME]"
click at [469, 163] on button "Search" at bounding box center [498, 173] width 59 height 20
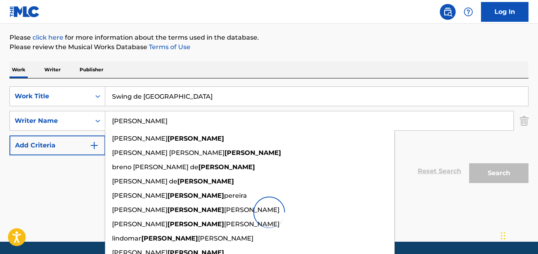
click at [87, 178] on div "Reset Search Search" at bounding box center [268, 171] width 519 height 32
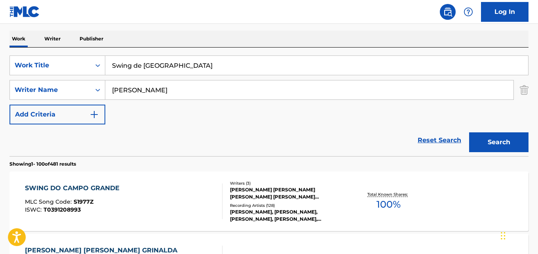
scroll to position [129, 0]
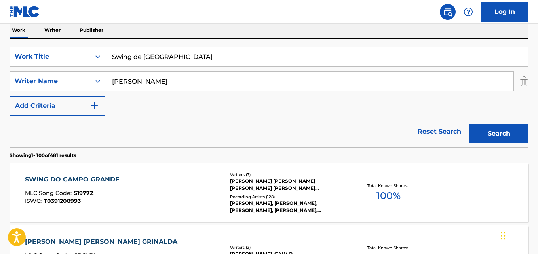
click at [181, 189] on div "SWING DO CAMPO GRANDE MLC Song Code : S1977Z ISWC : T0391208993" at bounding box center [123, 192] width 197 height 36
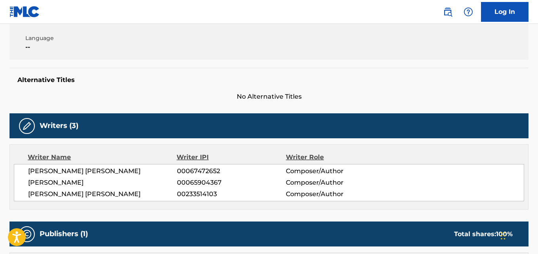
scroll to position [198, 0]
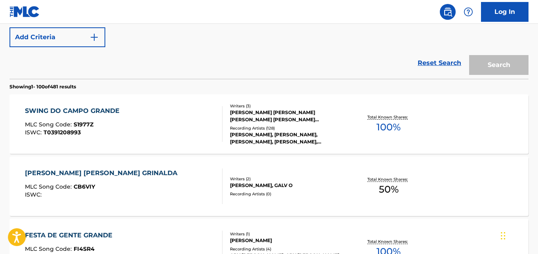
scroll to position [129, 0]
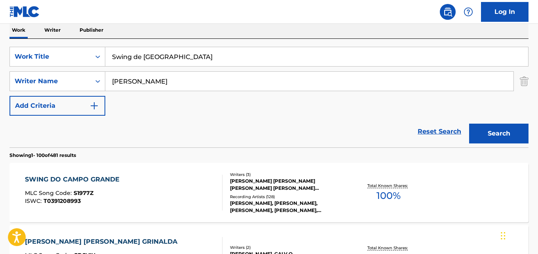
click at [156, 62] on input "Swing de [GEOGRAPHIC_DATA]" at bounding box center [316, 56] width 423 height 19
paste input "oulmates"
type input "Soulmates"
click at [135, 83] on input "[PERSON_NAME]" at bounding box center [309, 81] width 408 height 19
paste input "CC Blue"
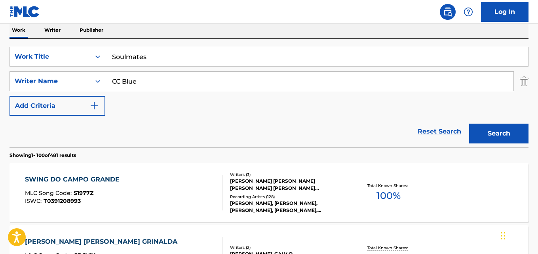
type input "CC Blue"
click at [469, 123] on button "Search" at bounding box center [498, 133] width 59 height 20
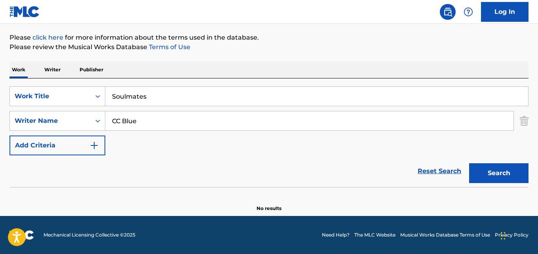
scroll to position [90, 0]
click at [129, 96] on input "Soulmates" at bounding box center [316, 96] width 423 height 19
paste input "Forsaken"
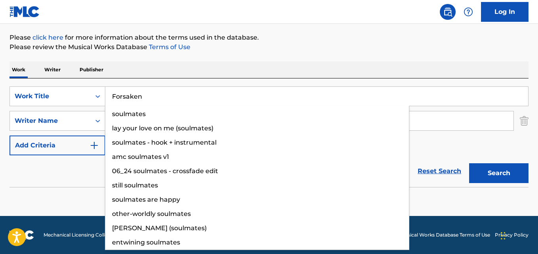
type input "Forsaken"
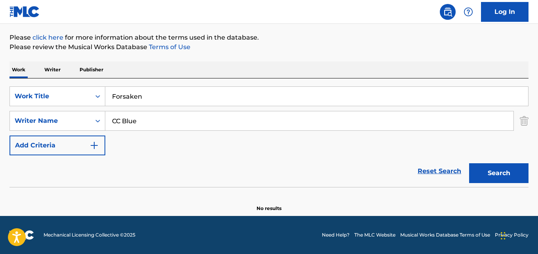
click at [133, 120] on input "CC Blue" at bounding box center [309, 120] width 408 height 19
paste input "[PERSON_NAME], [PERSON_NAME], [PERSON_NAME], [PERSON_NAME]"
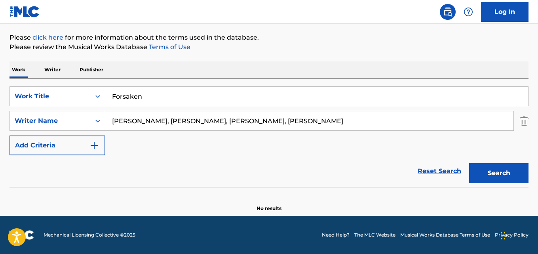
click at [157, 119] on input "[PERSON_NAME], [PERSON_NAME], [PERSON_NAME], [PERSON_NAME]" at bounding box center [309, 120] width 408 height 19
type input "[PERSON_NAME]"
click at [469, 163] on button "Search" at bounding box center [498, 173] width 59 height 20
click at [127, 98] on input "Forsaken" at bounding box center [316, 96] width 423 height 19
paste input "uck the System"
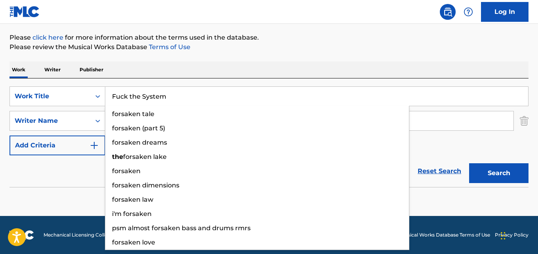
type input "Fuck the System"
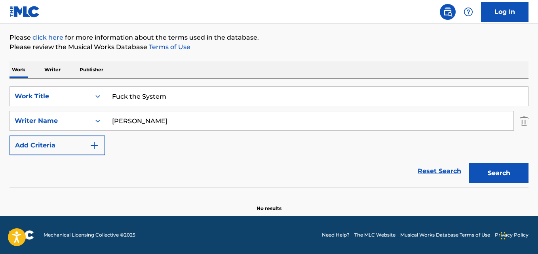
click at [125, 121] on input "[PERSON_NAME]" at bounding box center [309, 120] width 408 height 19
paste input "[PERSON_NAME], [PERSON_NAME] [PERSON_NAME] [PERSON_NAME],"
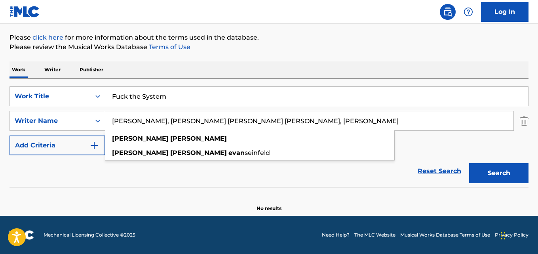
click at [152, 120] on input "[PERSON_NAME], [PERSON_NAME] [PERSON_NAME] [PERSON_NAME], [PERSON_NAME]" at bounding box center [309, 120] width 408 height 19
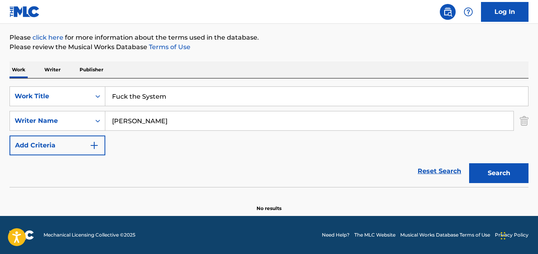
type input "[PERSON_NAME]"
click at [469, 163] on button "Search" at bounding box center [498, 173] width 59 height 20
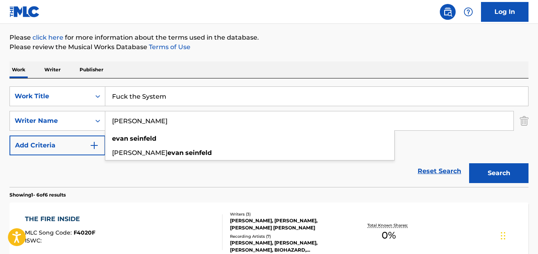
click at [165, 175] on div "Reset Search Search" at bounding box center [268, 171] width 519 height 32
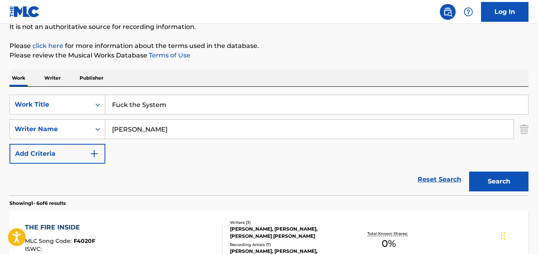
scroll to position [13, 0]
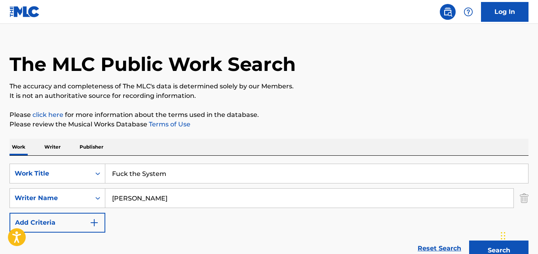
click at [131, 174] on input "Fuck the System" at bounding box center [316, 173] width 423 height 19
paste input "NG4U (Billboard Descobre) - [PERSON_NAME]"
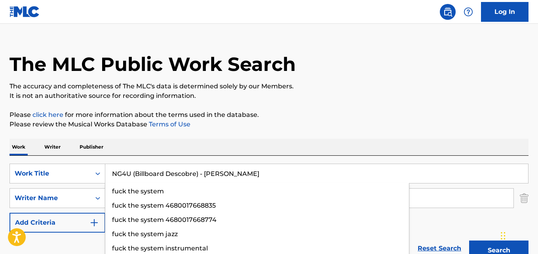
type input "NG4U (Billboard Descobre) - [PERSON_NAME]"
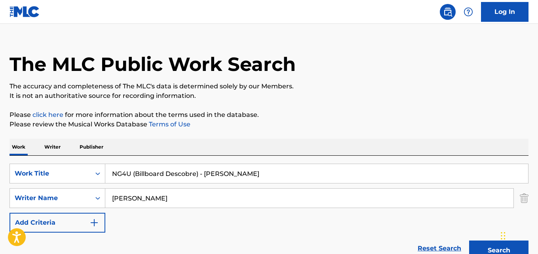
click at [146, 199] on input "[PERSON_NAME]" at bounding box center [309, 197] width 408 height 19
paste input "[PERSON_NAME], [PERSON_NAME], [PERSON_NAME]"
click at [153, 198] on input "[PERSON_NAME], [PERSON_NAME], [PERSON_NAME]" at bounding box center [309, 197] width 408 height 19
type input "[PERSON_NAME]"
click at [469, 240] on button "Search" at bounding box center [498, 250] width 59 height 20
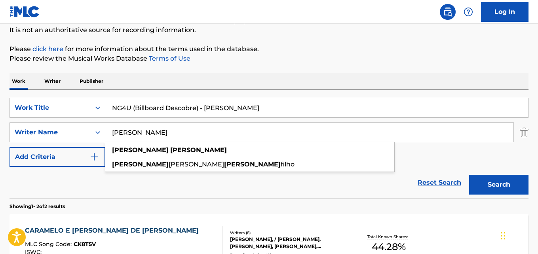
scroll to position [92, 0]
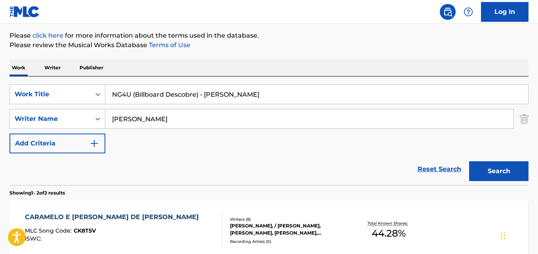
click at [469, 161] on button "Search" at bounding box center [498, 171] width 59 height 20
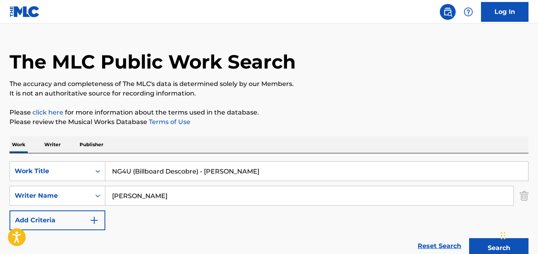
scroll to position [0, 0]
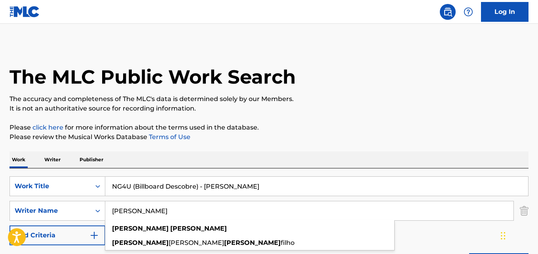
drag, startPoint x: 150, startPoint y: 178, endPoint x: 150, endPoint y: 184, distance: 6.7
click at [150, 182] on input "NG4U (Billboard Descobre) - [PERSON_NAME]" at bounding box center [316, 185] width 423 height 19
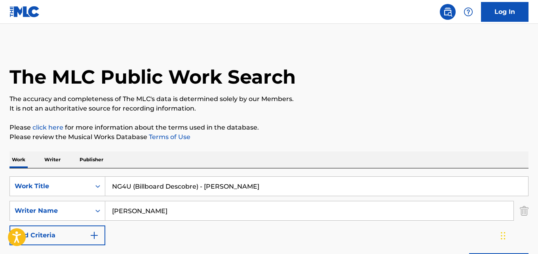
paste input "How Many One More Times"
type input "How Many One More Times"
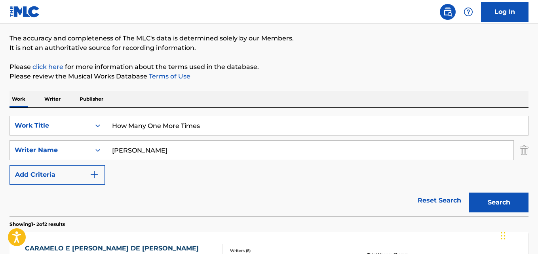
scroll to position [119, 0]
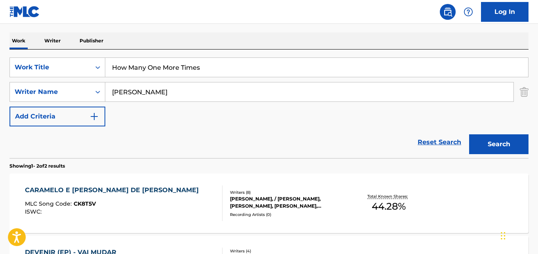
click at [129, 85] on input "[PERSON_NAME]" at bounding box center [309, 91] width 408 height 19
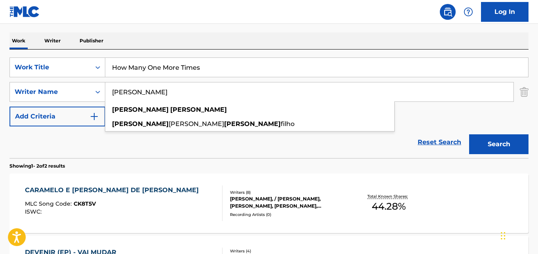
paste input "[PERSON_NAME], [PERSON_NAME], [PERSON_NAME], [PERSON_NAME]"
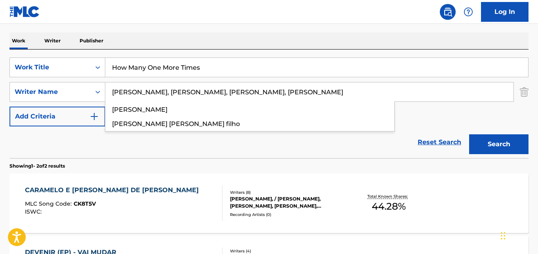
click at [156, 93] on input "[PERSON_NAME], [PERSON_NAME], [PERSON_NAME], [PERSON_NAME]" at bounding box center [309, 91] width 408 height 19
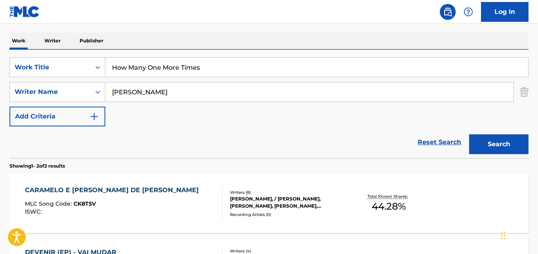
type input "[PERSON_NAME]"
click at [469, 134] on button "Search" at bounding box center [498, 144] width 59 height 20
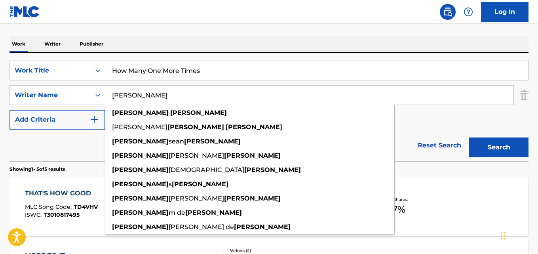
click at [89, 144] on div "Reset Search Search" at bounding box center [268, 145] width 519 height 32
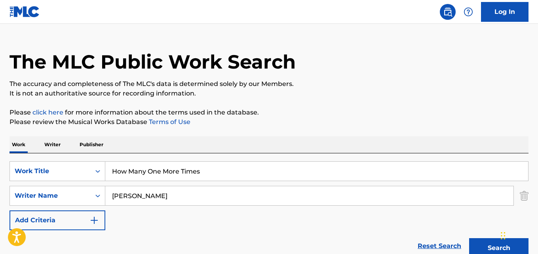
scroll to position [0, 0]
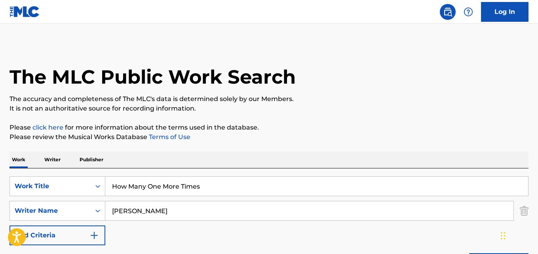
click at [137, 186] on input "How Many One More Times" at bounding box center [316, 185] width 423 height 19
paste input "Submerged"
type input "Submerged"
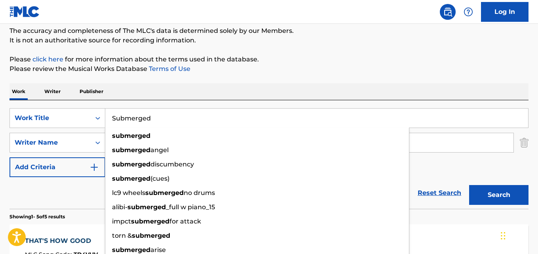
scroll to position [119, 0]
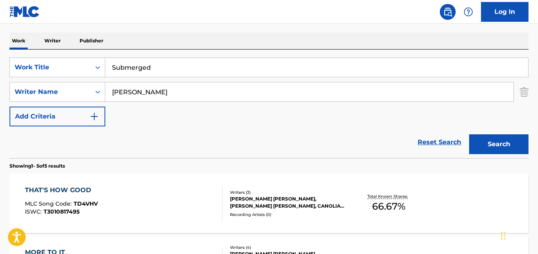
click at [135, 96] on input "[PERSON_NAME]" at bounding box center [309, 91] width 408 height 19
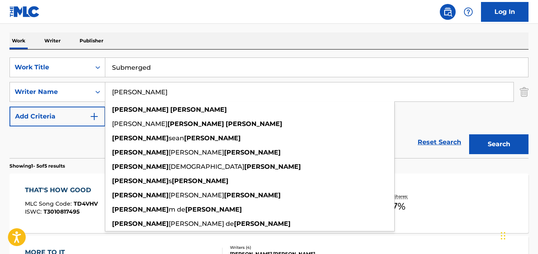
paste input "[PERSON_NAME]"
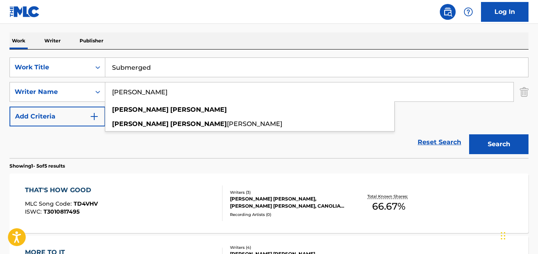
type input "[PERSON_NAME]"
click at [469, 134] on button "Search" at bounding box center [498, 144] width 59 height 20
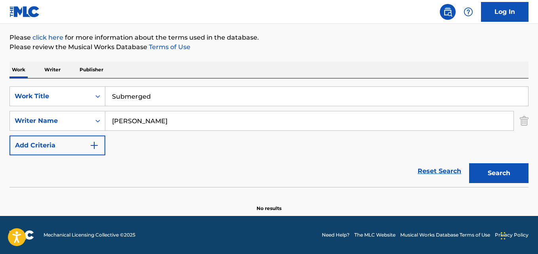
scroll to position [90, 0]
click at [119, 99] on input "Submerged" at bounding box center [316, 96] width 423 height 19
paste input "El [PERSON_NAME]"
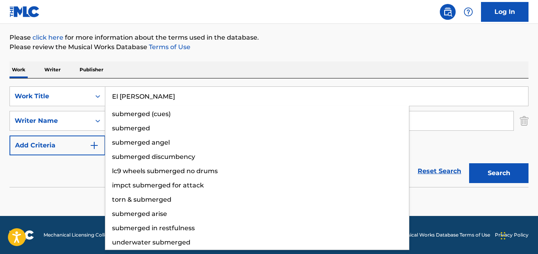
type input "El [PERSON_NAME]"
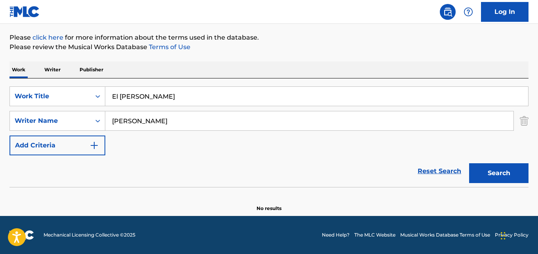
click at [129, 118] on input "[PERSON_NAME]" at bounding box center [309, 120] width 408 height 19
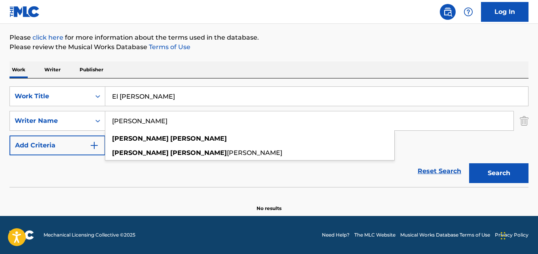
paste input "[PERSON_NAME]"
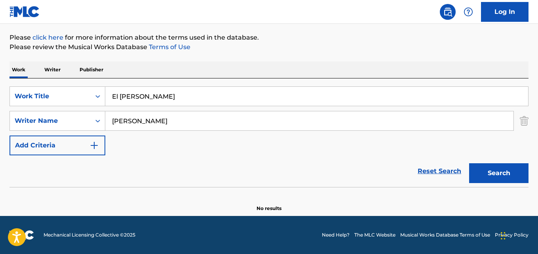
click at [169, 120] on input "[PERSON_NAME]" at bounding box center [309, 120] width 408 height 19
type input "[PERSON_NAME]"
click at [469, 163] on button "Search" at bounding box center [498, 173] width 59 height 20
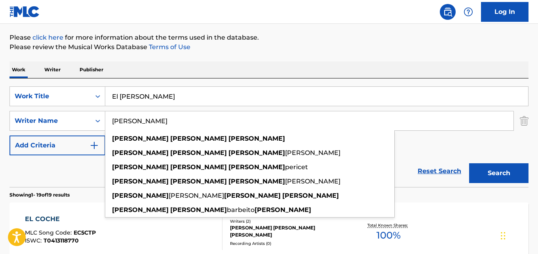
drag, startPoint x: 88, startPoint y: 172, endPoint x: 92, endPoint y: 172, distance: 4.0
click at [88, 172] on div "Reset Search Search" at bounding box center [268, 171] width 519 height 32
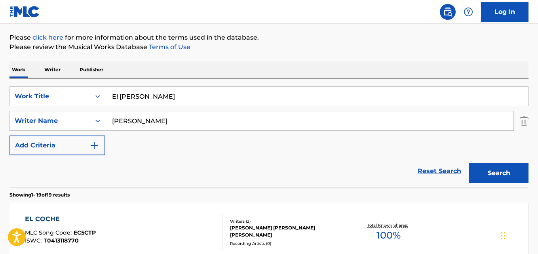
click at [151, 90] on input "El [PERSON_NAME]" at bounding box center [316, 96] width 423 height 19
paste input "Milonga de Mis Amores"
type input "Milonga de Mis Amores"
click at [127, 125] on input "[PERSON_NAME]" at bounding box center [309, 120] width 408 height 19
paste input "[PERSON_NAME]"
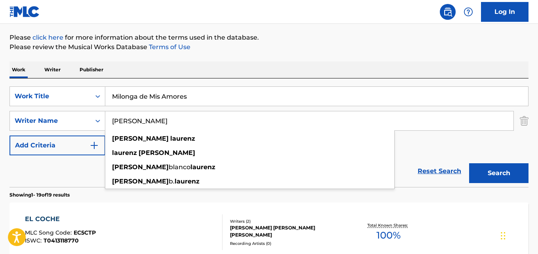
type input "[PERSON_NAME]"
click at [469, 163] on button "Search" at bounding box center [498, 173] width 59 height 20
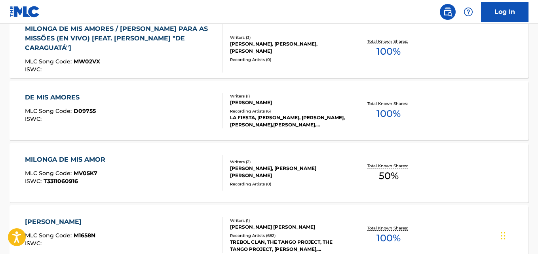
scroll to position [288, 0]
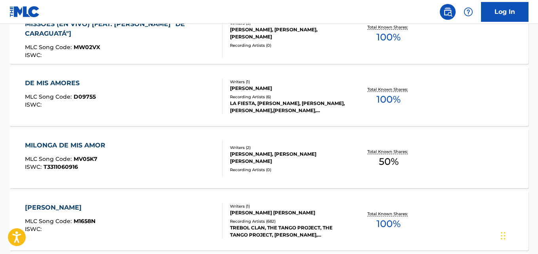
click at [154, 81] on div "DE MIS AMORES MLC Song Code : D09755 ISWC :" at bounding box center [123, 96] width 197 height 36
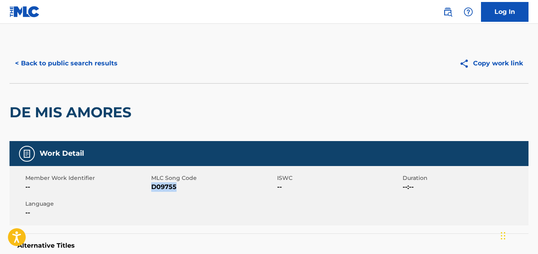
drag, startPoint x: 151, startPoint y: 190, endPoint x: 177, endPoint y: 187, distance: 25.9
click at [177, 187] on span "D09755" at bounding box center [213, 186] width 124 height 9
copy span "D09755"
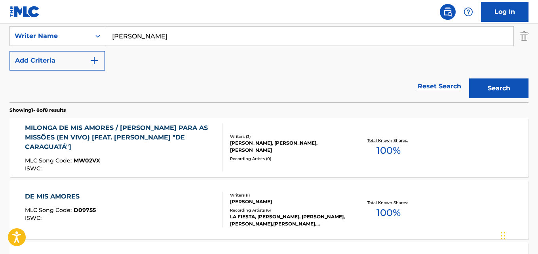
scroll to position [95, 0]
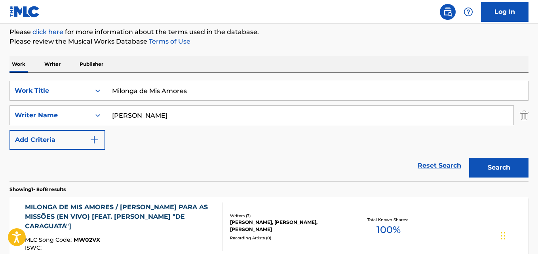
click at [130, 89] on input "Milonga de Mis Amores" at bounding box center [316, 90] width 423 height 19
paste input "The Ends of the Earth"
type input "The Ends of the Earth"
click at [140, 114] on input "[PERSON_NAME]" at bounding box center [309, 115] width 408 height 19
paste input "[PERSON_NAME]"
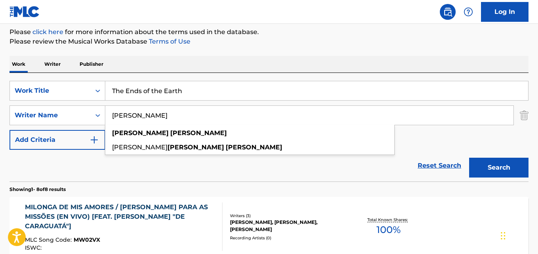
type input "[PERSON_NAME]"
click at [469, 157] on button "Search" at bounding box center [498, 167] width 59 height 20
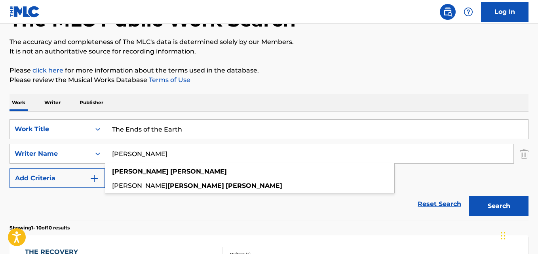
scroll to position [24, 0]
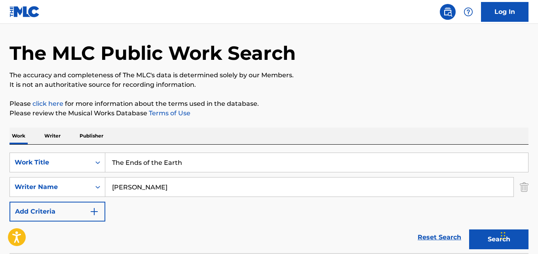
click at [151, 164] on input "The Ends of the Earth" at bounding box center [316, 162] width 423 height 19
paste input "Is This What Dreams Are Made Of"
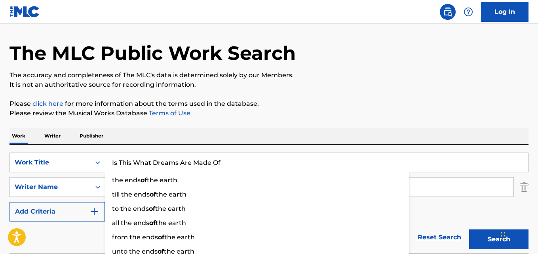
type input "Is This What Dreams Are Made Of"
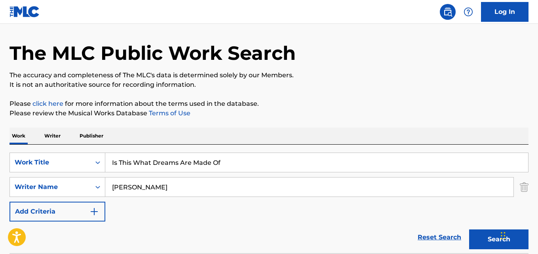
click at [133, 182] on input "[PERSON_NAME]" at bounding box center [309, 186] width 408 height 19
paste input "[PERSON_NAME], [PERSON_NAME]"
drag, startPoint x: 156, startPoint y: 186, endPoint x: 163, endPoint y: 195, distance: 11.8
click at [155, 186] on input "[PERSON_NAME], [PERSON_NAME]" at bounding box center [309, 186] width 408 height 19
type input "[PERSON_NAME]"
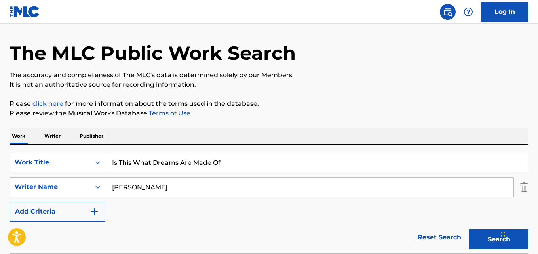
click at [469, 229] on button "Search" at bounding box center [498, 239] width 59 height 20
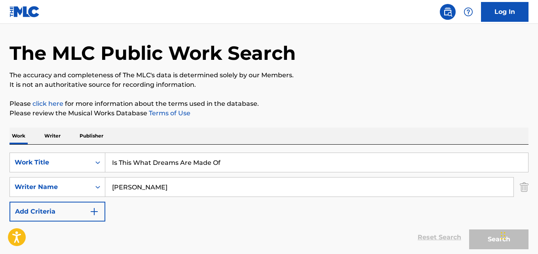
scroll to position [103, 0]
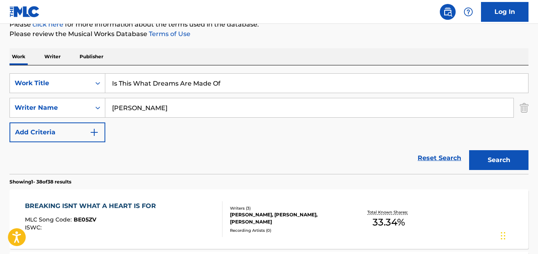
click at [147, 81] on input "Is This What Dreams Are Made Of" at bounding box center [316, 83] width 423 height 19
paste input "Save Your Tears"
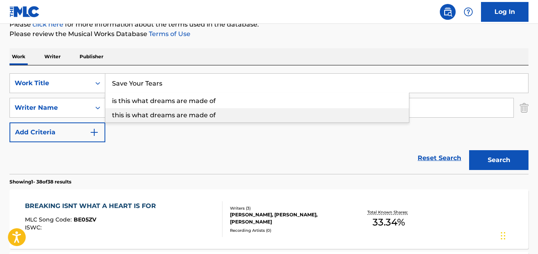
type input "Save Your Tears"
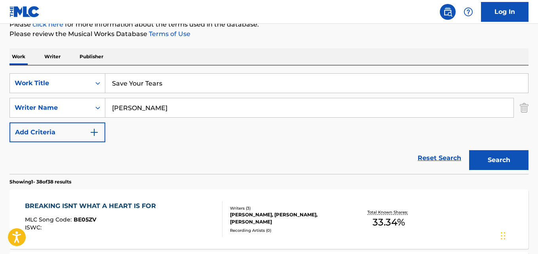
click at [134, 112] on input "[PERSON_NAME]" at bounding box center [309, 107] width 408 height 19
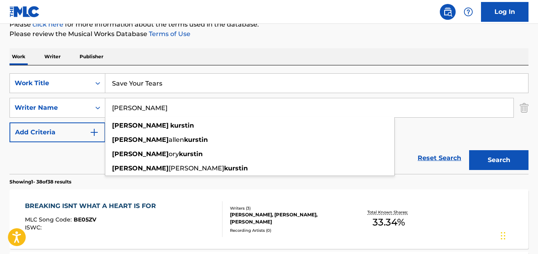
paste input "[PERSON_NAME], [PERSON_NAME]"
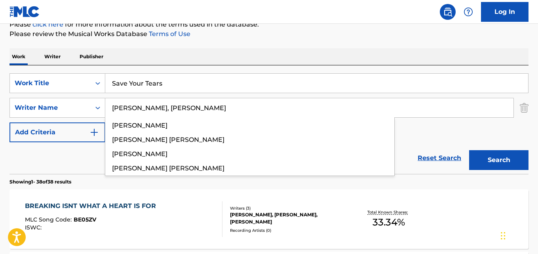
click at [154, 110] on input "[PERSON_NAME], [PERSON_NAME]" at bounding box center [309, 107] width 408 height 19
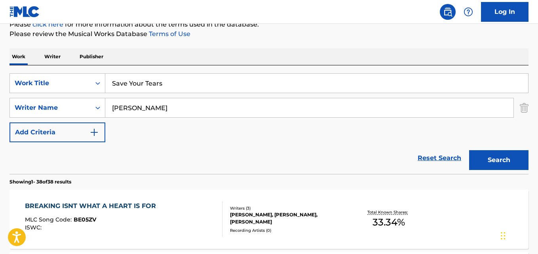
type input "[PERSON_NAME]"
click at [469, 150] on button "Search" at bounding box center [498, 160] width 59 height 20
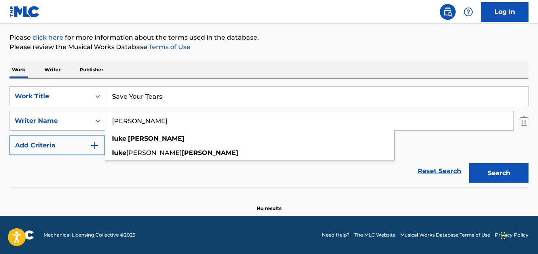
scroll to position [90, 0]
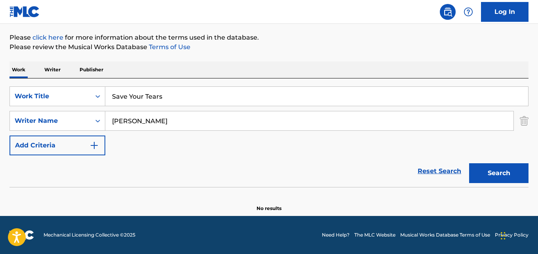
click at [134, 97] on input "Save Your Tears" at bounding box center [316, 96] width 423 height 19
paste input "How To Be Happy"
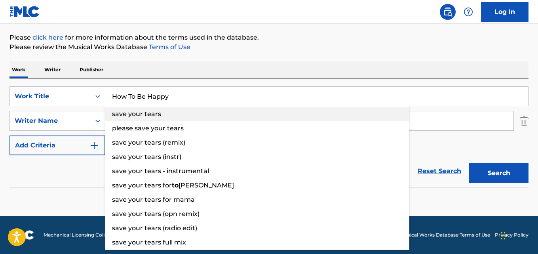
type input "How To Be Happy"
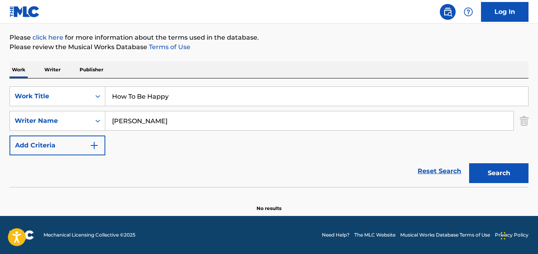
drag, startPoint x: 135, startPoint y: 114, endPoint x: 138, endPoint y: 117, distance: 4.2
click at [135, 114] on input "[PERSON_NAME]" at bounding box center [309, 120] width 408 height 19
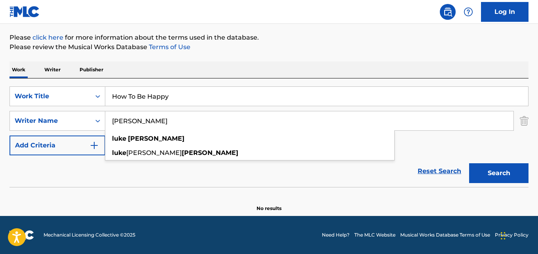
paste input "[PERSON_NAME]"
type input "[PERSON_NAME]"
click at [469, 163] on button "Search" at bounding box center [498, 173] width 59 height 20
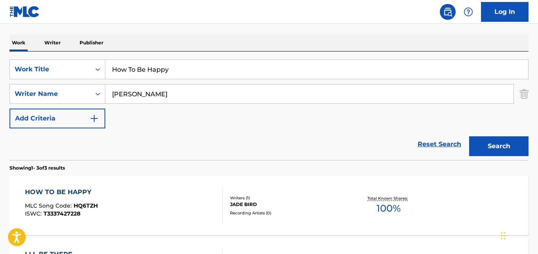
scroll to position [129, 0]
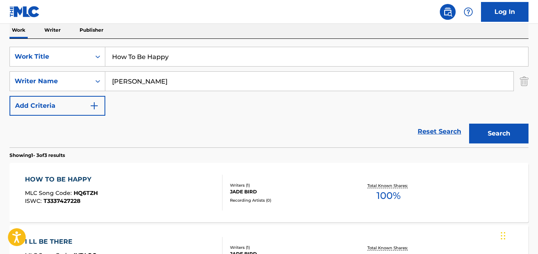
click at [94, 194] on span "HQ6TZH" at bounding box center [86, 192] width 24 height 7
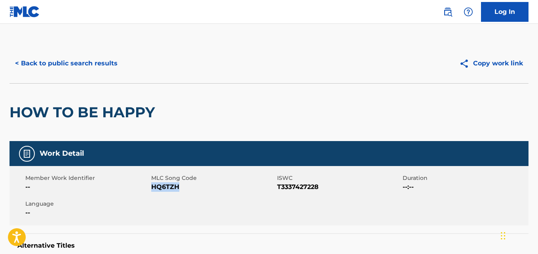
drag, startPoint x: 171, startPoint y: 188, endPoint x: 158, endPoint y: 191, distance: 13.3
click at [152, 191] on span "HQ6TZH" at bounding box center [213, 186] width 124 height 9
copy span "HQ6TZH"
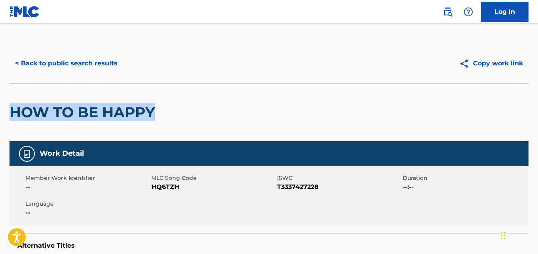
drag, startPoint x: 159, startPoint y: 106, endPoint x: 5, endPoint y: 116, distance: 155.0
copy h2 "HOW TO BE HAPPY"
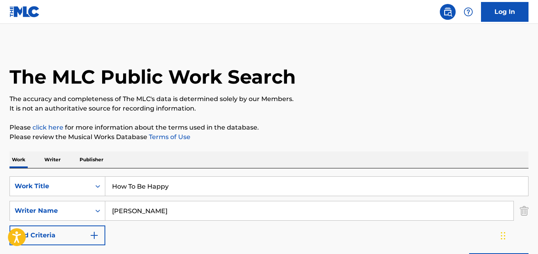
scroll to position [129, 0]
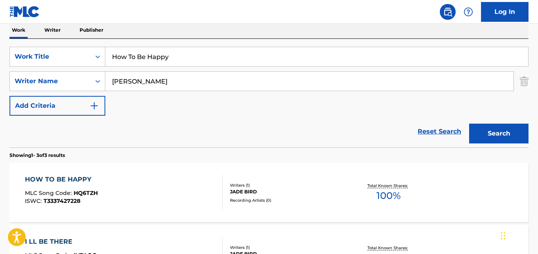
click at [119, 60] on input "How To Be Happy" at bounding box center [316, 56] width 423 height 19
paste input "Glad You Did"
type input "Glad You Did"
click at [469, 123] on button "Search" at bounding box center [498, 133] width 59 height 20
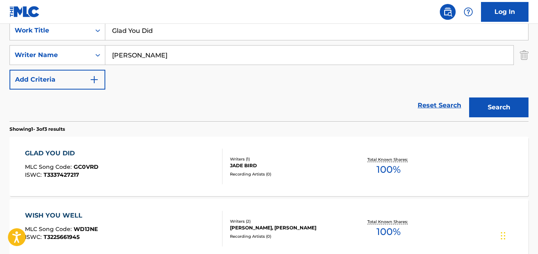
scroll to position [169, 0]
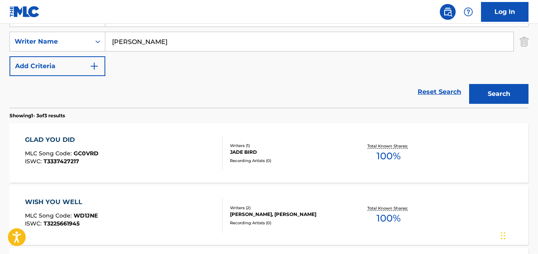
click at [112, 145] on div "GLAD YOU DID MLC Song Code : GC0VRD ISWC : T3337427217" at bounding box center [123, 153] width 197 height 36
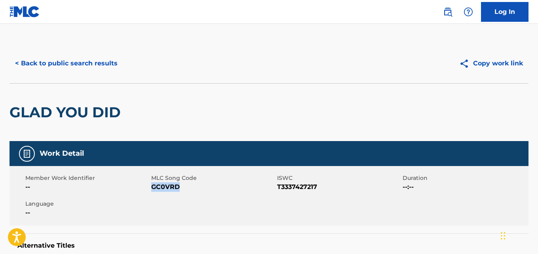
drag, startPoint x: 179, startPoint y: 188, endPoint x: 153, endPoint y: 192, distance: 26.7
click at [153, 192] on div "Member Work Identifier -- MLC Song Code GC0VRD ISWC T3337427217 Duration --:-- …" at bounding box center [268, 195] width 519 height 59
copy span "GC0VRD"
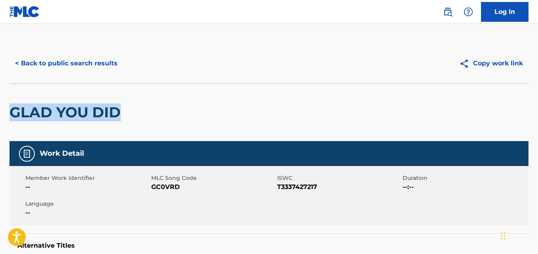
drag, startPoint x: 130, startPoint y: 116, endPoint x: 13, endPoint y: 122, distance: 117.3
click at [13, 122] on div "GLAD YOU DID" at bounding box center [268, 112] width 519 height 58
copy h2 "GLAD YOU DID"
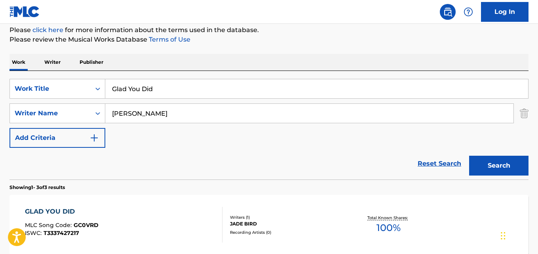
scroll to position [90, 0]
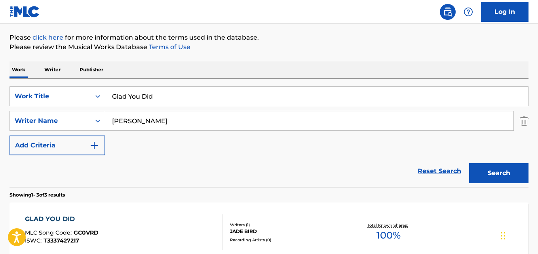
click at [121, 98] on input "Glad You Did" at bounding box center [316, 96] width 423 height 19
paste
type input "Avalanche"
click at [469, 163] on button "Search" at bounding box center [498, 173] width 59 height 20
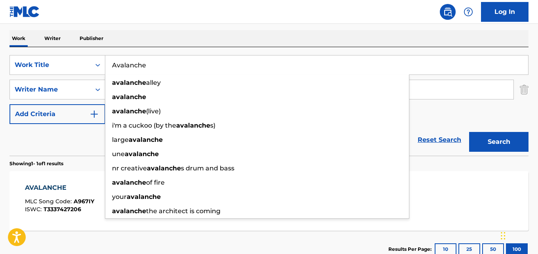
scroll to position [169, 0]
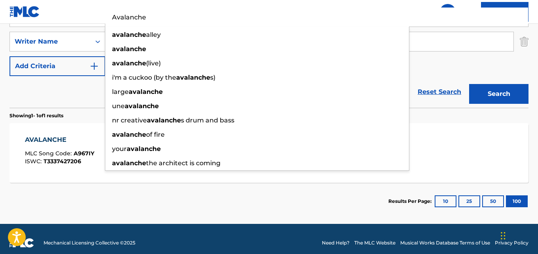
click at [64, 83] on div "Reset Search Search" at bounding box center [268, 92] width 519 height 32
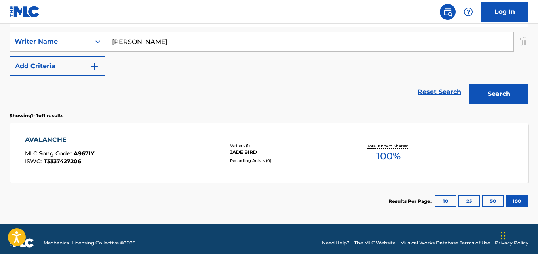
click at [112, 138] on div "AVALANCHE MLC Song Code : A967IY ISWC : T3337427206" at bounding box center [123, 153] width 197 height 36
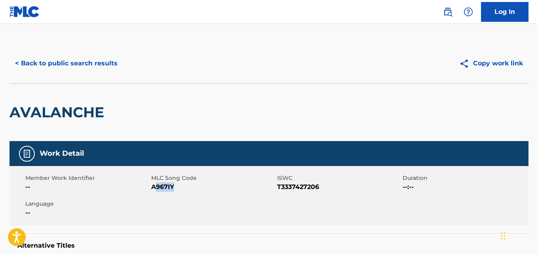
drag, startPoint x: 154, startPoint y: 186, endPoint x: 176, endPoint y: 188, distance: 22.3
click at [176, 188] on span "A967IY" at bounding box center [213, 186] width 124 height 9
drag, startPoint x: 151, startPoint y: 188, endPoint x: 175, endPoint y: 187, distance: 24.1
click at [175, 187] on span "A967IY" at bounding box center [213, 186] width 124 height 9
copy span "A967IY"
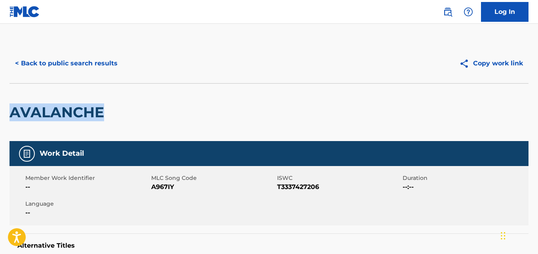
drag, startPoint x: 15, startPoint y: 114, endPoint x: 106, endPoint y: 111, distance: 91.0
click at [106, 111] on h2 "AVALANCHE" at bounding box center [58, 112] width 99 height 18
copy h2 "AVALANCHE"
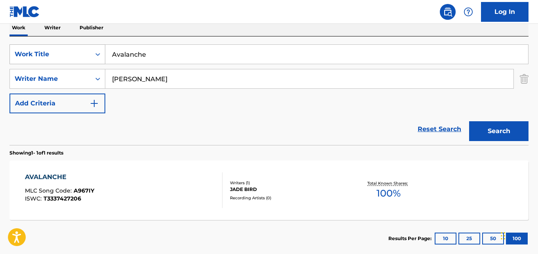
drag, startPoint x: 145, startPoint y: 55, endPoint x: 102, endPoint y: 51, distance: 42.9
click at [102, 51] on div "SearchWithCriteriaaf59c858-9840-4ddc-a77e-7ab5fbca8d47 Work Title Avalanche" at bounding box center [268, 54] width 519 height 20
drag, startPoint x: 144, startPoint y: 55, endPoint x: 108, endPoint y: 57, distance: 36.4
click at [108, 57] on input "[PERSON_NAME]" at bounding box center [316, 54] width 423 height 19
drag, startPoint x: 146, startPoint y: 81, endPoint x: 114, endPoint y: 85, distance: 32.3
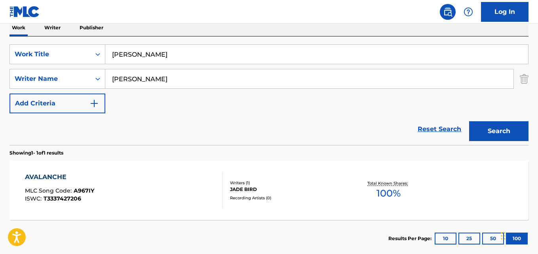
click at [115, 85] on input "[PERSON_NAME]" at bounding box center [309, 78] width 408 height 19
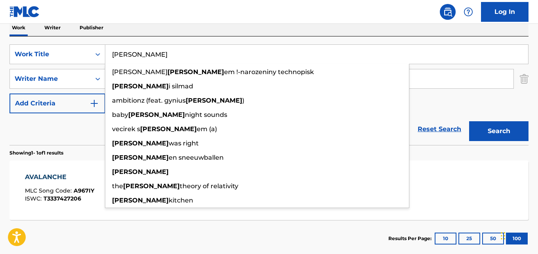
drag, startPoint x: 144, startPoint y: 59, endPoint x: 106, endPoint y: 58, distance: 38.8
click at [106, 58] on input "[PERSON_NAME]" at bounding box center [316, 54] width 423 height 19
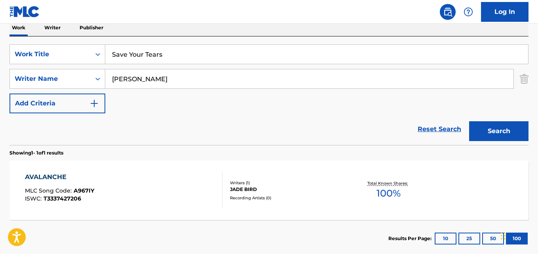
click at [469, 121] on button "Search" at bounding box center [498, 131] width 59 height 20
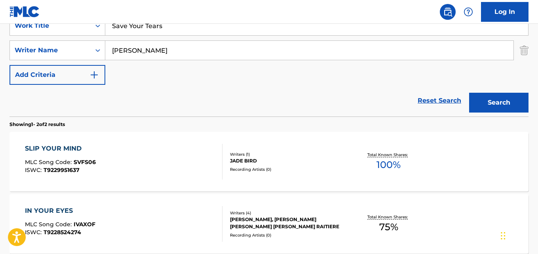
scroll to position [120, 0]
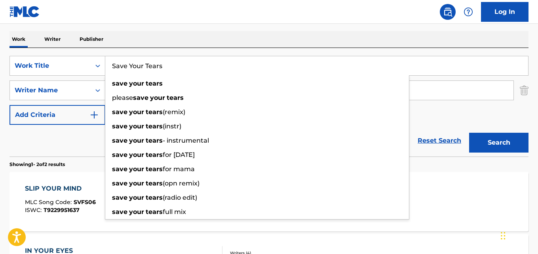
drag, startPoint x: 173, startPoint y: 63, endPoint x: 112, endPoint y: 63, distance: 60.9
click at [112, 63] on input "Save Your Tears" at bounding box center [316, 65] width 423 height 19
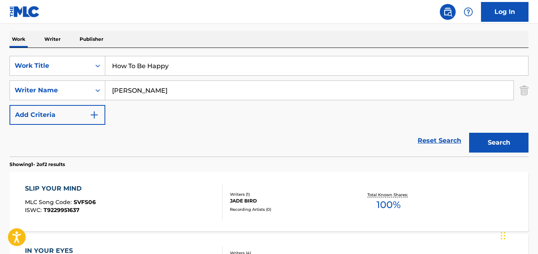
click at [469, 133] on button "Search" at bounding box center [498, 143] width 59 height 20
drag, startPoint x: 169, startPoint y: 66, endPoint x: 81, endPoint y: 69, distance: 88.3
click at [81, 68] on div "SearchWithCriteriaaf59c858-9840-4ddc-a77e-7ab5fbca8d47 Work Title How To Be Hap…" at bounding box center [268, 66] width 519 height 20
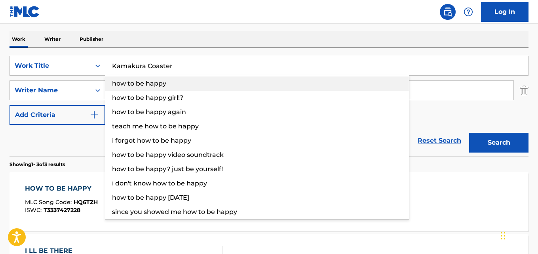
type input "Kamakura Coaster"
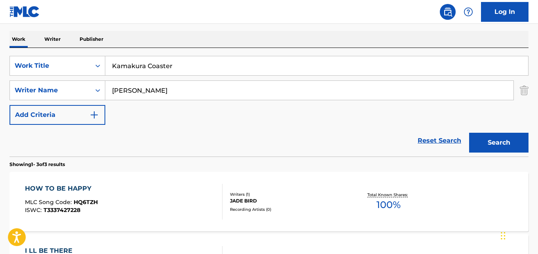
click at [141, 89] on input "[PERSON_NAME]" at bounding box center [309, 90] width 408 height 19
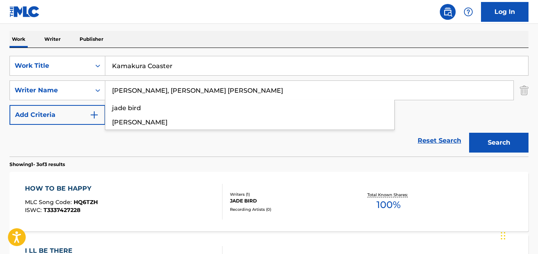
click at [156, 88] on input "[PERSON_NAME], [PERSON_NAME] [PERSON_NAME]" at bounding box center [309, 90] width 408 height 19
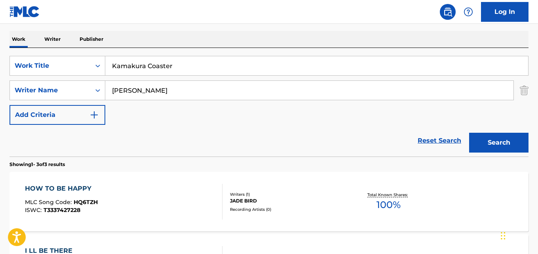
type input "[PERSON_NAME]"
click at [469, 133] on button "Search" at bounding box center [498, 143] width 59 height 20
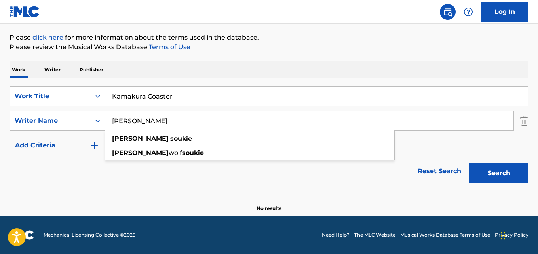
scroll to position [90, 0]
click at [174, 93] on input "Kamakura Coaster" at bounding box center [316, 96] width 423 height 19
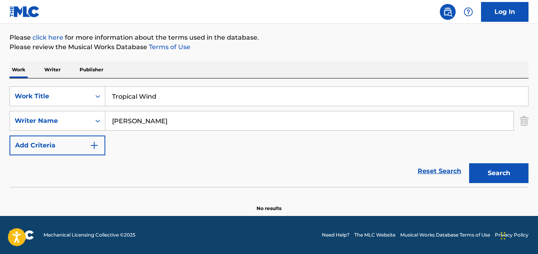
type input "Tropical Wind"
click at [160, 115] on input "[PERSON_NAME]" at bounding box center [309, 120] width 408 height 19
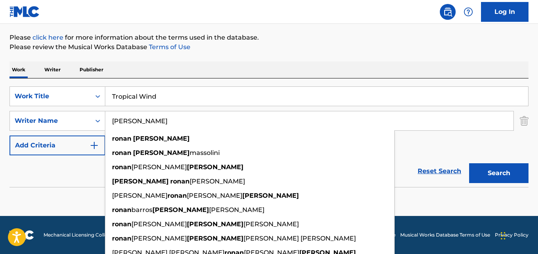
type input "[PERSON_NAME]"
click at [469, 163] on button "Search" at bounding box center [498, 173] width 59 height 20
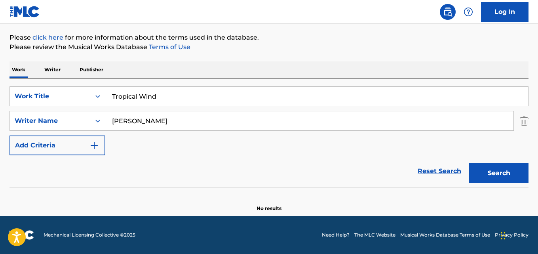
click at [153, 105] on input "Tropical Wind" at bounding box center [316, 96] width 423 height 19
click at [131, 99] on input "Tropical Wind" at bounding box center [316, 96] width 423 height 19
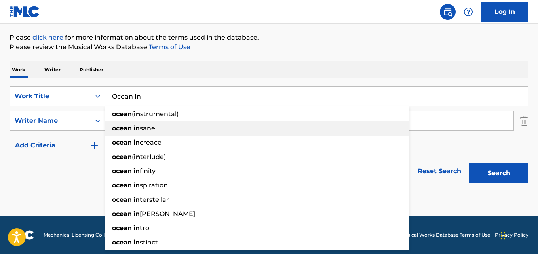
click at [138, 123] on div "ocean in [GEOGRAPHIC_DATA]" at bounding box center [256, 128] width 303 height 14
type input "ocean insane"
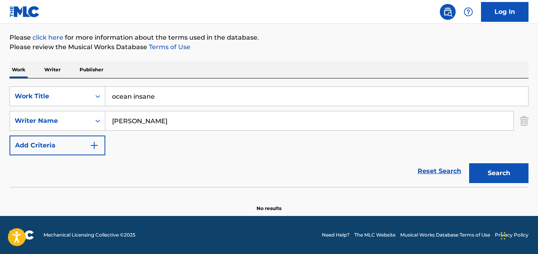
click at [145, 115] on input "[PERSON_NAME]" at bounding box center [309, 120] width 408 height 19
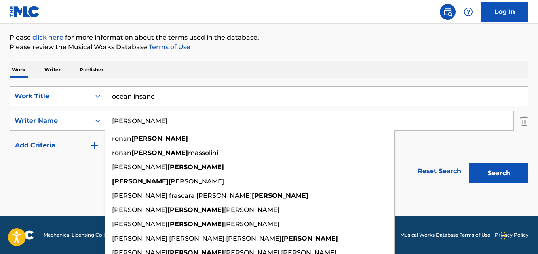
type input "[PERSON_NAME]"
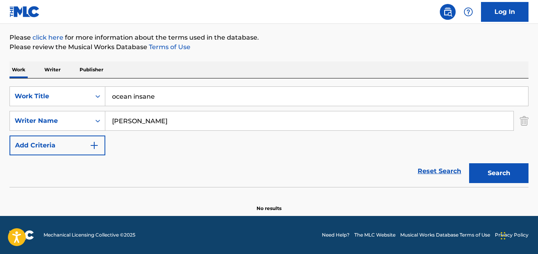
click at [127, 99] on input "ocean insane" at bounding box center [316, 96] width 423 height 19
click at [469, 163] on button "Search" at bounding box center [498, 173] width 59 height 20
click at [133, 95] on input "Ocean In" at bounding box center [316, 96] width 423 height 19
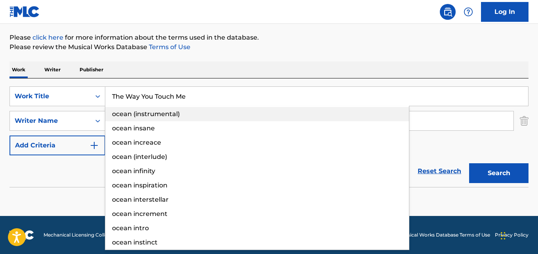
type input "The Way You Touch Me"
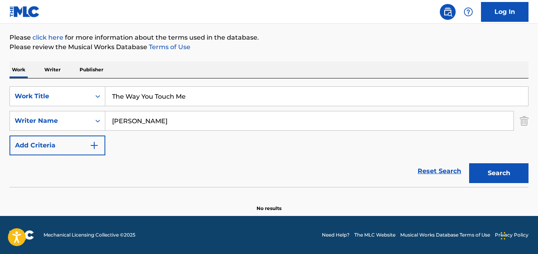
click at [138, 126] on input "[PERSON_NAME]" at bounding box center [309, 120] width 408 height 19
click at [161, 121] on input "[PERSON_NAME], [PERSON_NAME]" at bounding box center [309, 120] width 408 height 19
type input "[PERSON_NAME]"
click at [469, 163] on button "Search" at bounding box center [498, 173] width 59 height 20
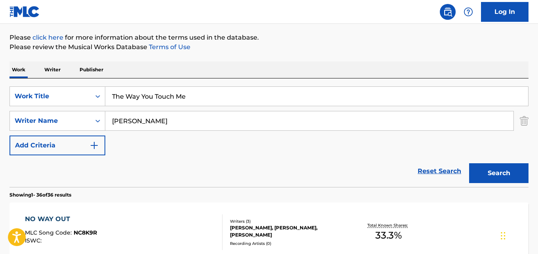
click at [74, 164] on div "Reset Search Search" at bounding box center [268, 171] width 519 height 32
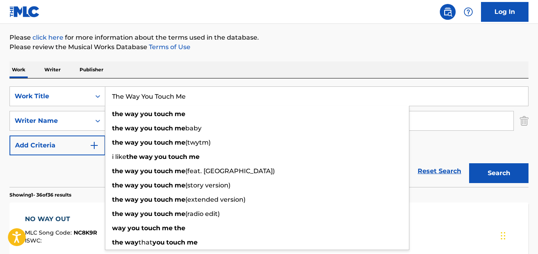
click at [158, 94] on input "The Way You Touch Me" at bounding box center [316, 96] width 423 height 19
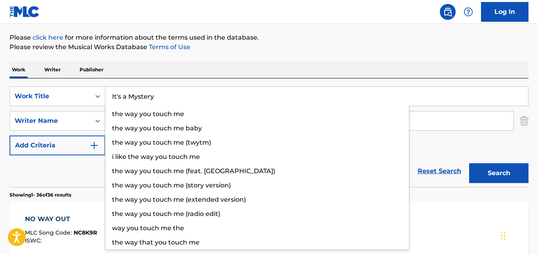
type input "It's a Mystery"
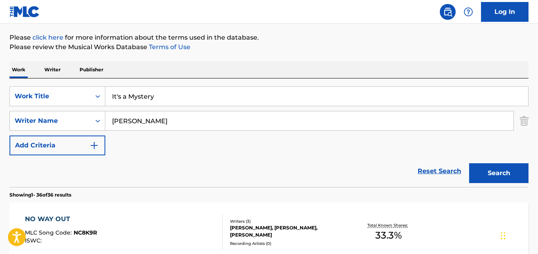
click at [137, 123] on input "[PERSON_NAME]" at bounding box center [309, 120] width 408 height 19
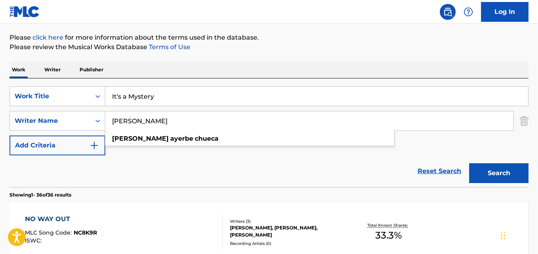
type input "[PERSON_NAME]"
click at [469, 163] on button "Search" at bounding box center [498, 173] width 59 height 20
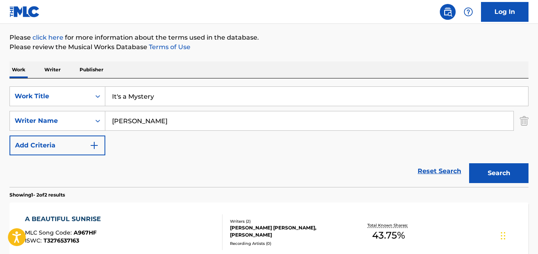
click at [160, 92] on input "It's a Mystery" at bounding box center [316, 96] width 423 height 19
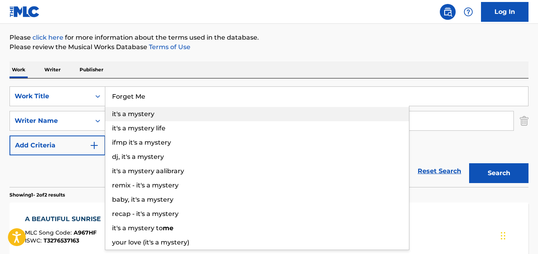
type input "Forget Me"
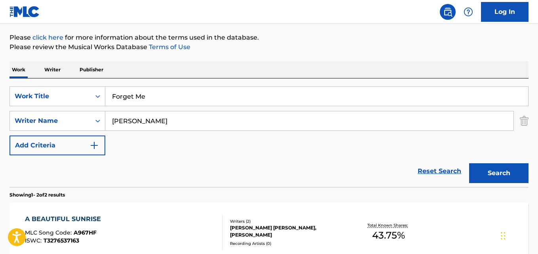
click at [141, 121] on input "[PERSON_NAME]" at bounding box center [309, 120] width 408 height 19
click at [157, 121] on input "[PERSON_NAME], [PERSON_NAME]" at bounding box center [309, 120] width 408 height 19
type input "[PERSON_NAME]"
click at [469, 163] on button "Search" at bounding box center [498, 173] width 59 height 20
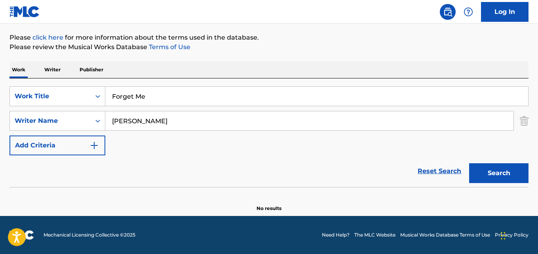
click at [138, 100] on input "Forget Me" at bounding box center [316, 96] width 423 height 19
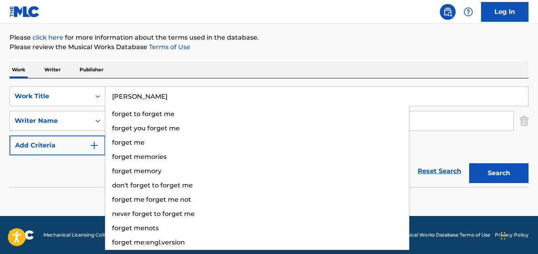
type input "[PERSON_NAME]"
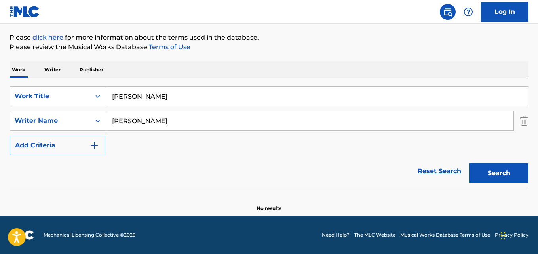
click at [137, 123] on input "[PERSON_NAME]" at bounding box center [309, 120] width 408 height 19
type input "[PERSON_NAME]"
click at [469, 163] on button "Search" at bounding box center [498, 173] width 59 height 20
click at [123, 99] on input "[PERSON_NAME]" at bounding box center [316, 96] width 423 height 19
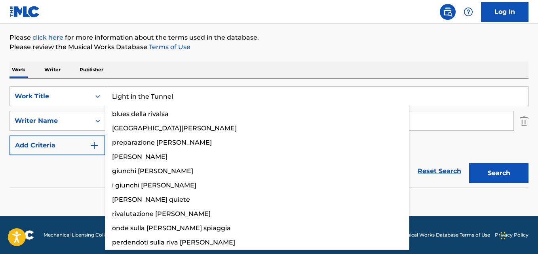
type input "Light in the Tunnel"
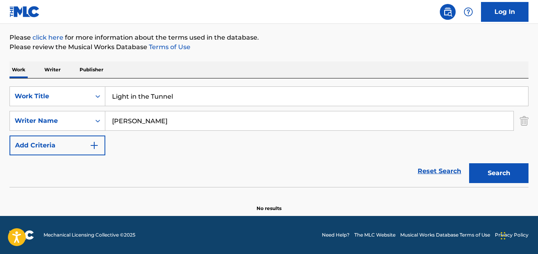
click at [129, 126] on input "[PERSON_NAME]" at bounding box center [309, 120] width 408 height 19
click at [231, 120] on input "[PERSON_NAME], [PERSON_NAME] ([PERSON_NAME]" at bounding box center [309, 120] width 408 height 19
click at [469, 163] on button "Search" at bounding box center [498, 173] width 59 height 20
click at [169, 118] on input "[PERSON_NAME], [PERSON_NAME] ([PERSON_NAME]" at bounding box center [309, 120] width 408 height 19
type input "[PERSON_NAME]"
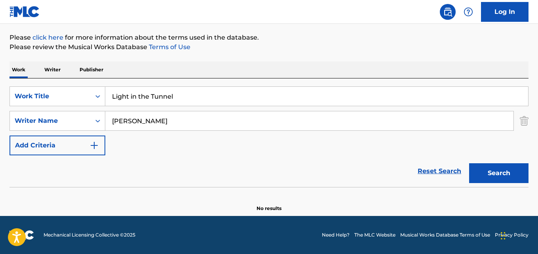
click at [469, 163] on button "Search" at bounding box center [498, 173] width 59 height 20
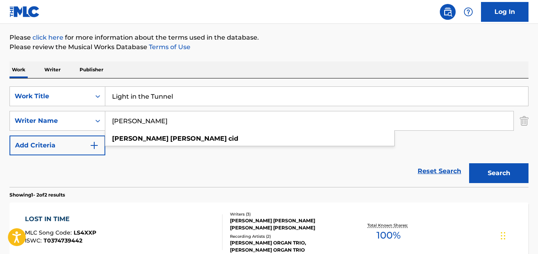
click at [184, 162] on div "Reset Search Search" at bounding box center [268, 171] width 519 height 32
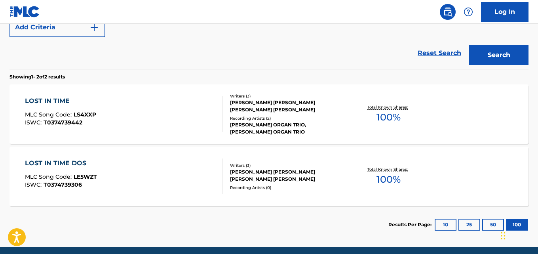
scroll to position [129, 0]
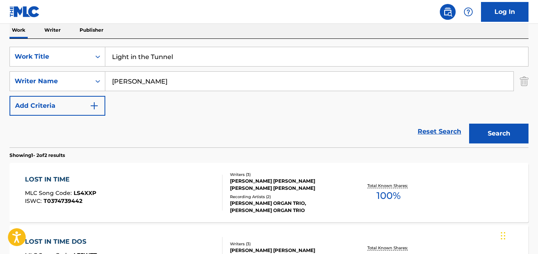
click at [177, 57] on input "Light in the Tunnel" at bounding box center [316, 56] width 423 height 19
type input "Ever Playful"
click at [136, 80] on input "[PERSON_NAME]" at bounding box center [309, 81] width 408 height 19
type input "[PERSON_NAME]"
click at [469, 123] on button "Search" at bounding box center [498, 133] width 59 height 20
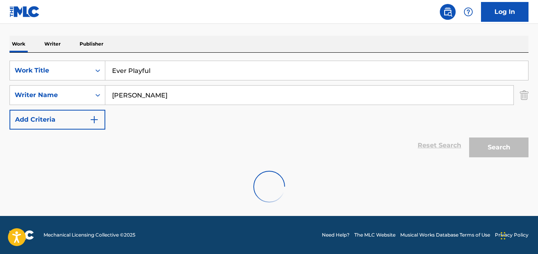
scroll to position [90, 0]
